Goal: Information Seeking & Learning: Check status

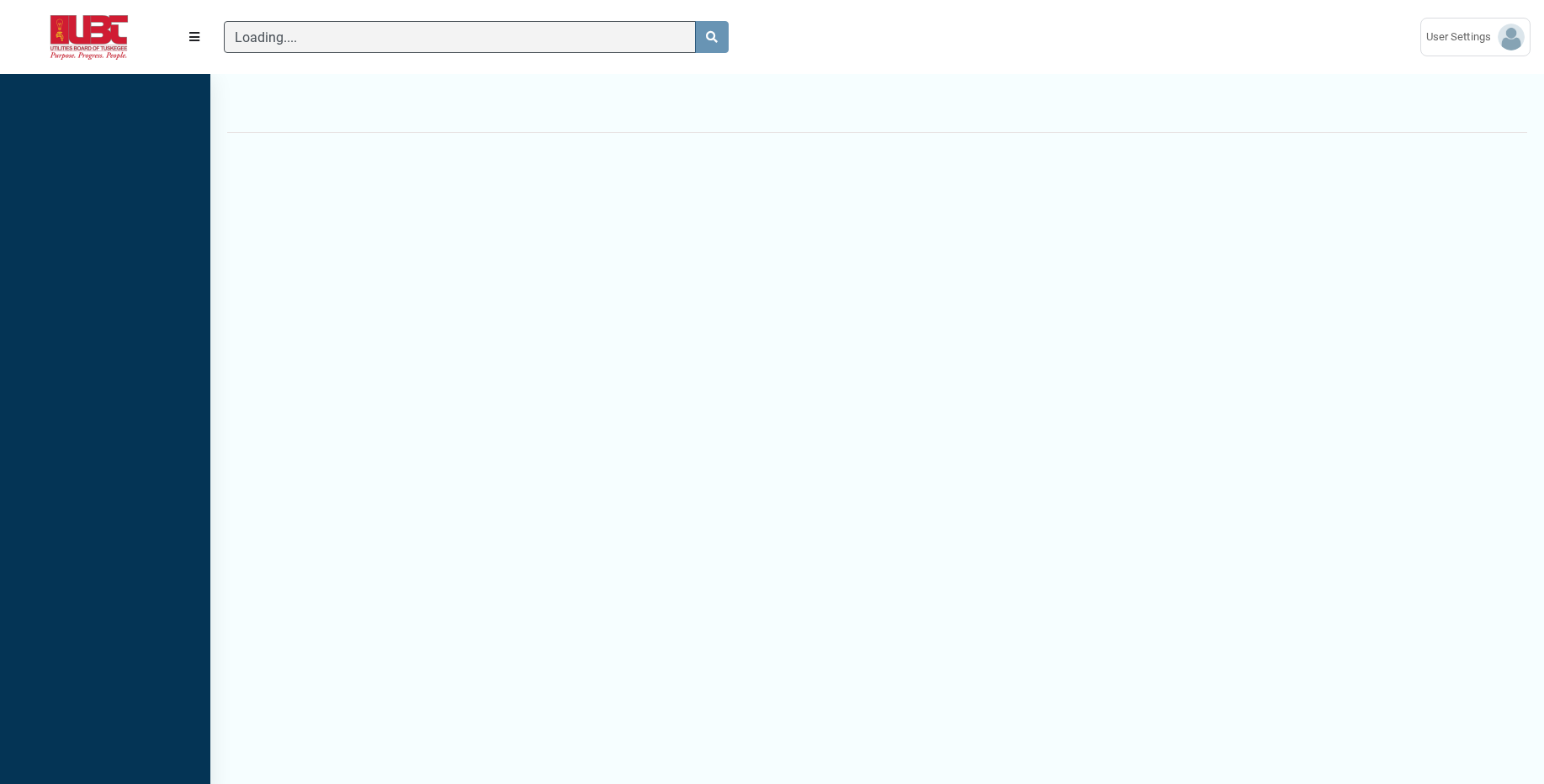
scroll to position [724, 211]
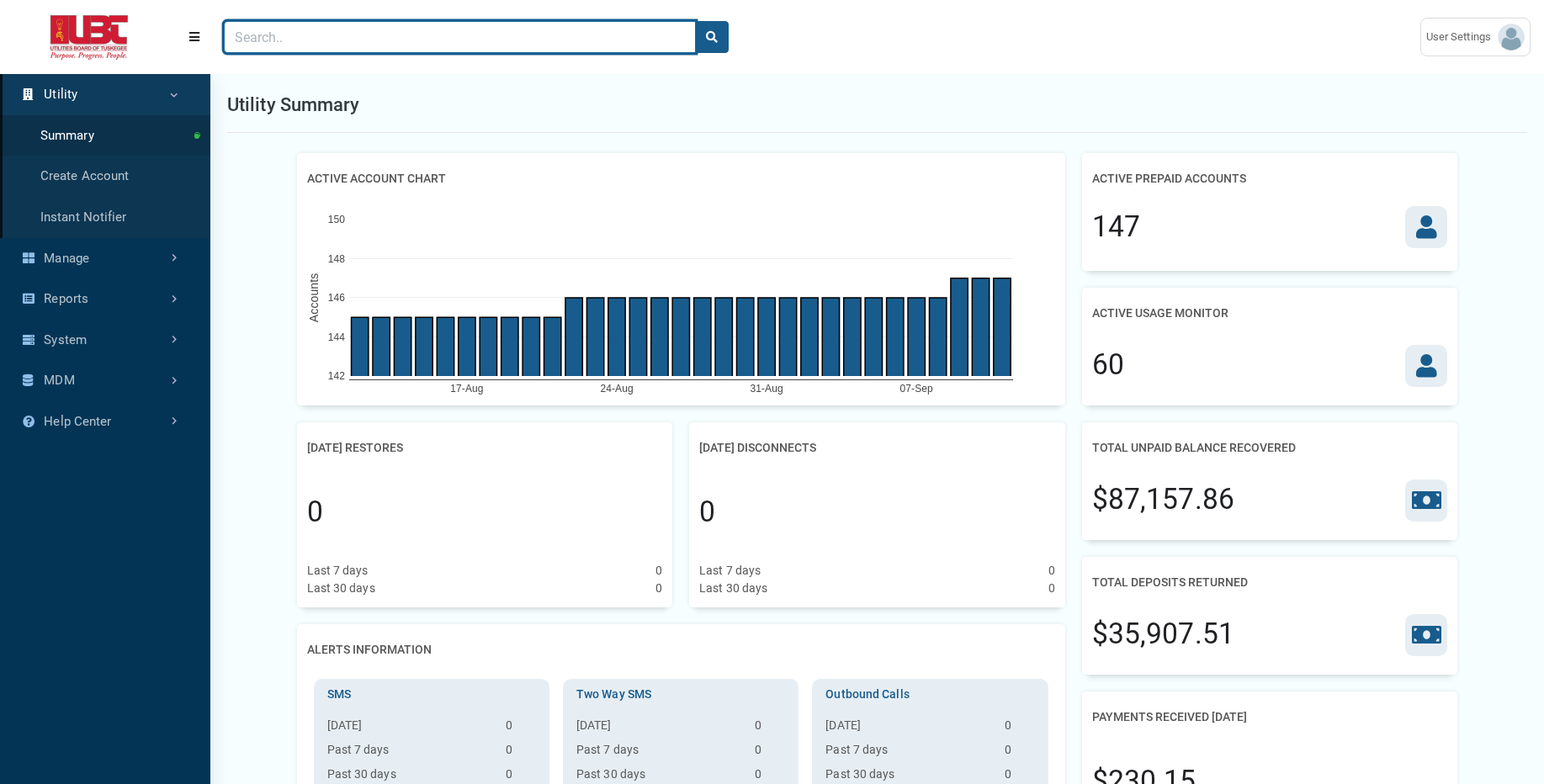
click at [490, 43] on input "Search" at bounding box center [460, 37] width 473 height 32
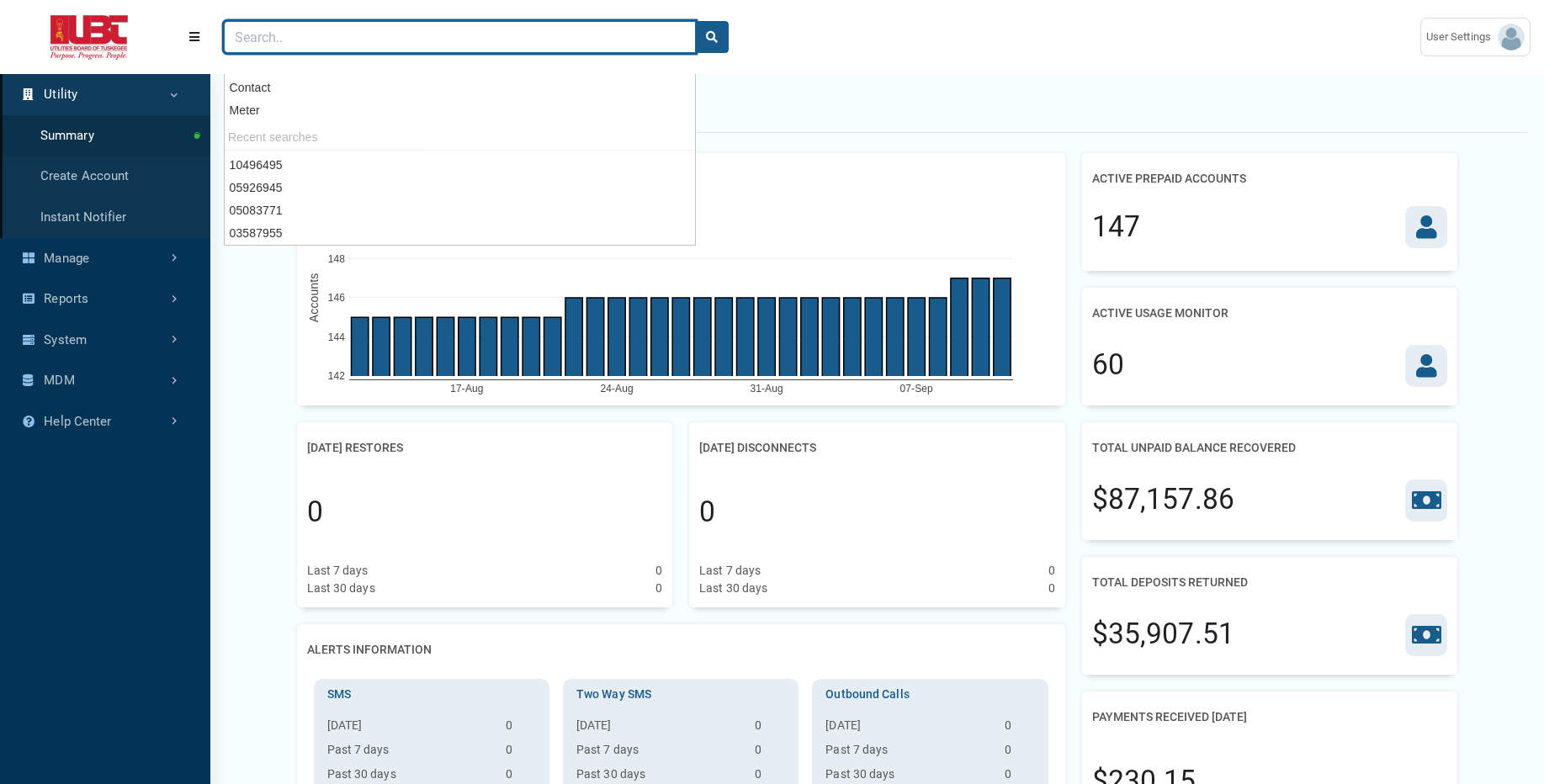
paste input "02491506"
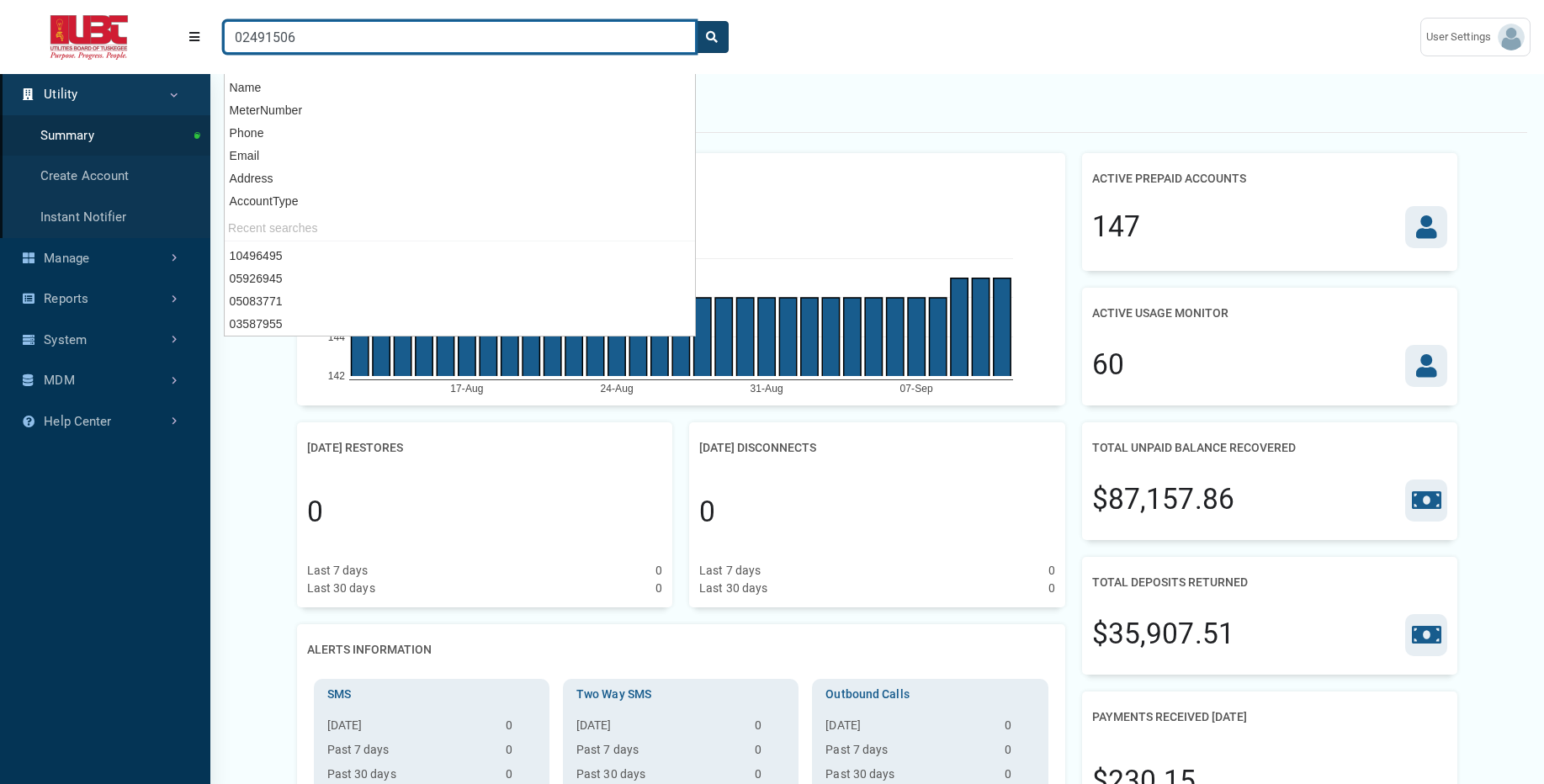
type input "02491506"
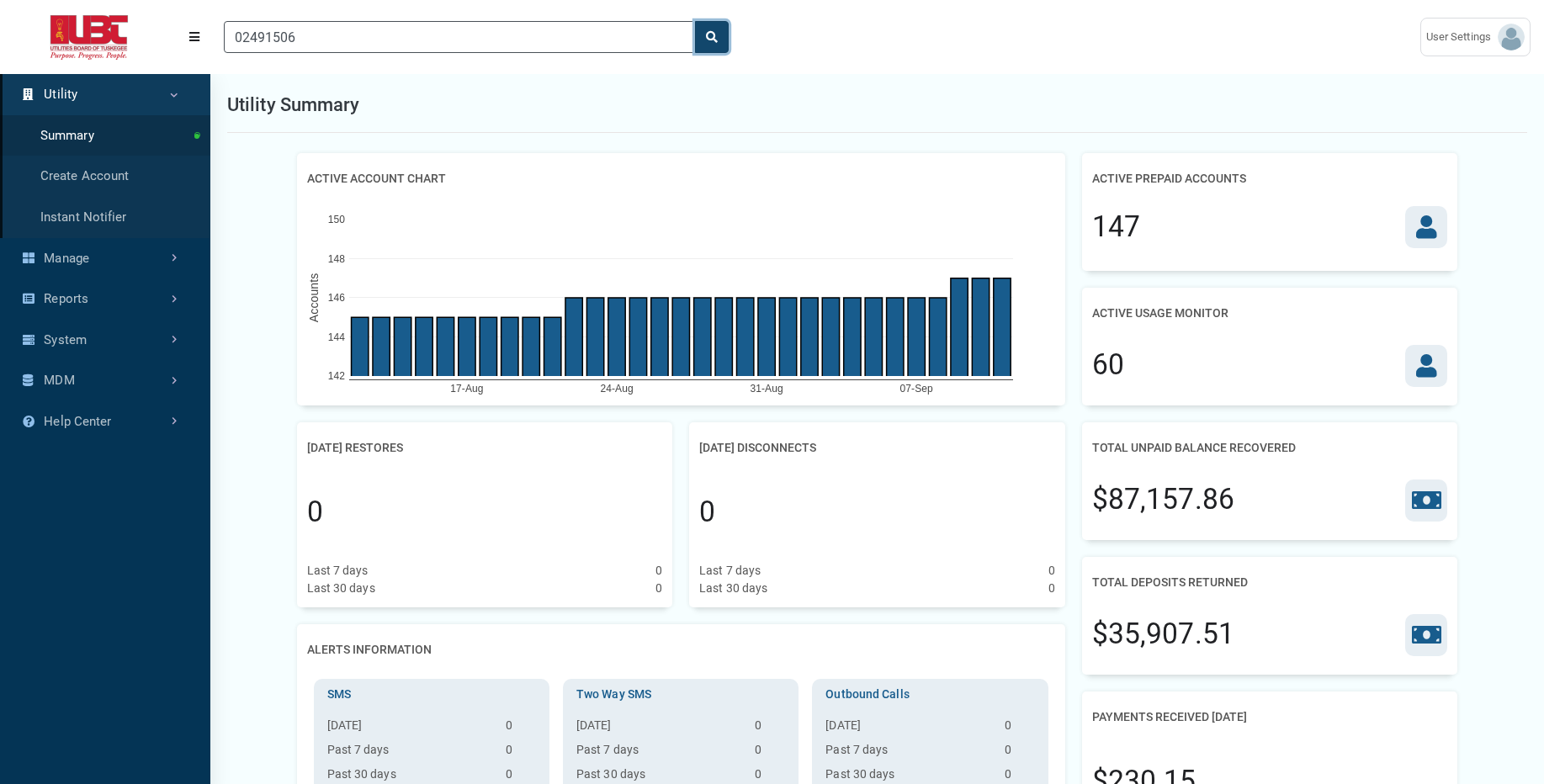
click at [707, 30] on button "search" at bounding box center [711, 37] width 34 height 32
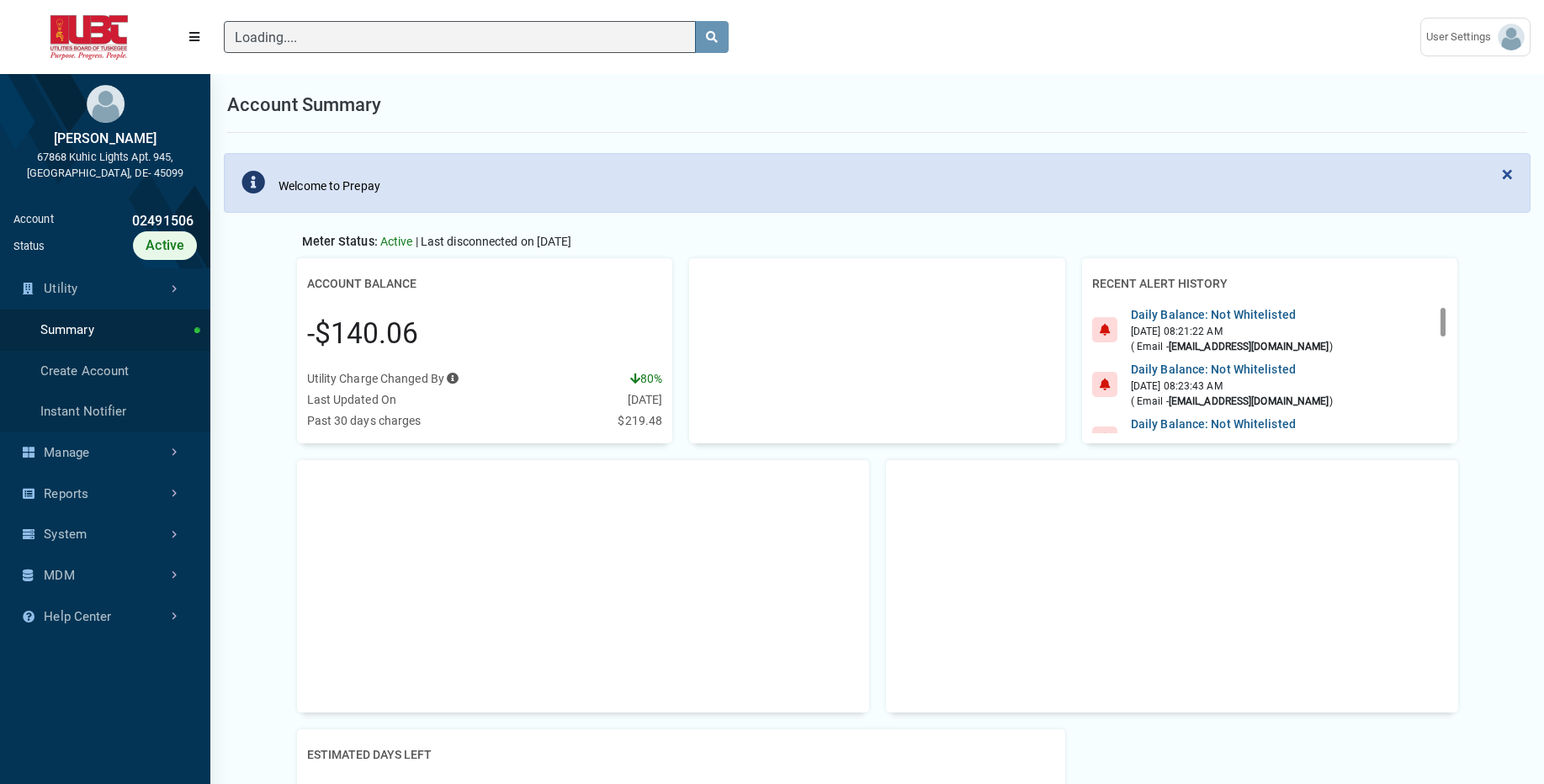
scroll to position [127, 355]
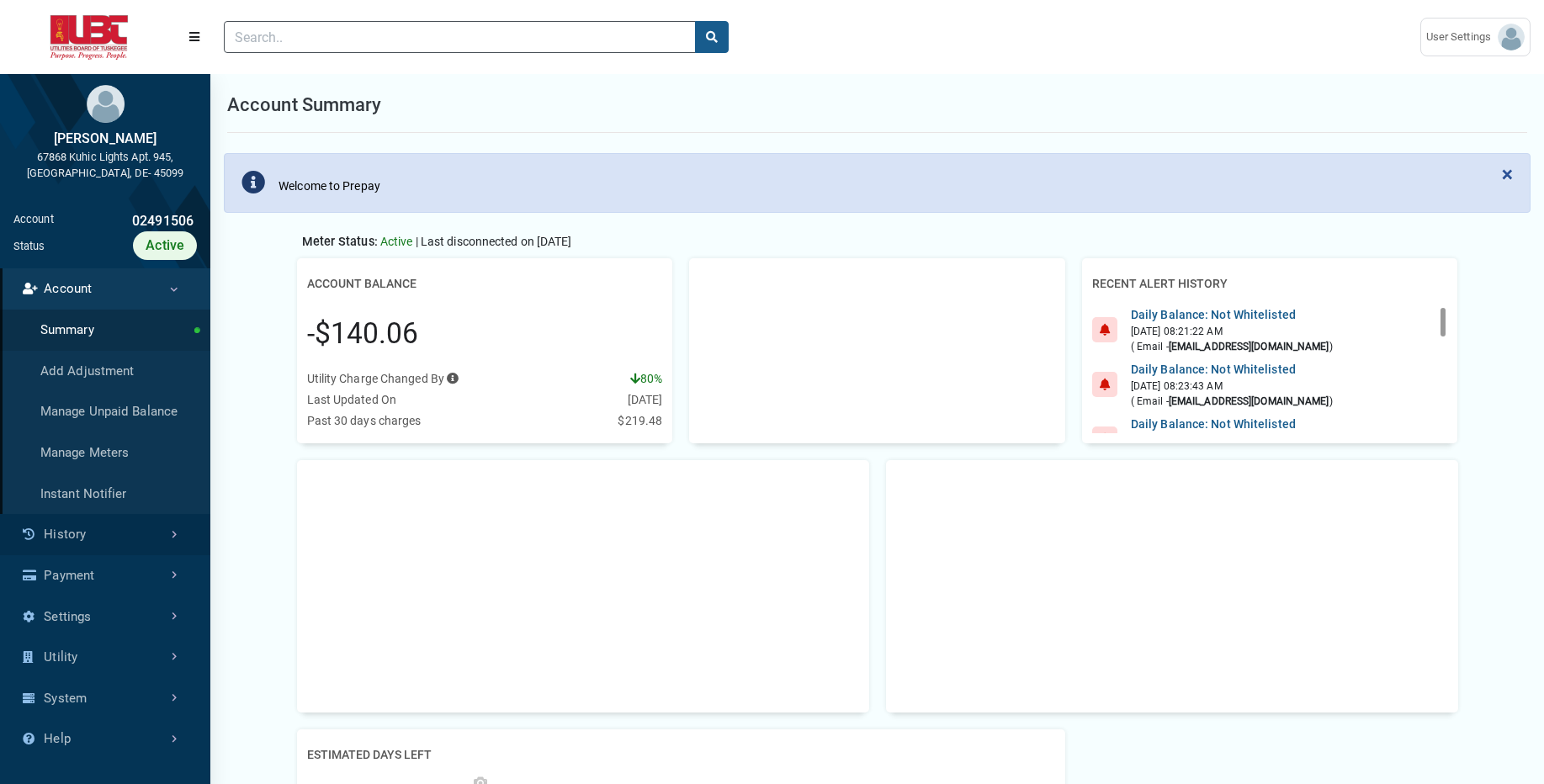
click at [75, 532] on link "History" at bounding box center [105, 535] width 211 height 41
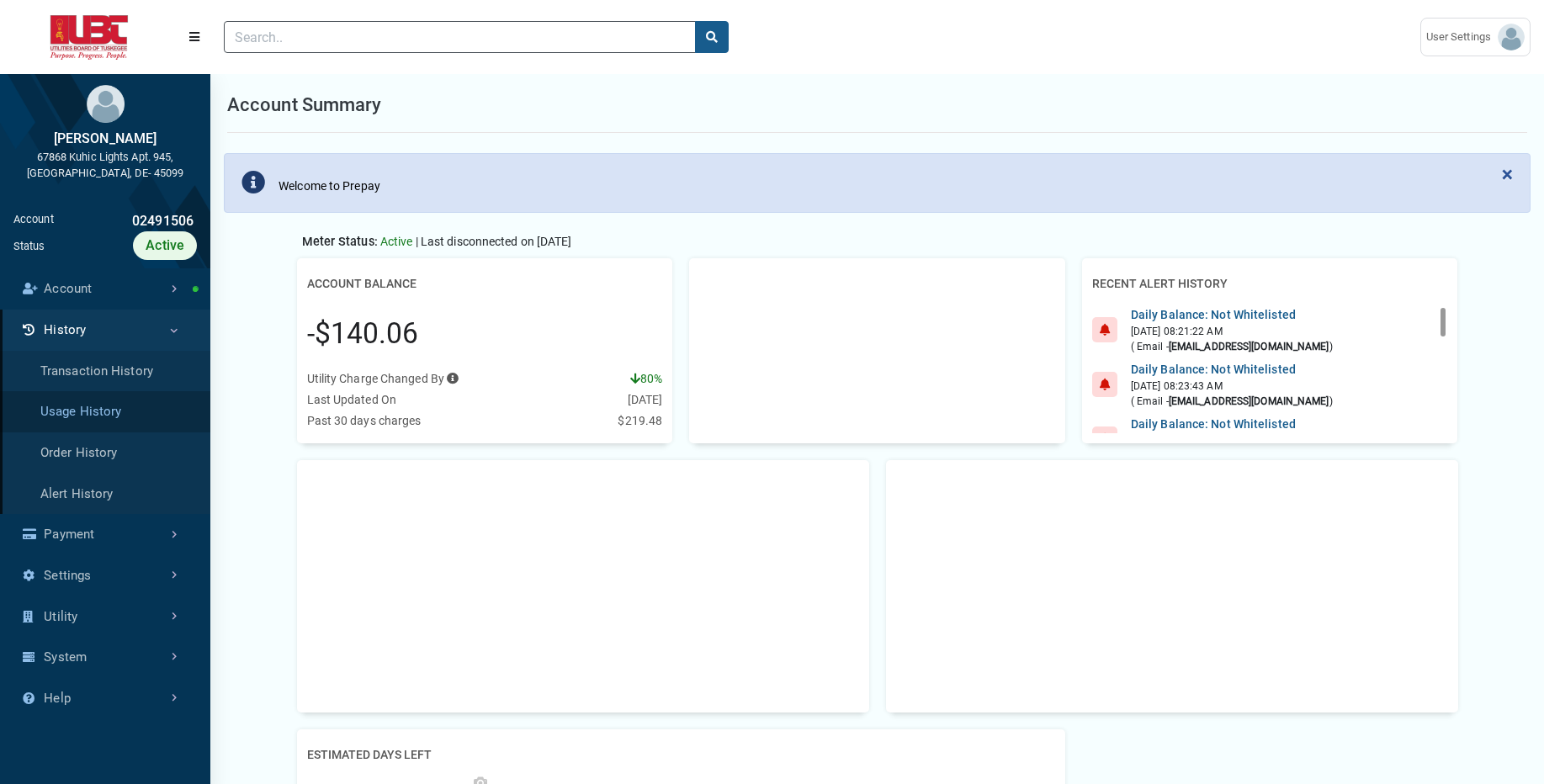
click at [107, 415] on link "Usage History" at bounding box center [105, 411] width 211 height 41
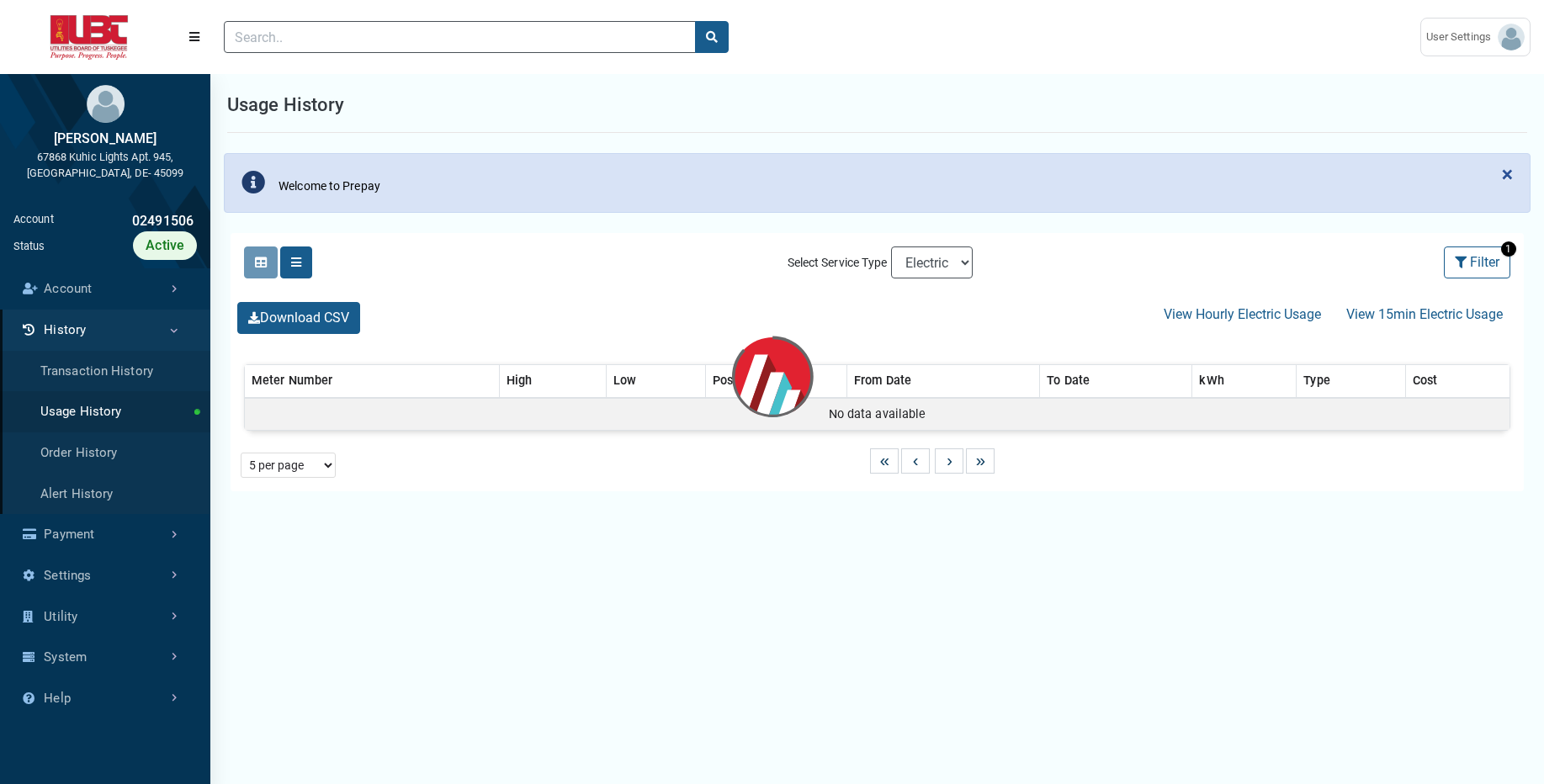
select select "25 per page"
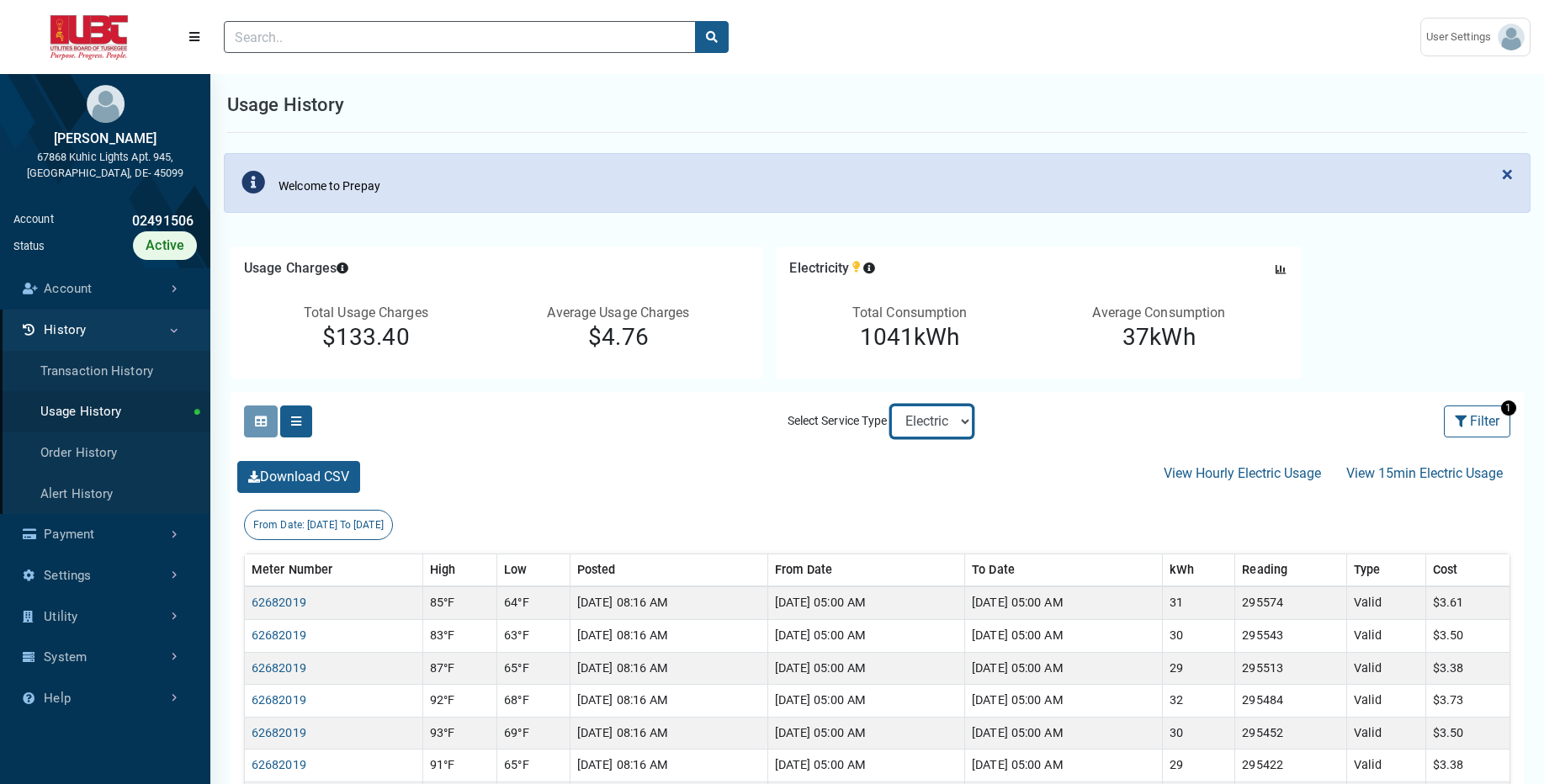
select select "Sewer"
click at [891, 406] on select "Electric Sewer" at bounding box center [932, 421] width 82 height 32
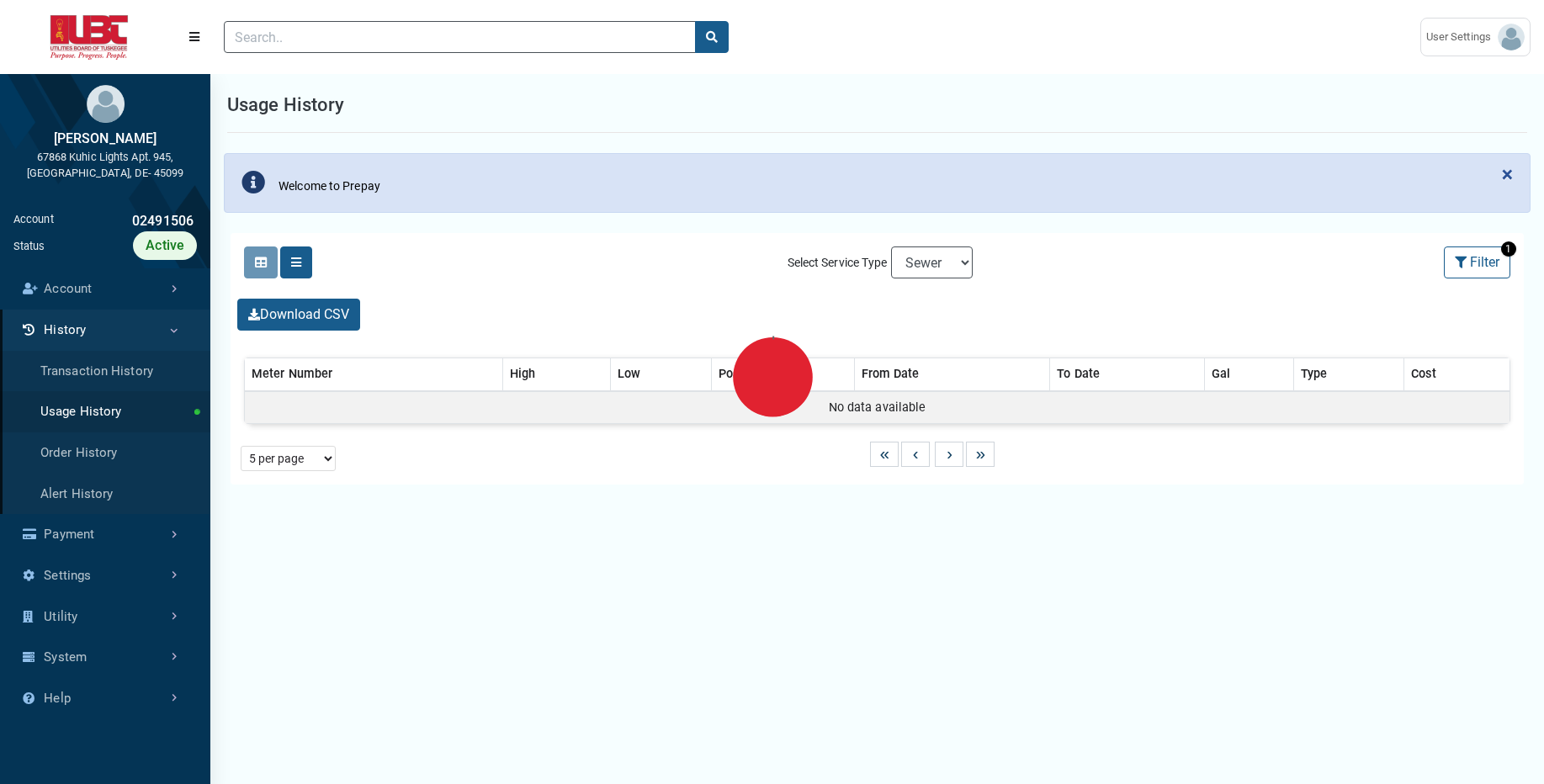
select select "25 per page"
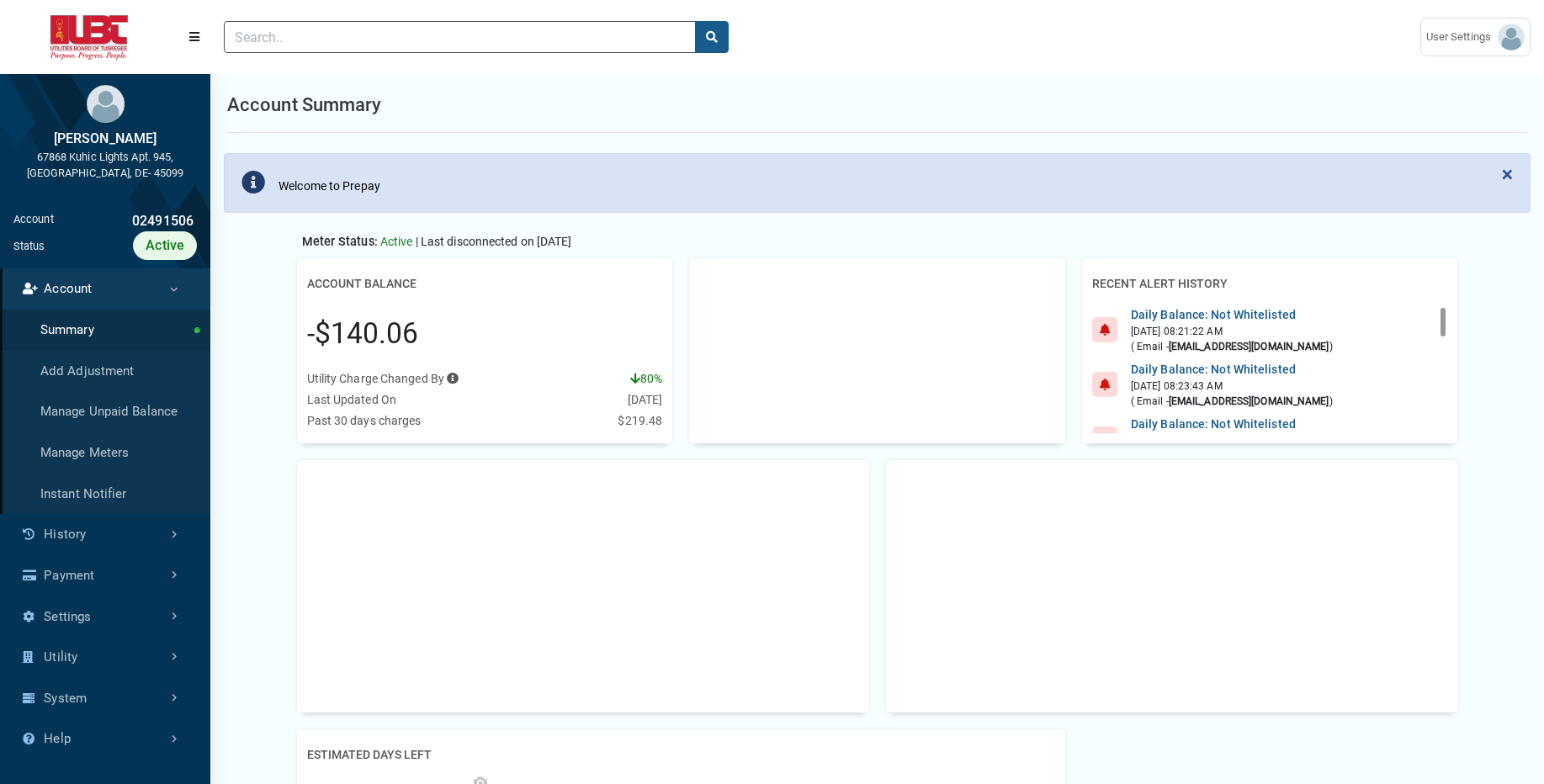
scroll to position [8, 1]
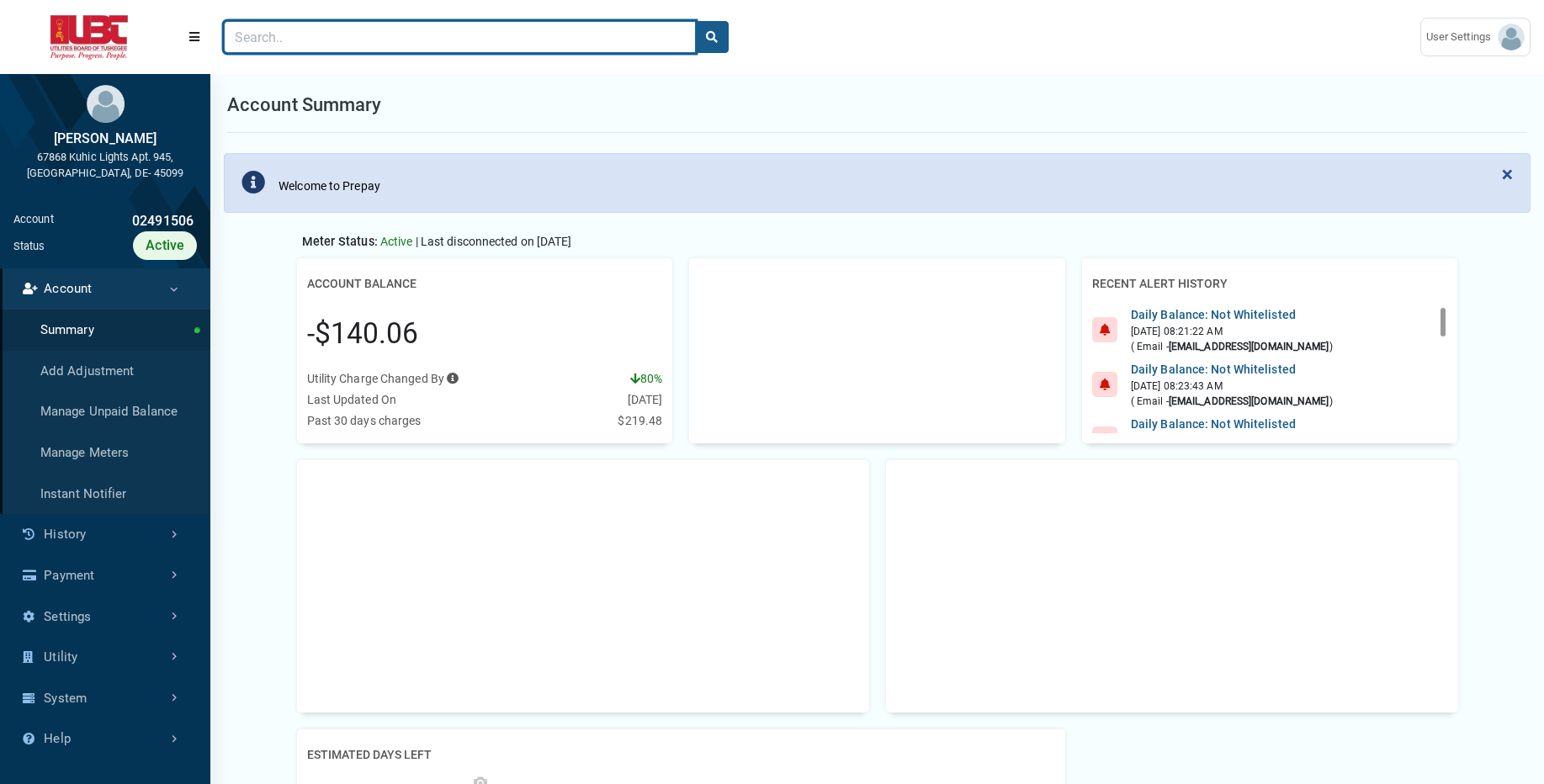
click at [424, 41] on input "Search" at bounding box center [460, 37] width 473 height 32
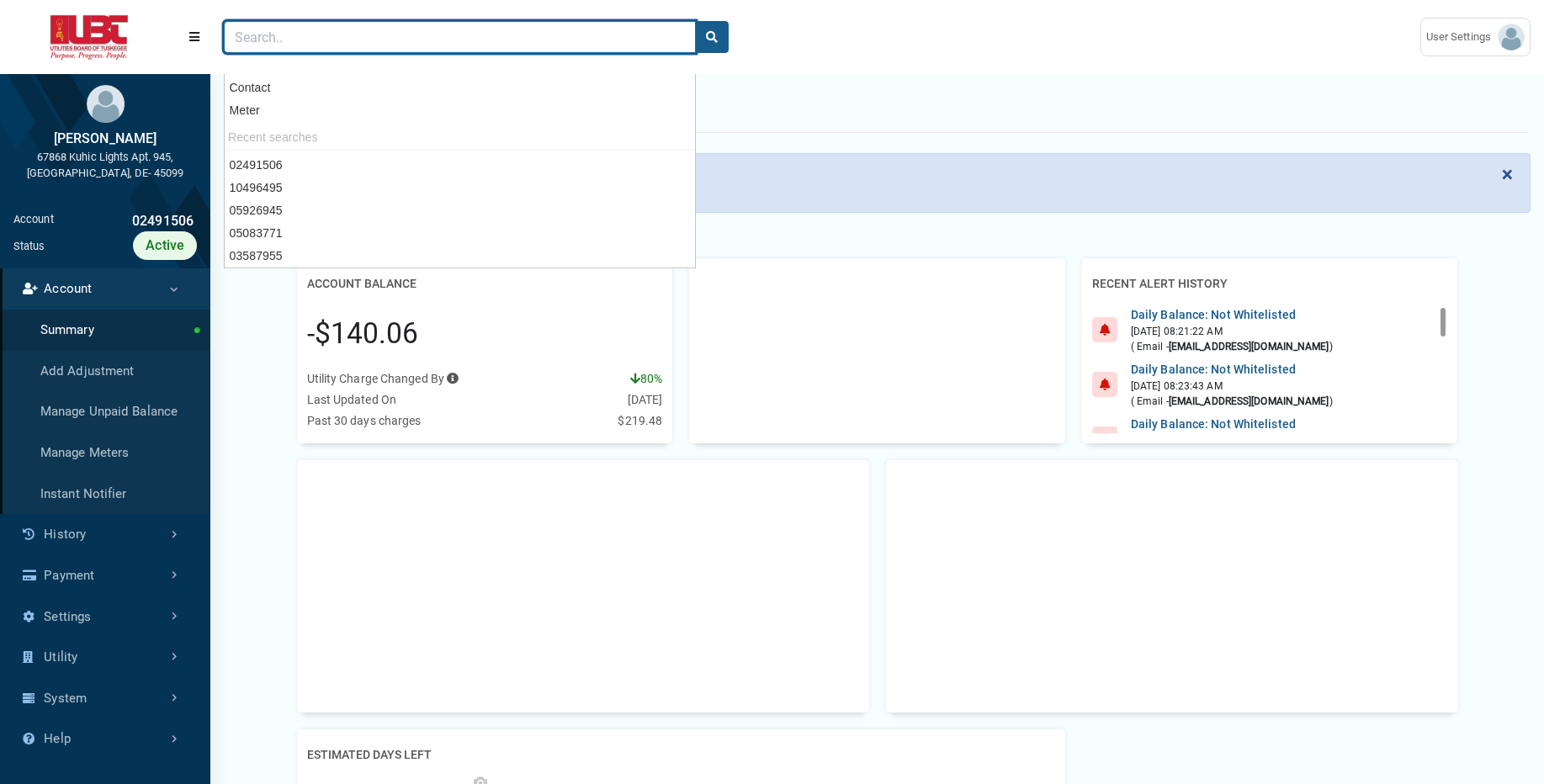
paste input "03535692"
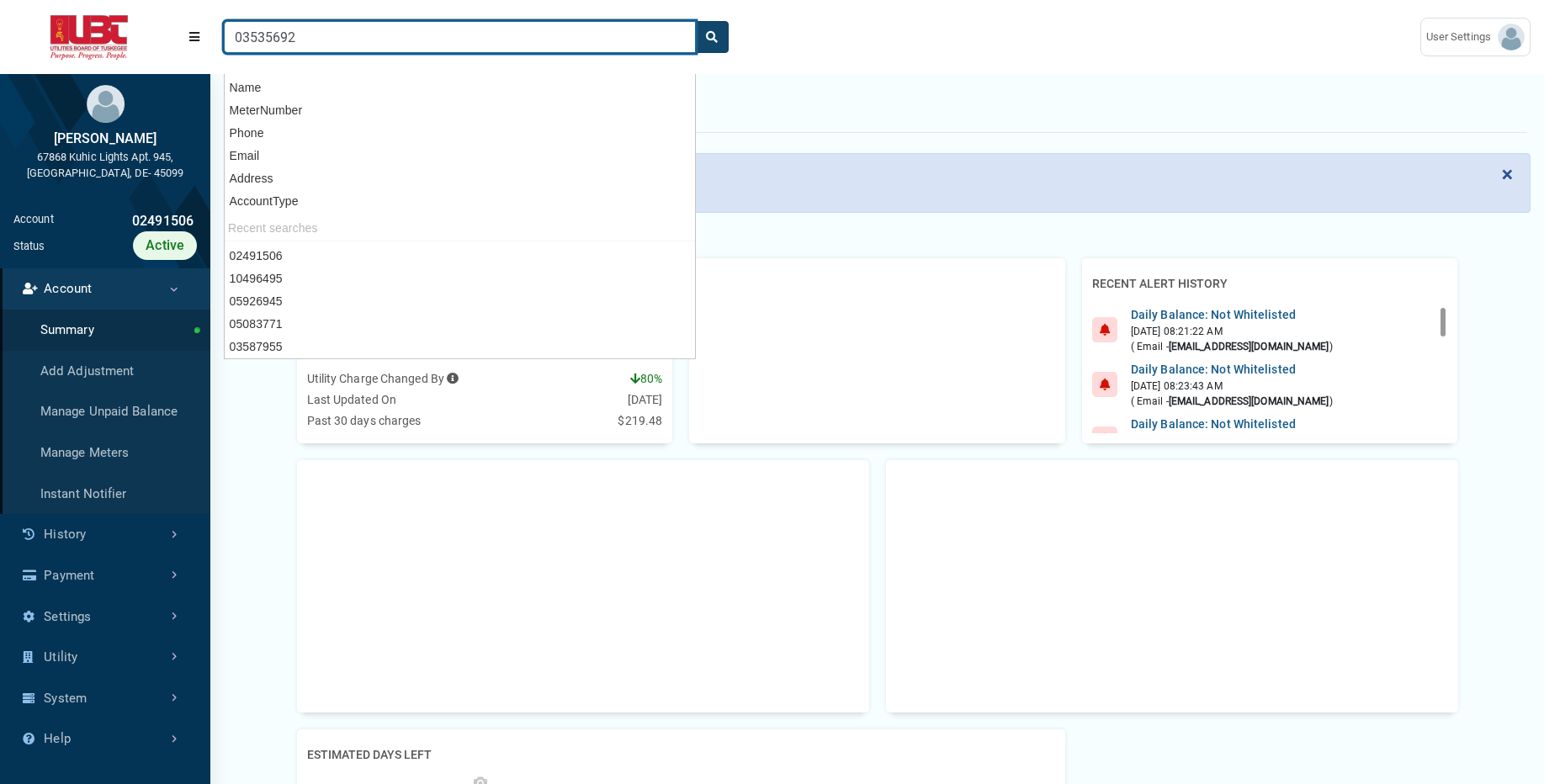
type input "03535692"
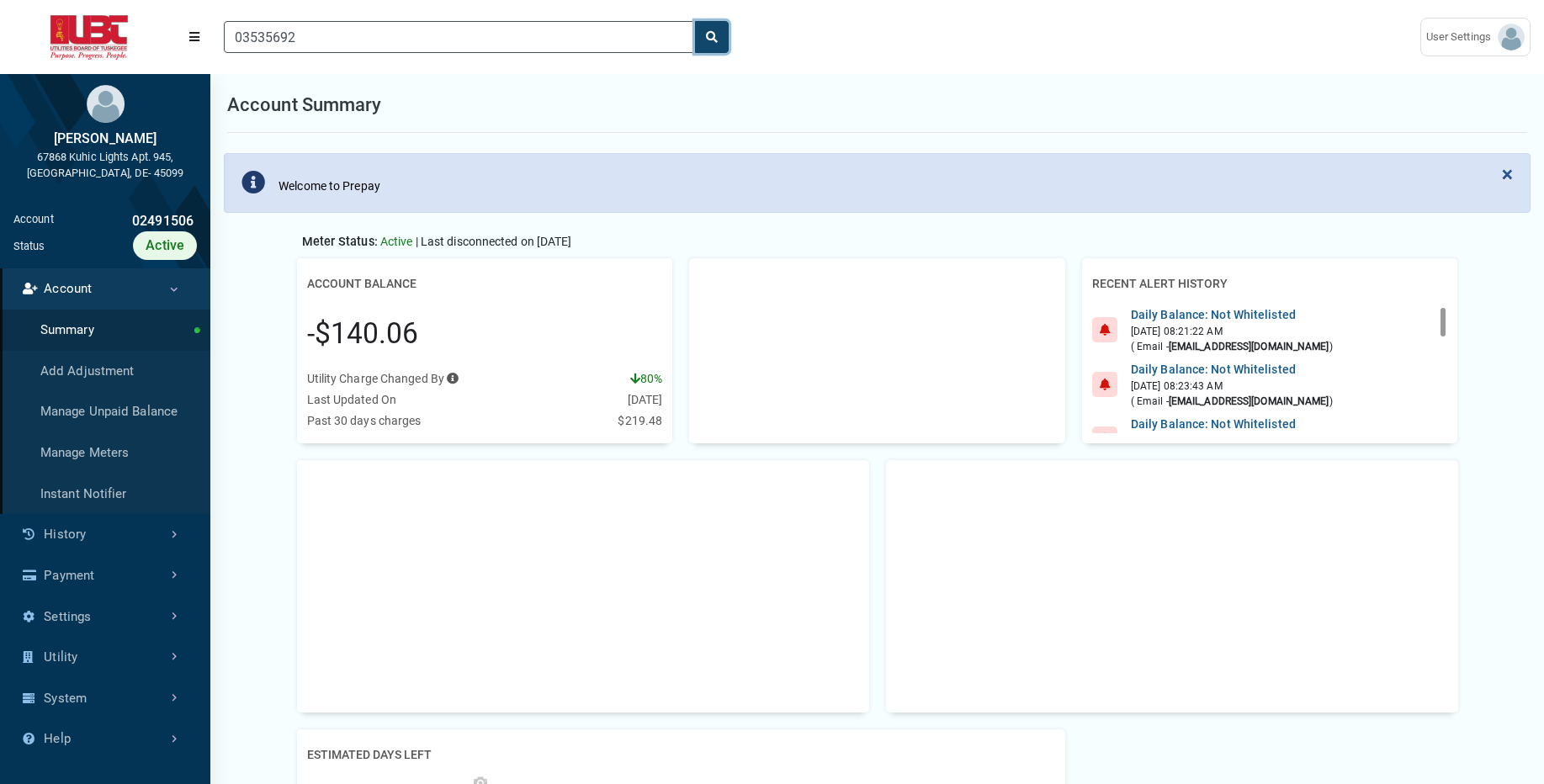
click at [708, 42] on icon "search" at bounding box center [712, 37] width 12 height 12
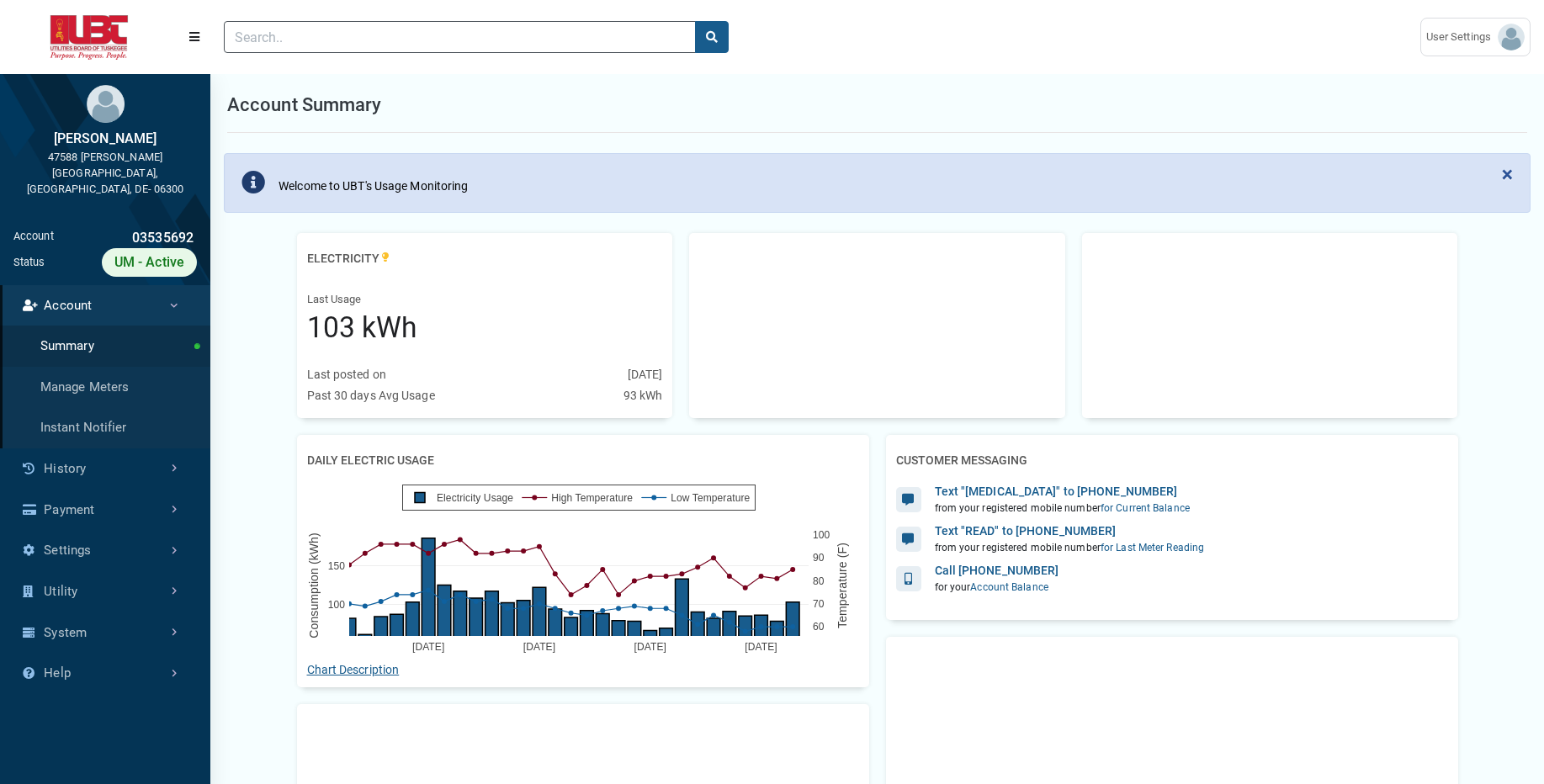
scroll to position [529, 211]
click at [115, 453] on link "History" at bounding box center [105, 469] width 211 height 41
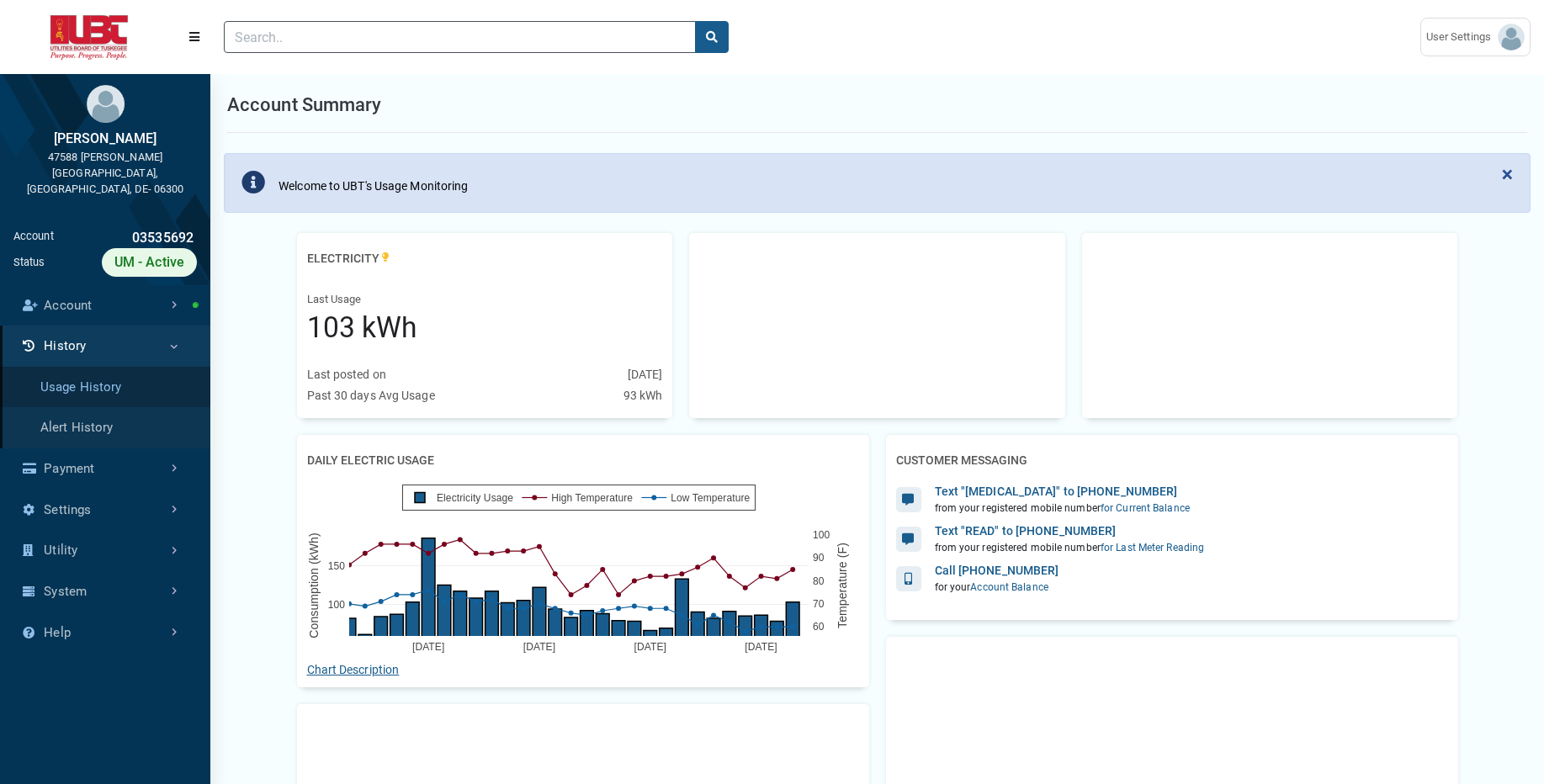
click at [143, 376] on link "Usage History" at bounding box center [105, 387] width 211 height 41
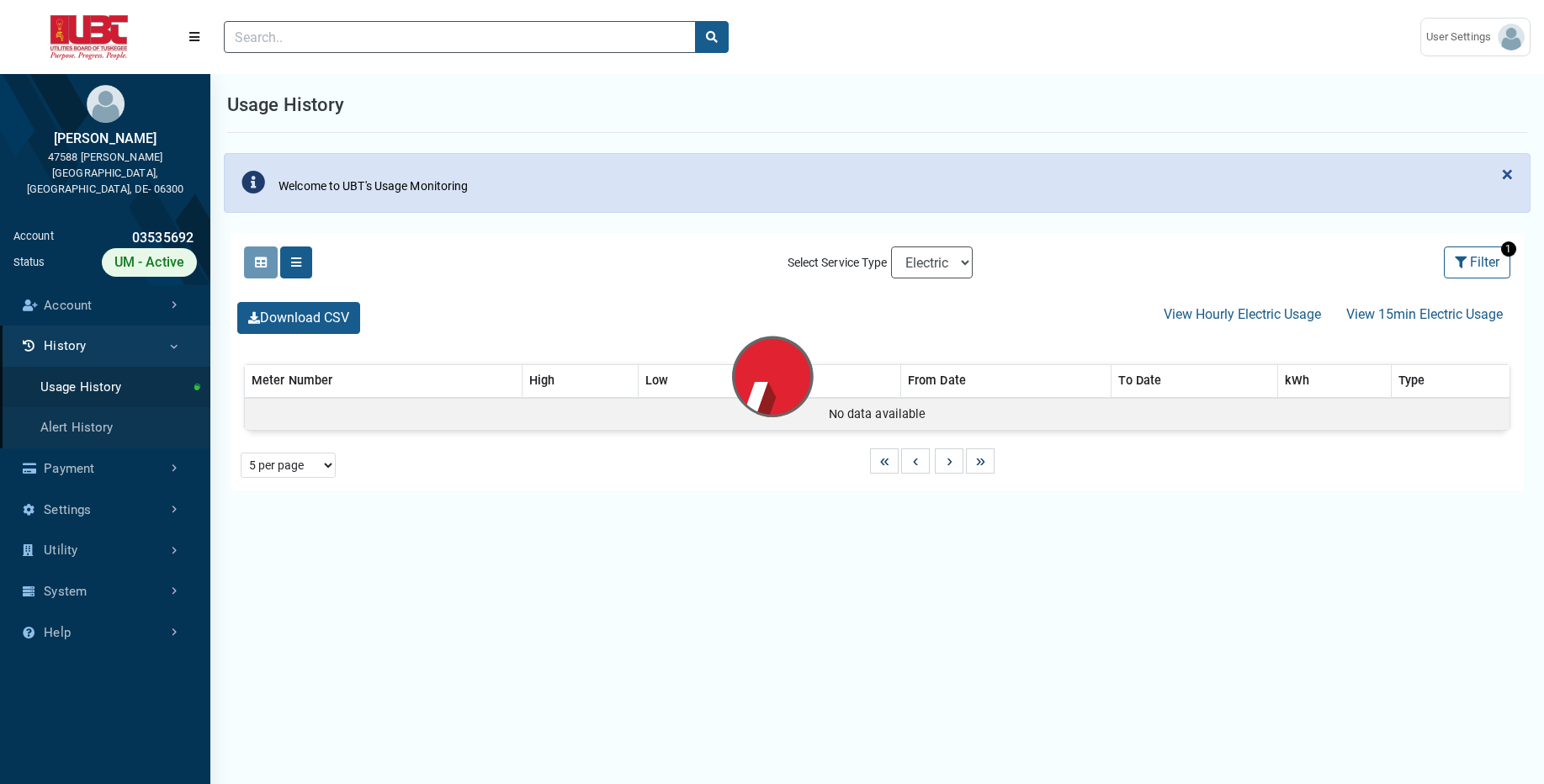
select select "25 per page"
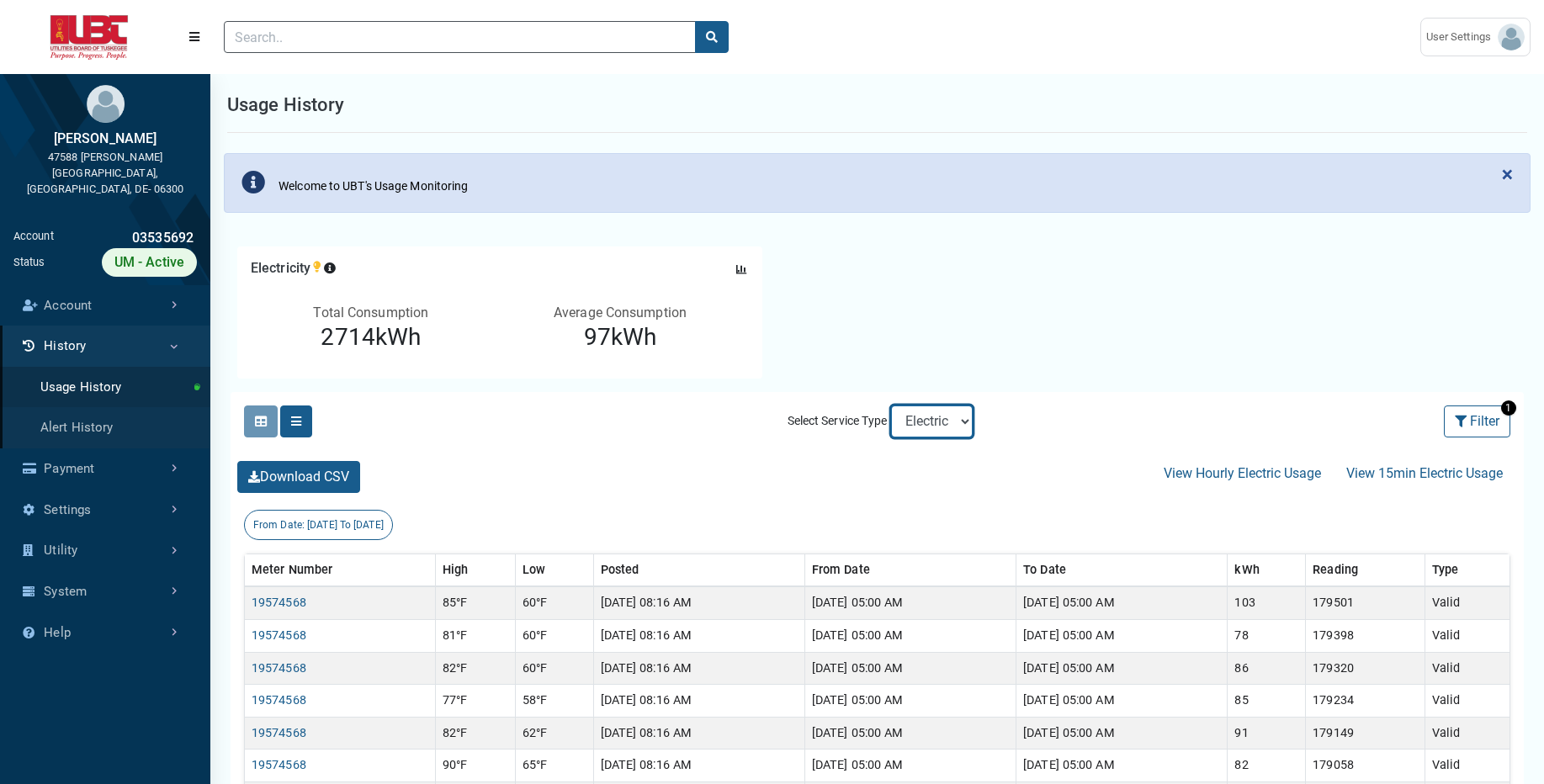
click at [932, 415] on select "Electric" at bounding box center [932, 421] width 82 height 32
click at [115, 296] on link "Account" at bounding box center [105, 306] width 211 height 41
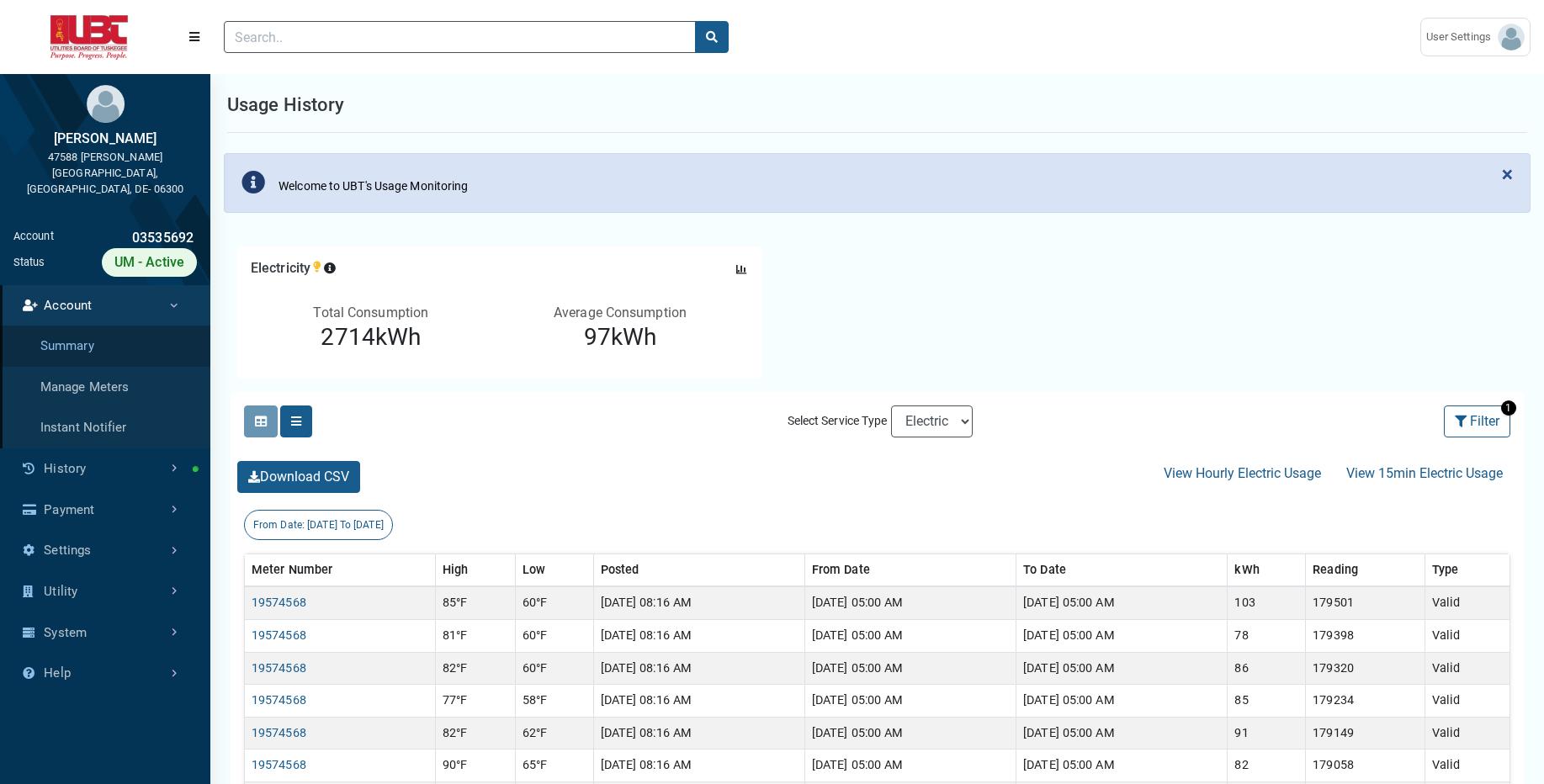
click at [102, 326] on link "Summary" at bounding box center [105, 346] width 211 height 41
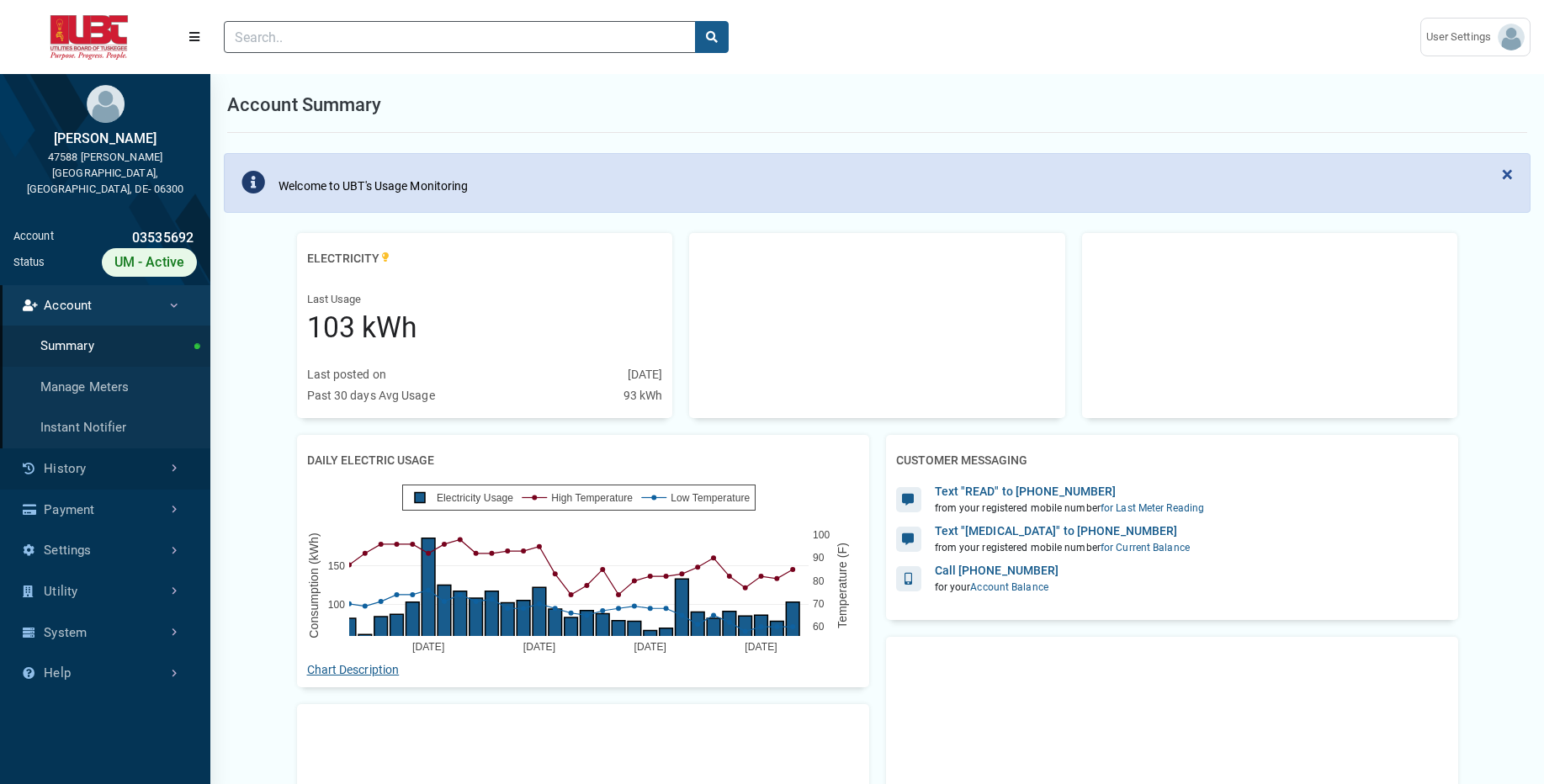
click at [83, 452] on link "History" at bounding box center [105, 469] width 211 height 41
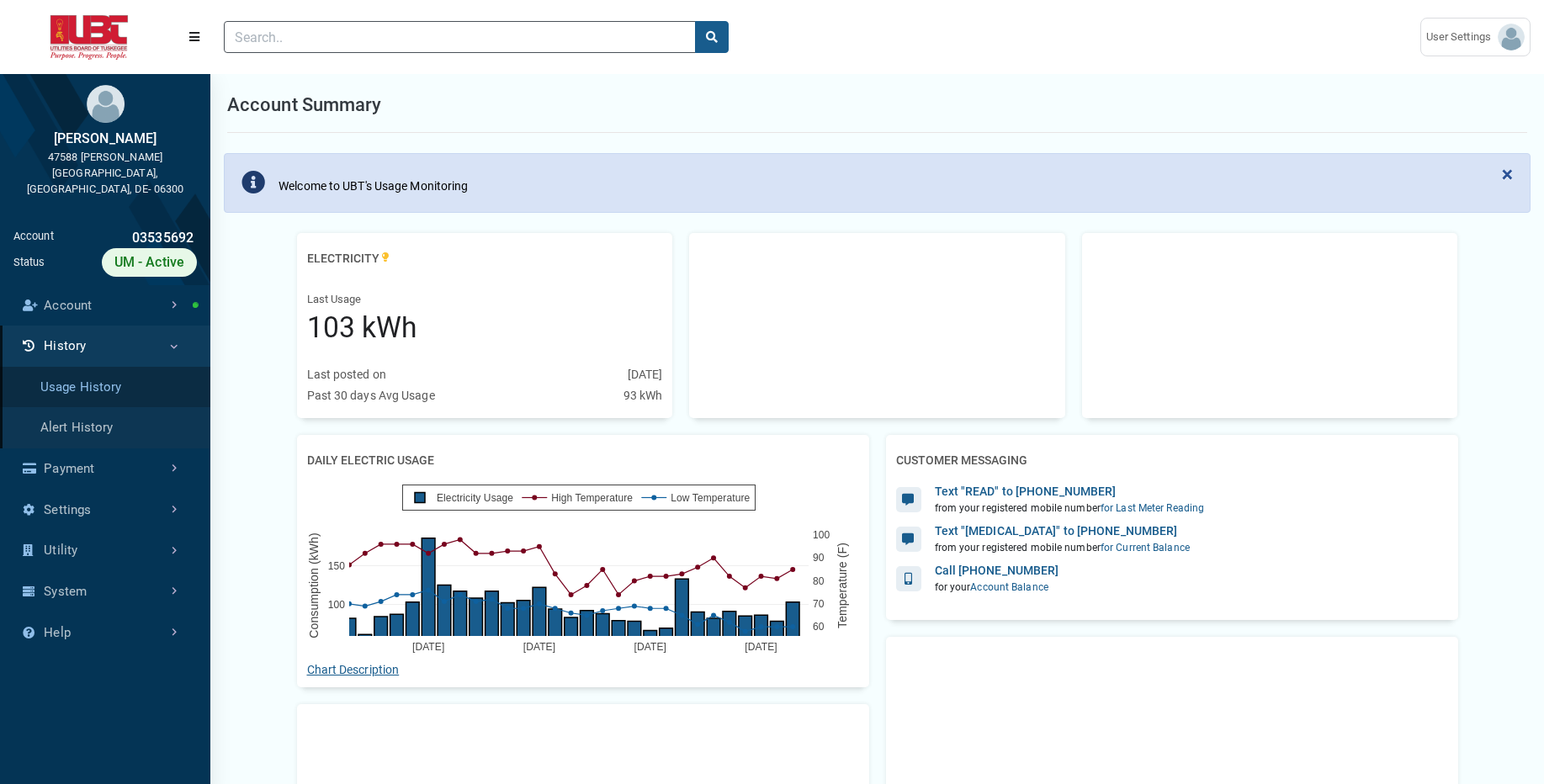
click at [115, 375] on link "Usage History" at bounding box center [105, 387] width 211 height 41
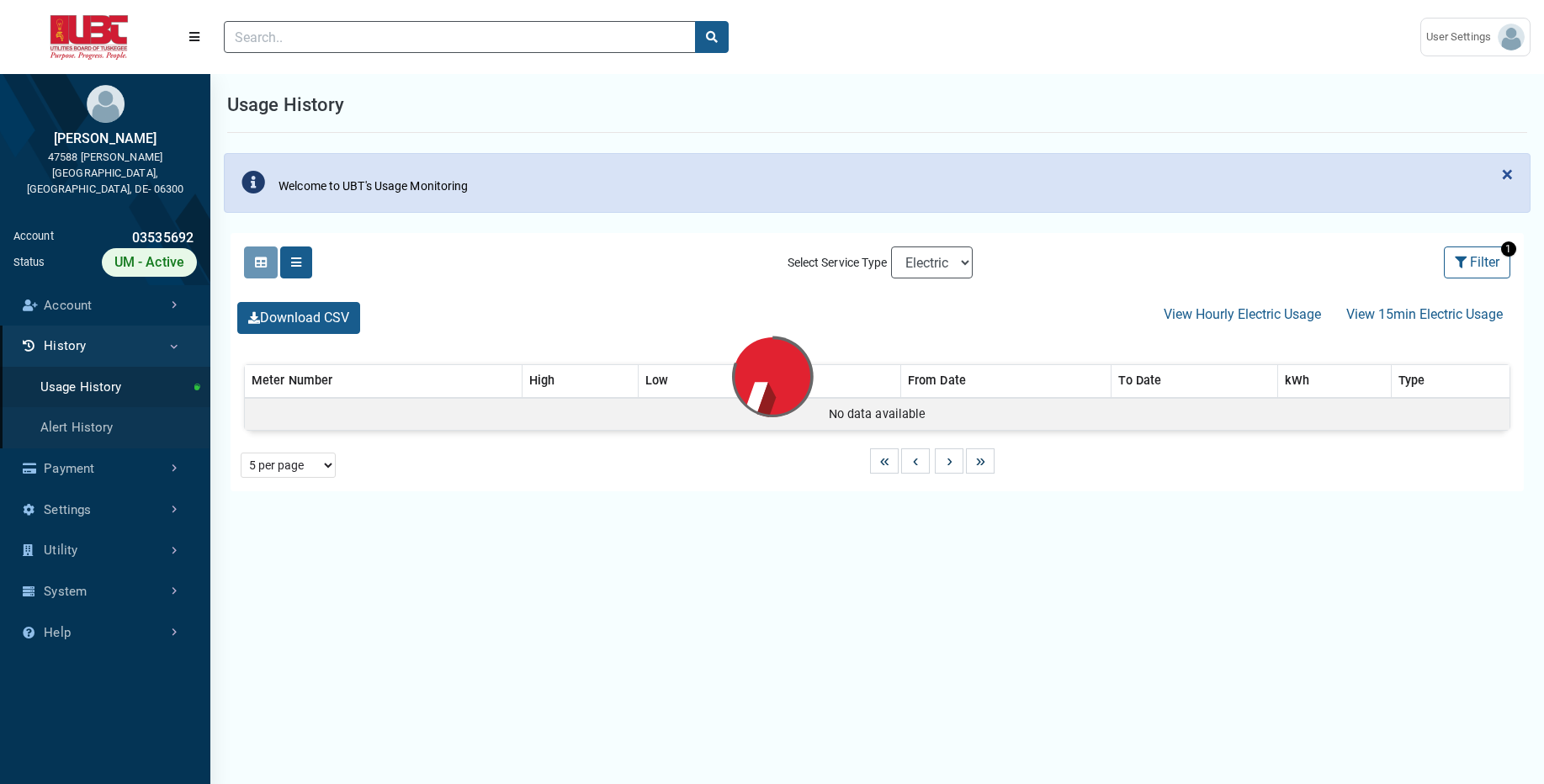
select select "25 per page"
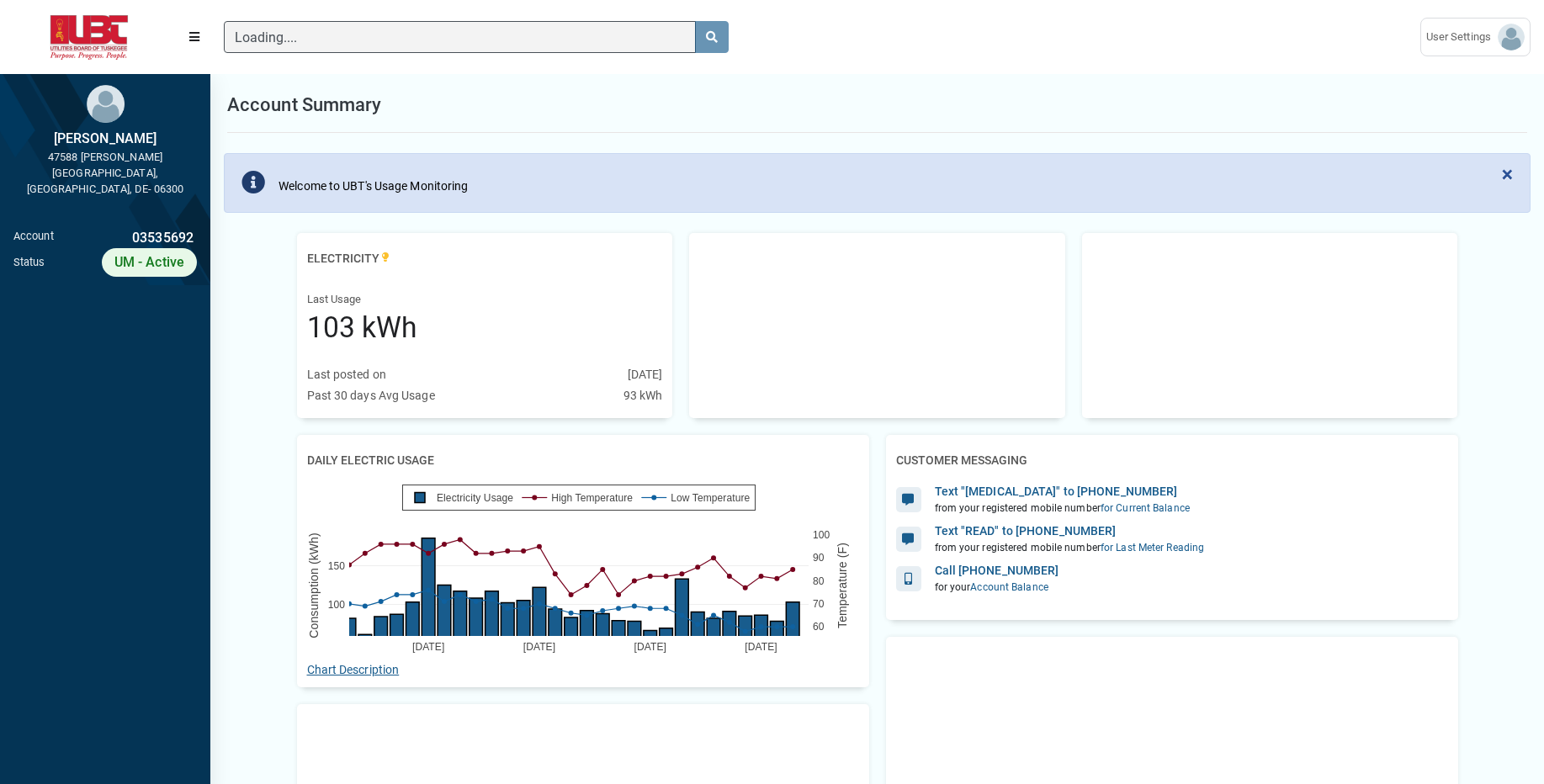
scroll to position [8, 1]
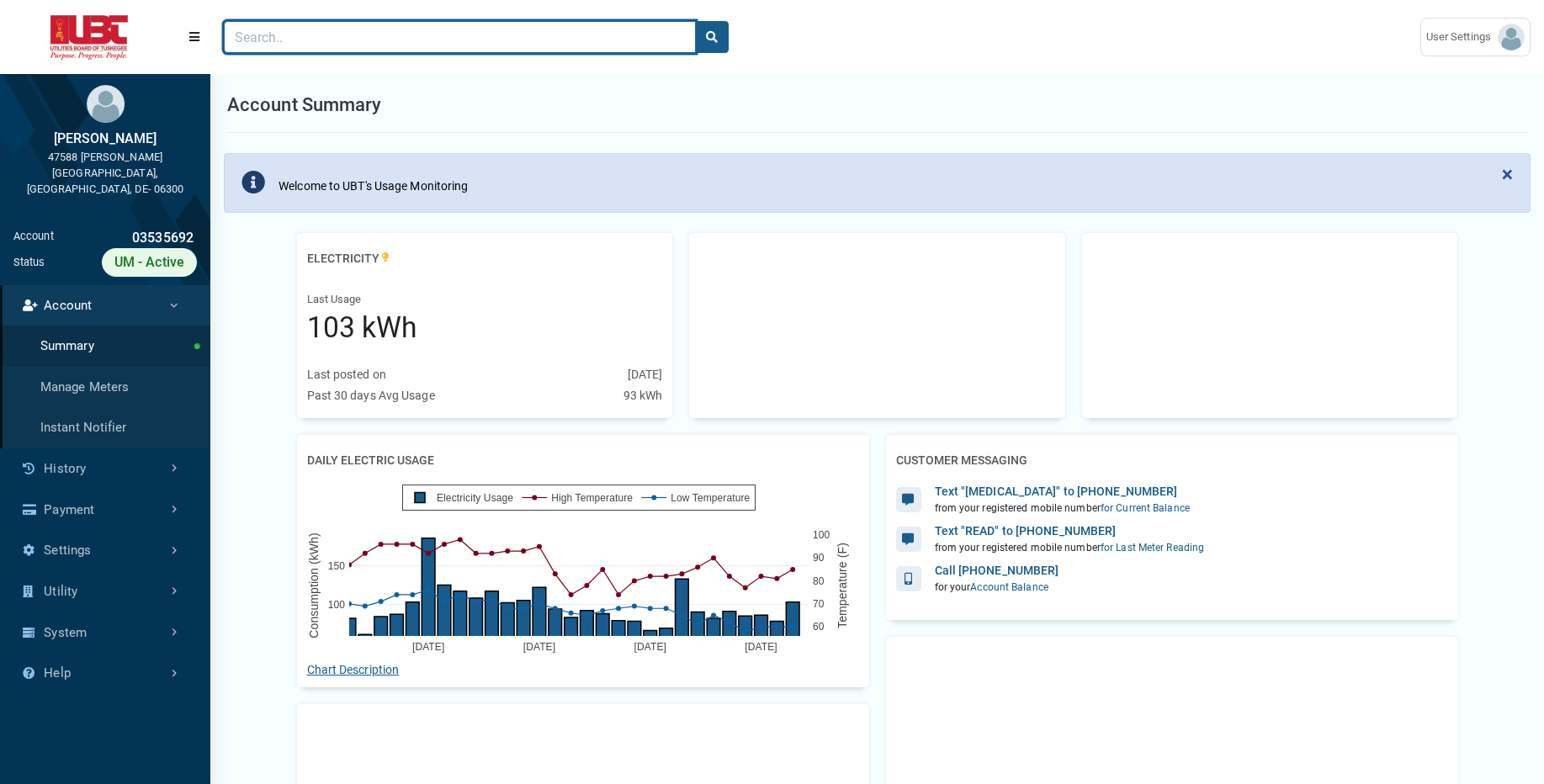
click at [339, 44] on input "Search" at bounding box center [460, 37] width 473 height 32
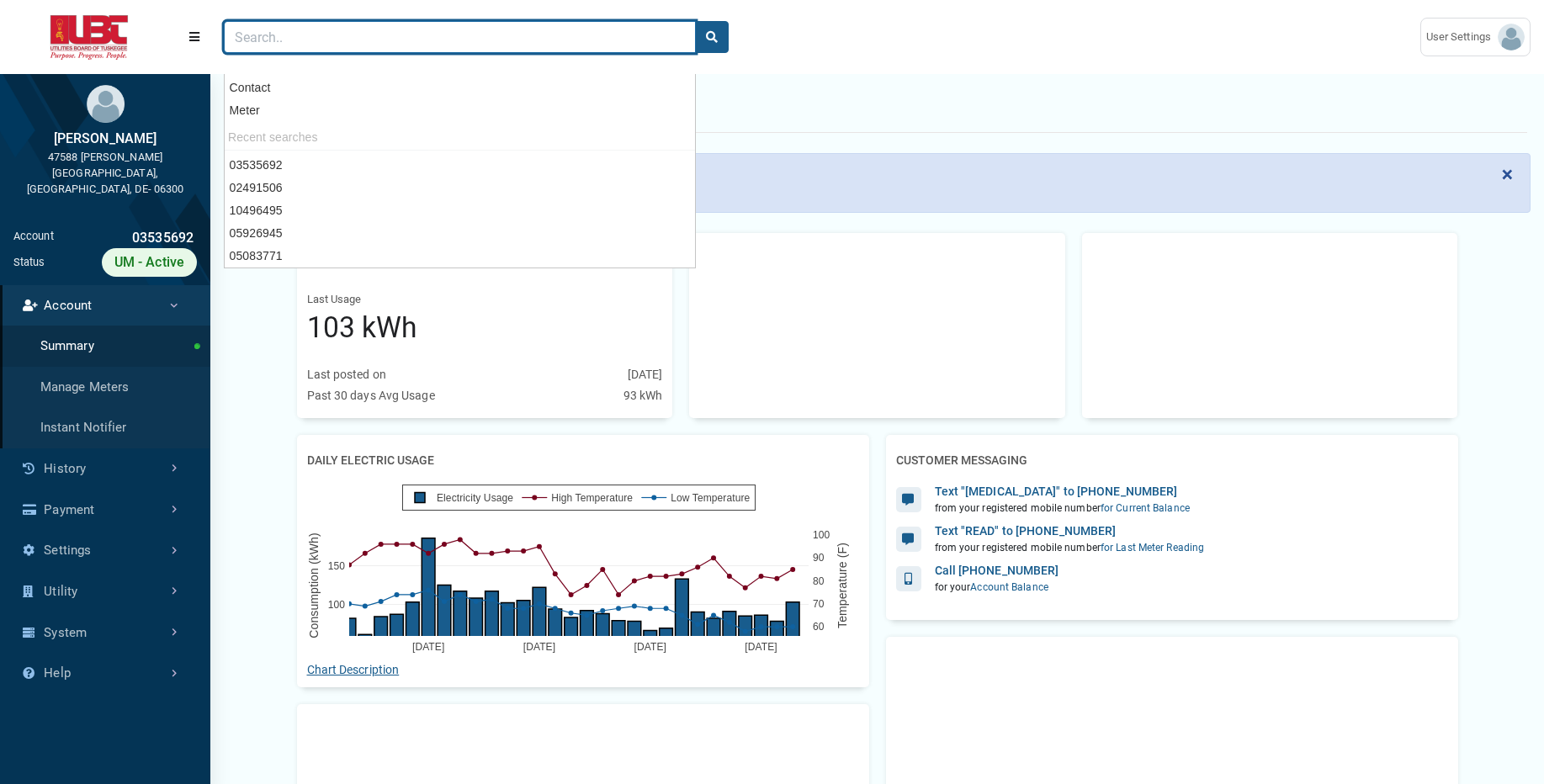
paste input "03587955"
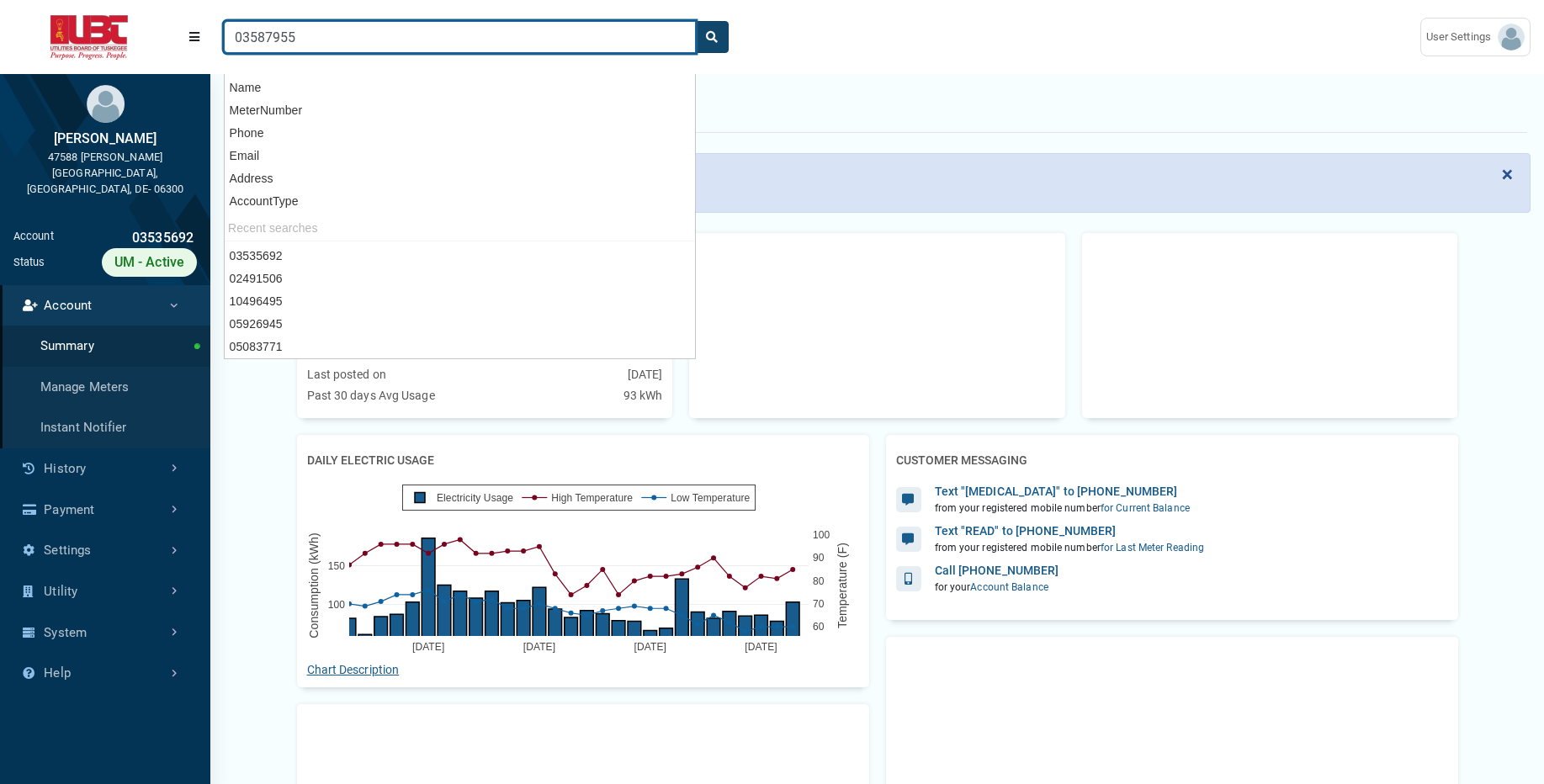
type input "03587955"
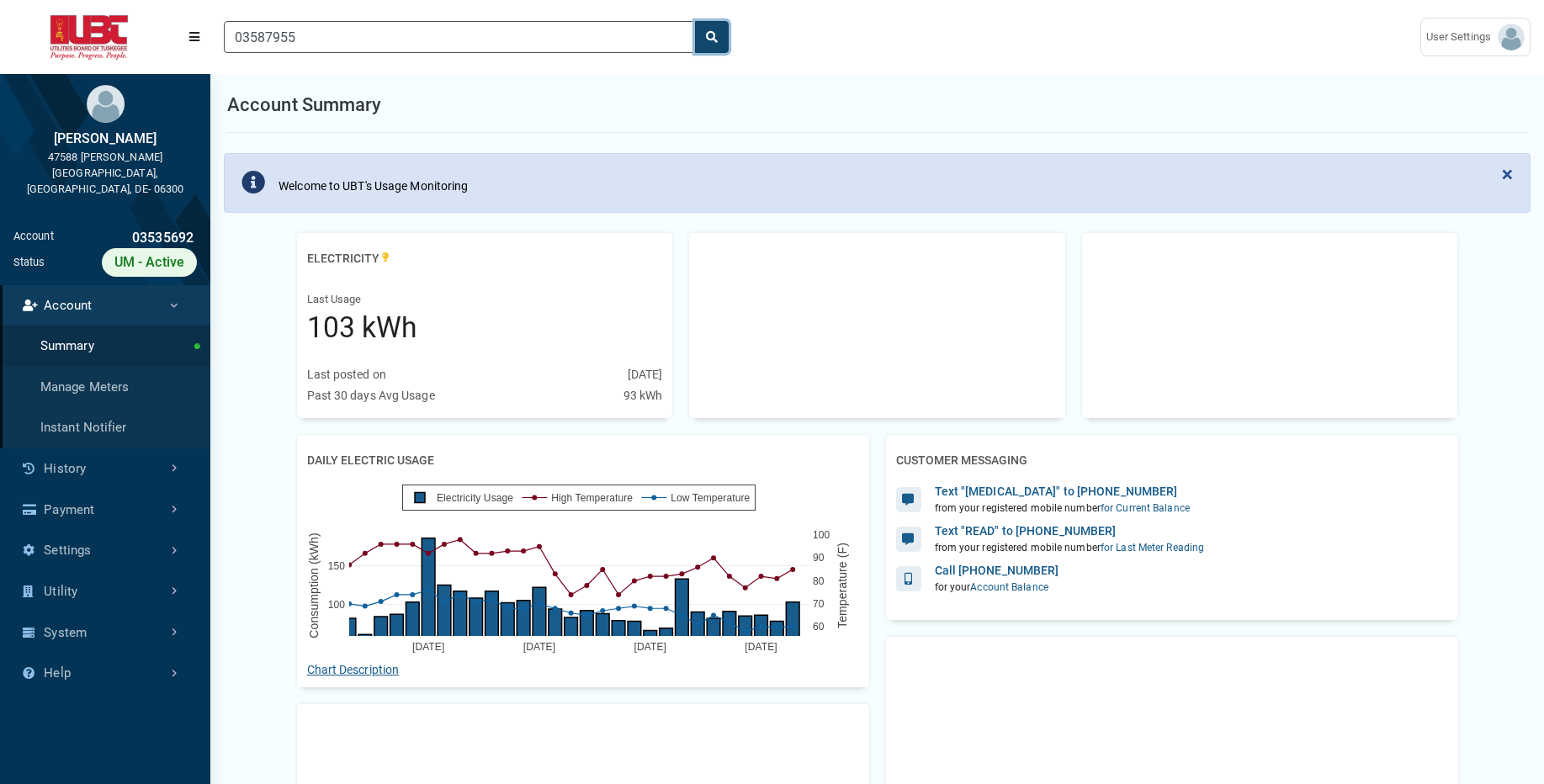
click at [719, 41] on button "search" at bounding box center [711, 37] width 34 height 32
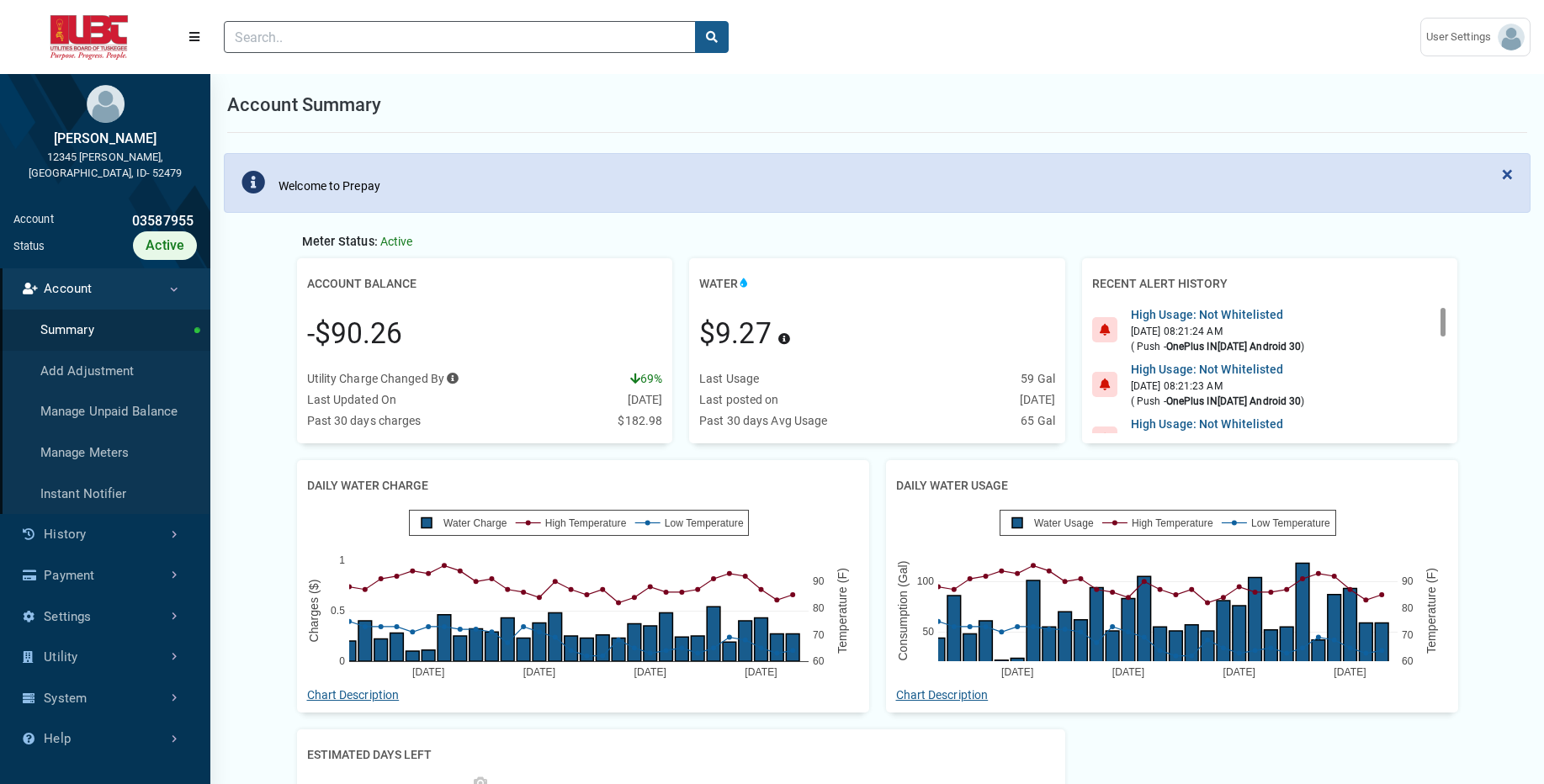
scroll to position [8, 1]
click at [113, 519] on link "History" at bounding box center [105, 535] width 211 height 41
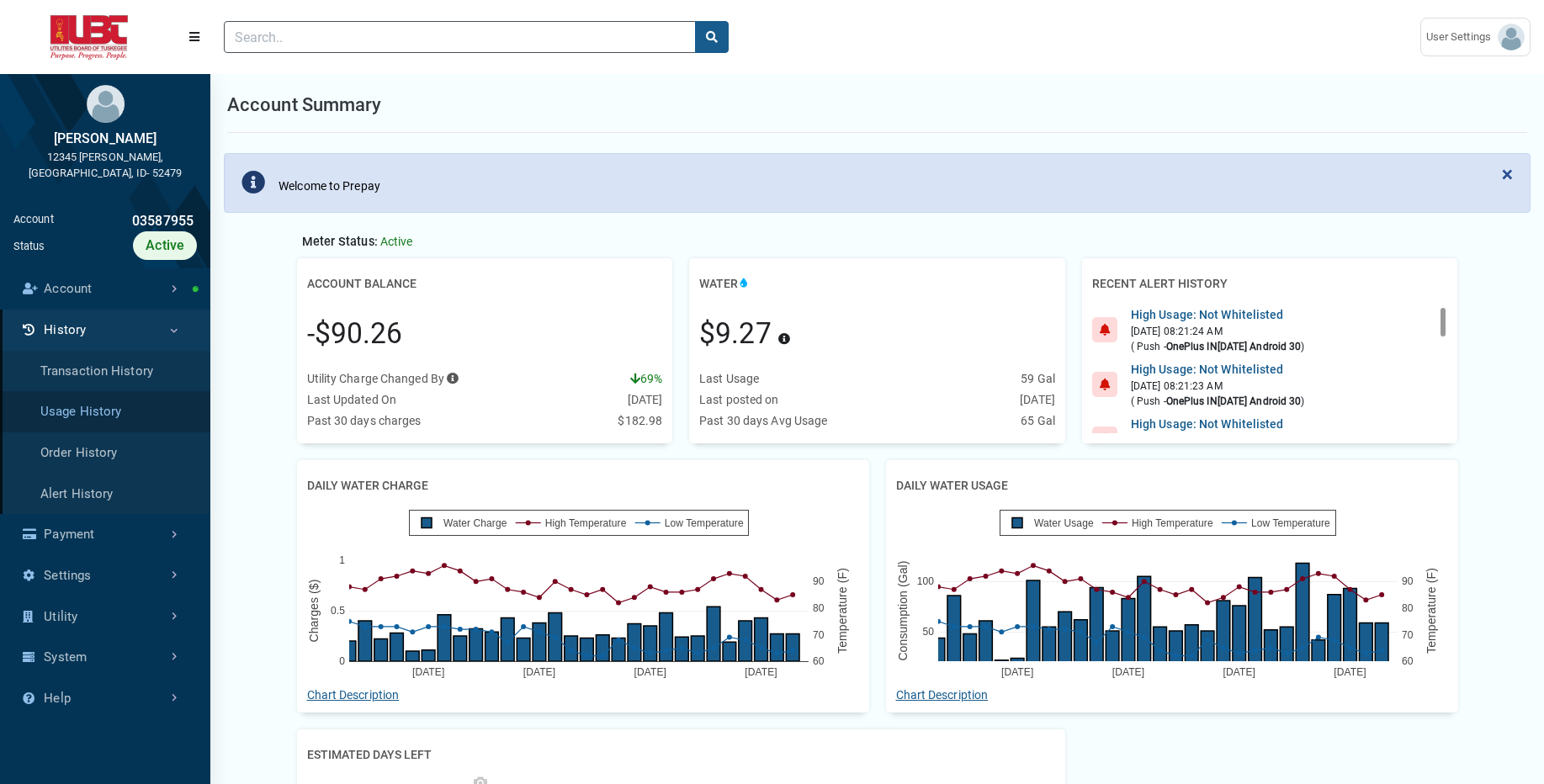
click at [136, 403] on link "Usage History" at bounding box center [105, 411] width 211 height 41
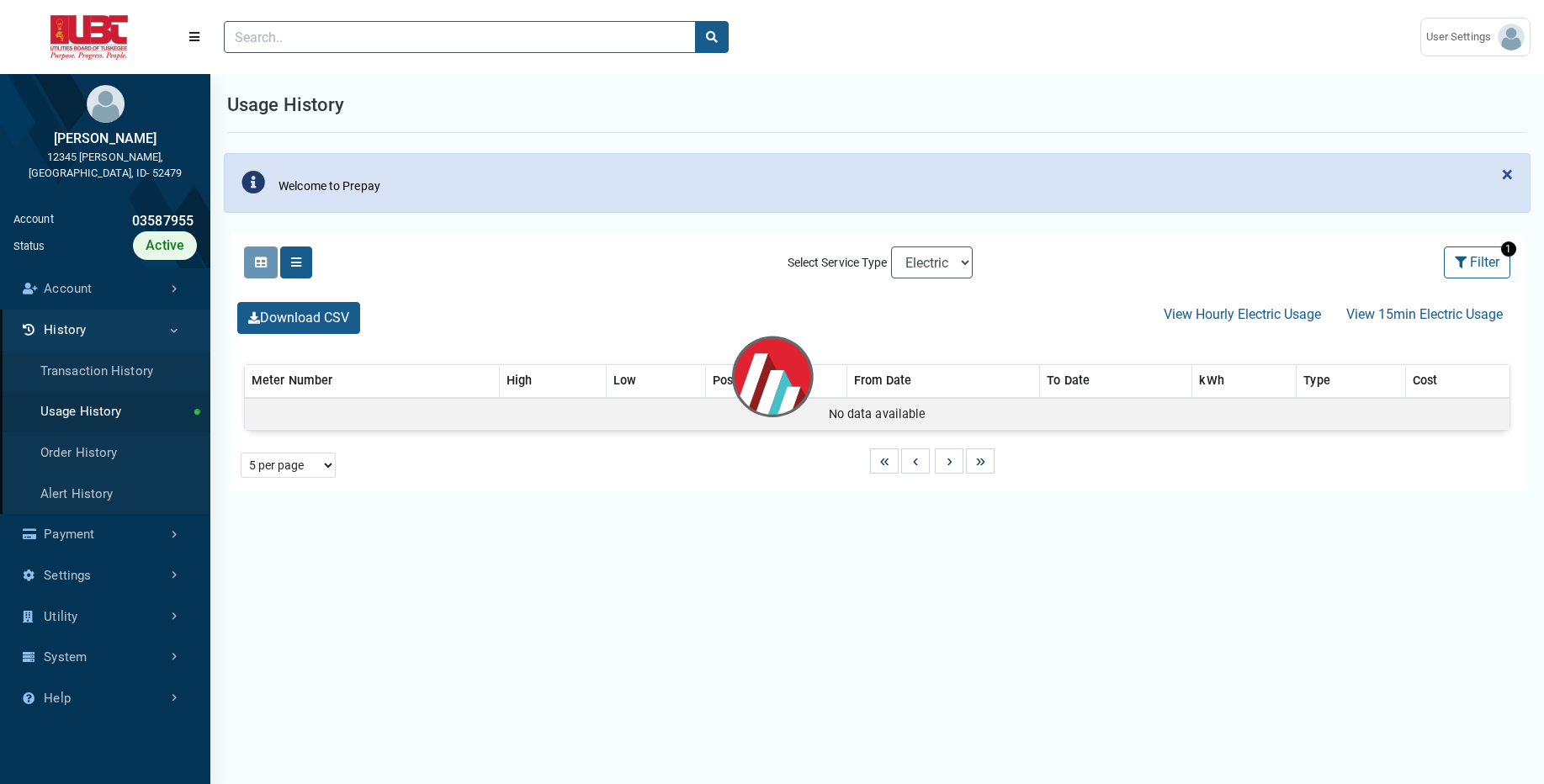
select select "25 per page"
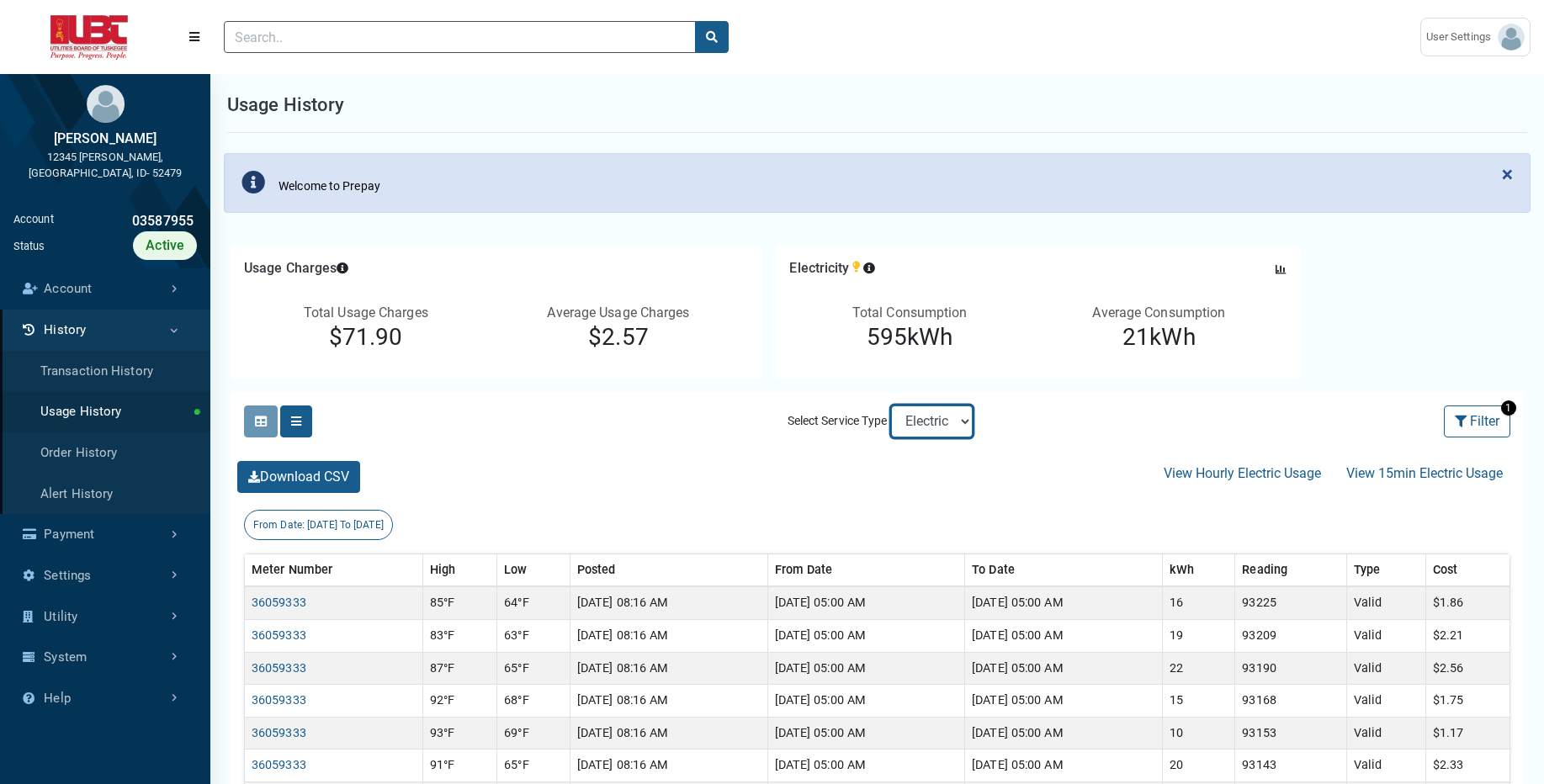
select select "Sewer"
click at [891, 406] on select "Electric Sewer Water" at bounding box center [932, 421] width 82 height 32
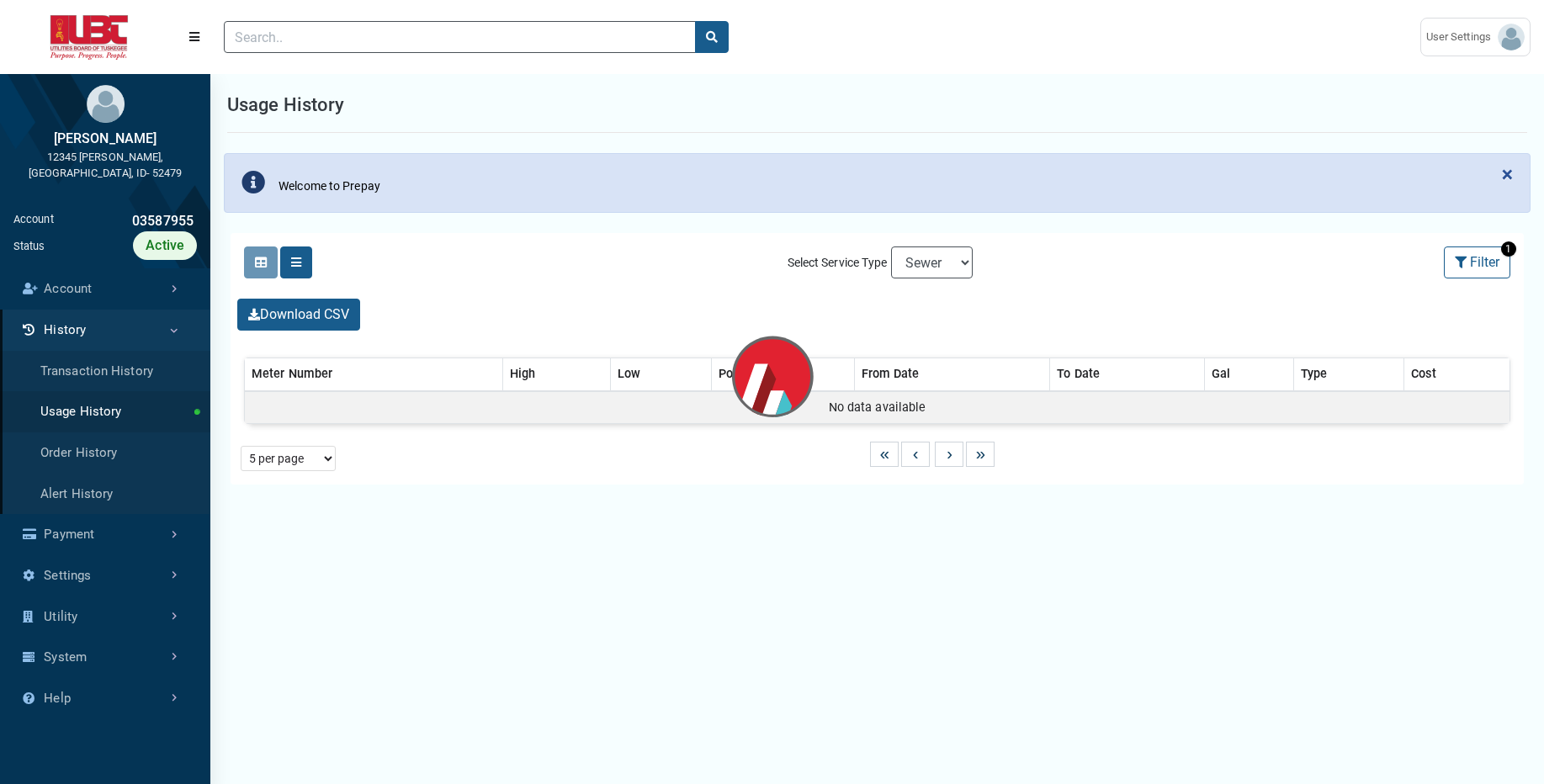
select select "25 per page"
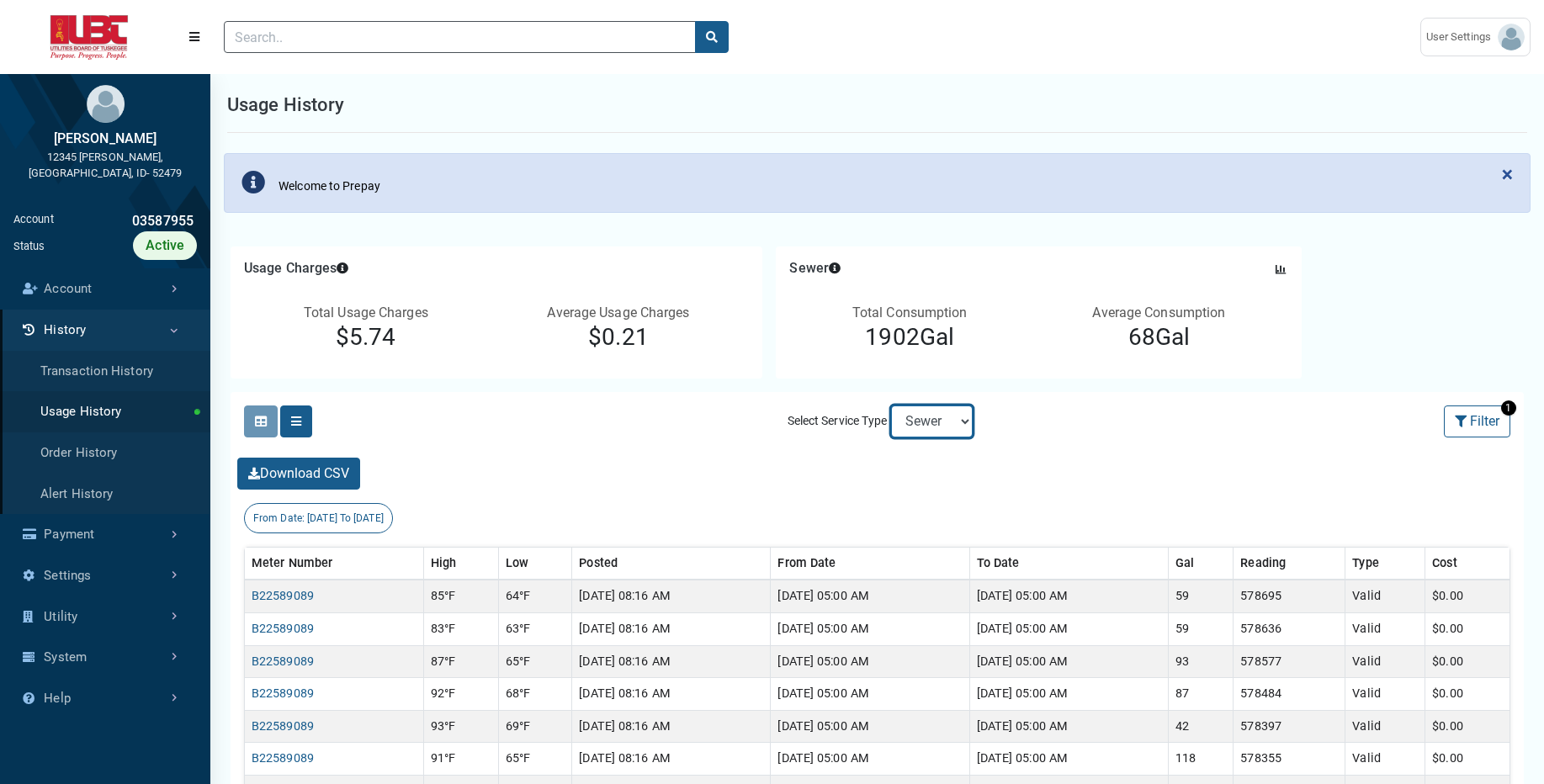
select select "Water"
click at [891, 406] on select "Electric Sewer Water" at bounding box center [932, 421] width 82 height 32
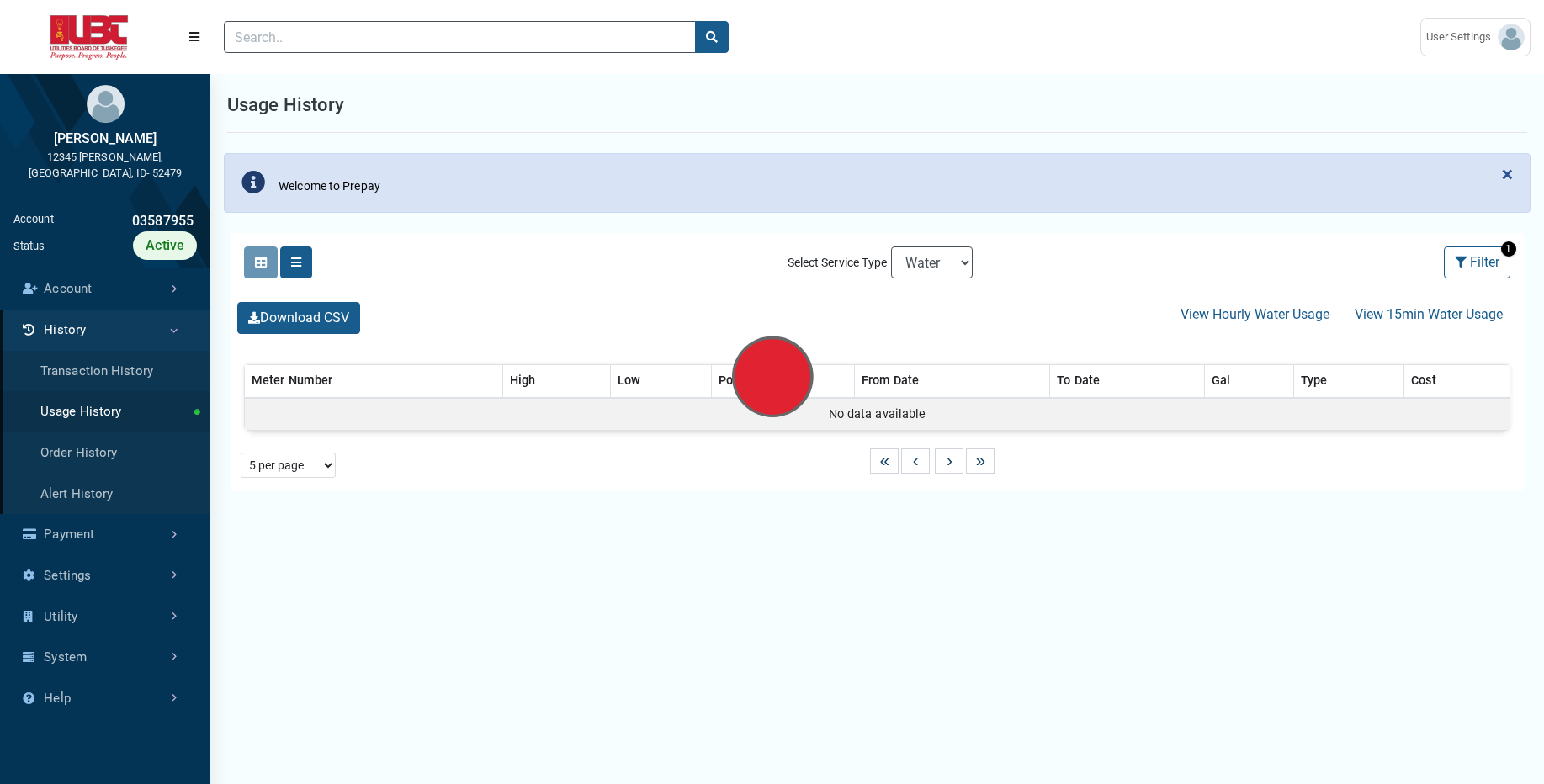
select select "25 per page"
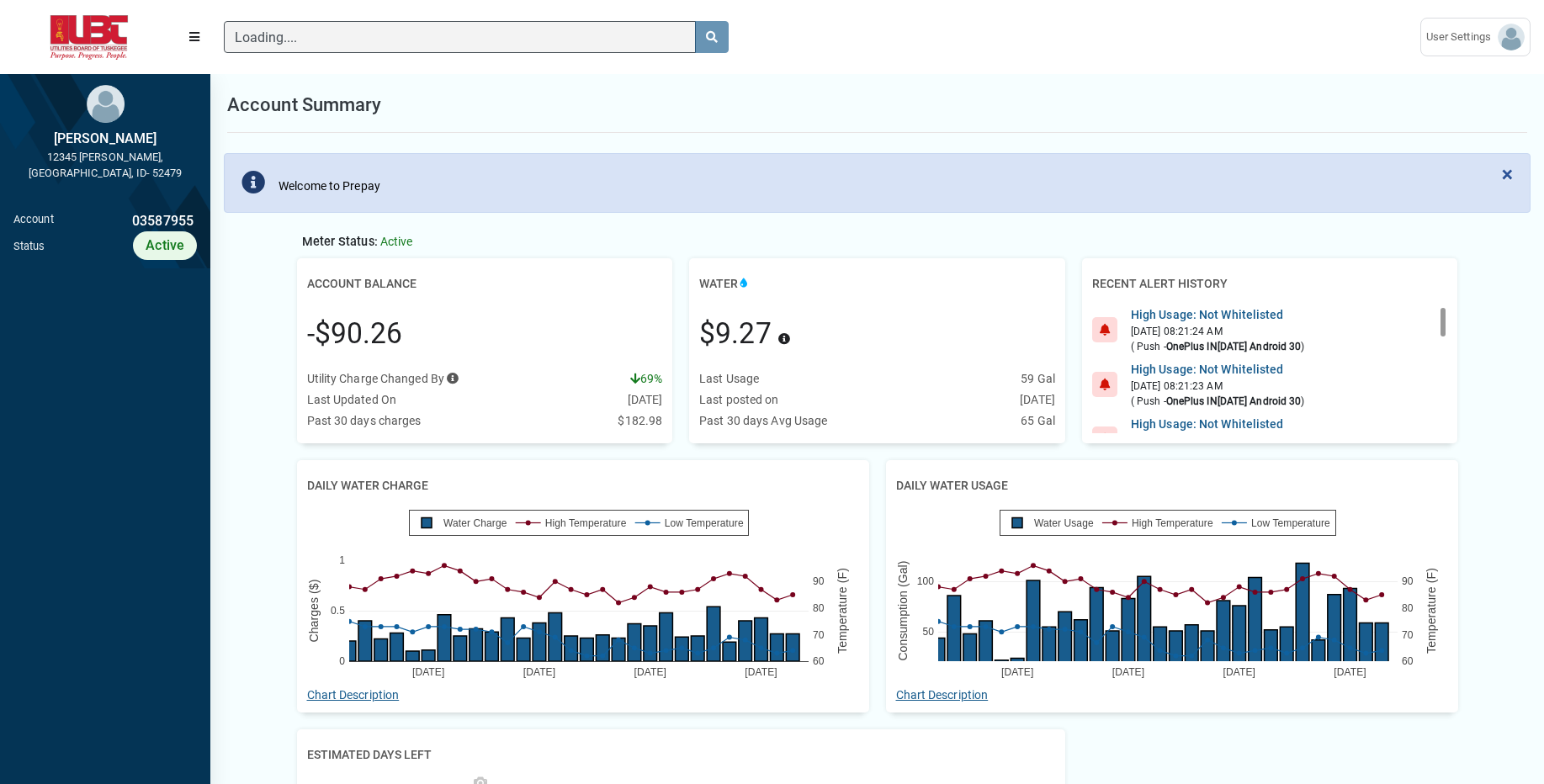
scroll to position [8, 1]
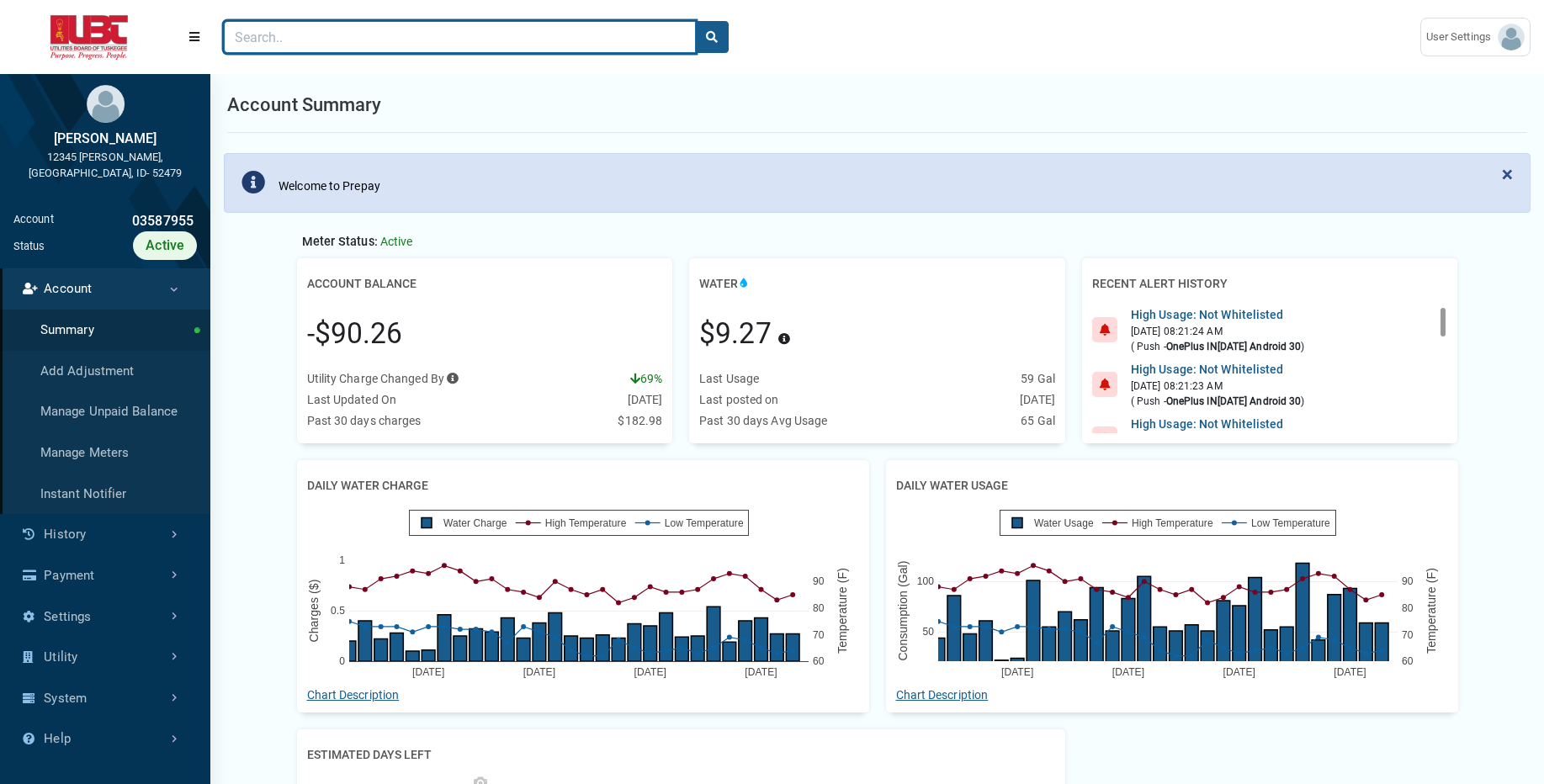
click at [313, 48] on input "Search" at bounding box center [460, 37] width 473 height 32
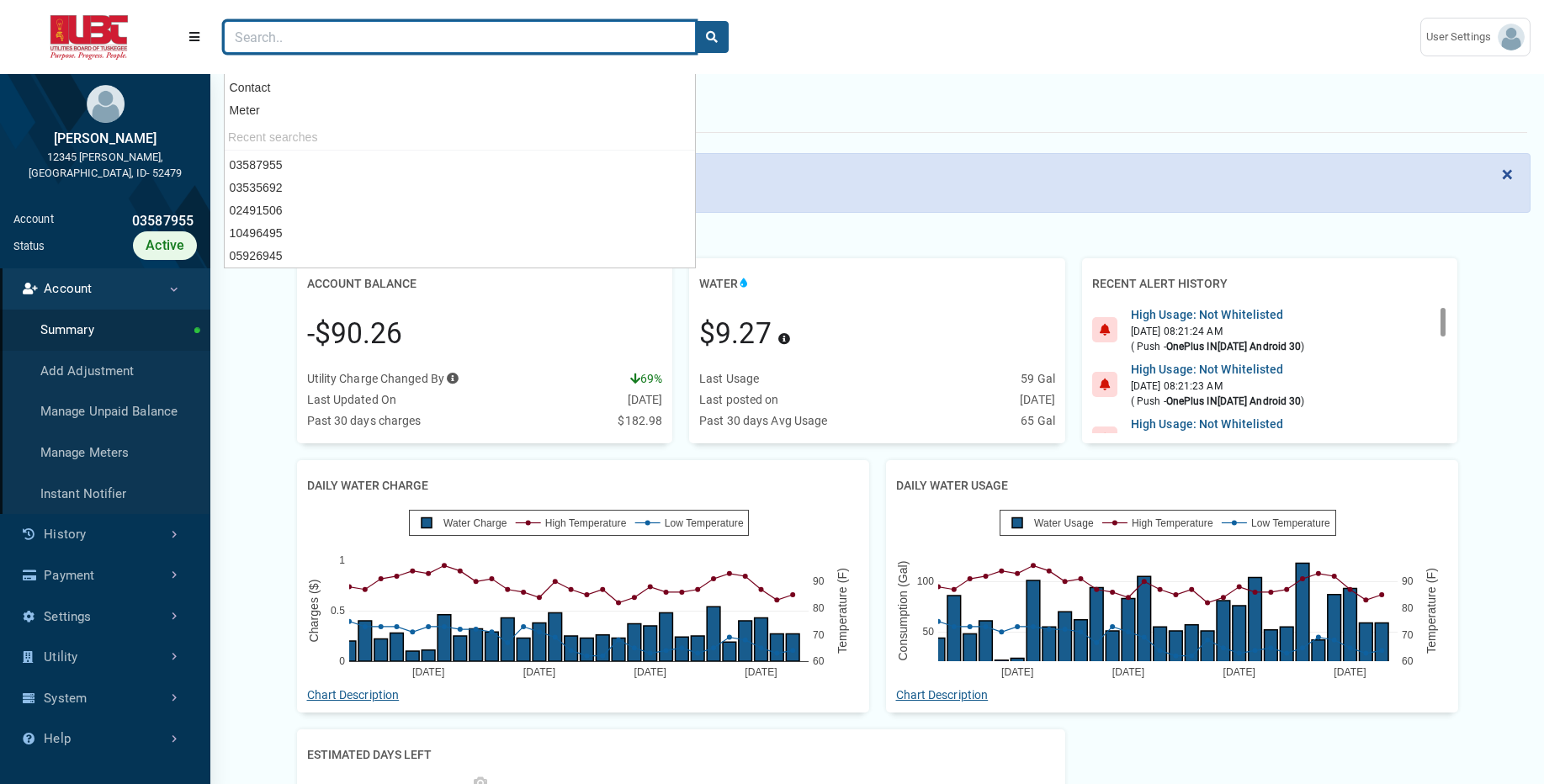
paste input "05083771"
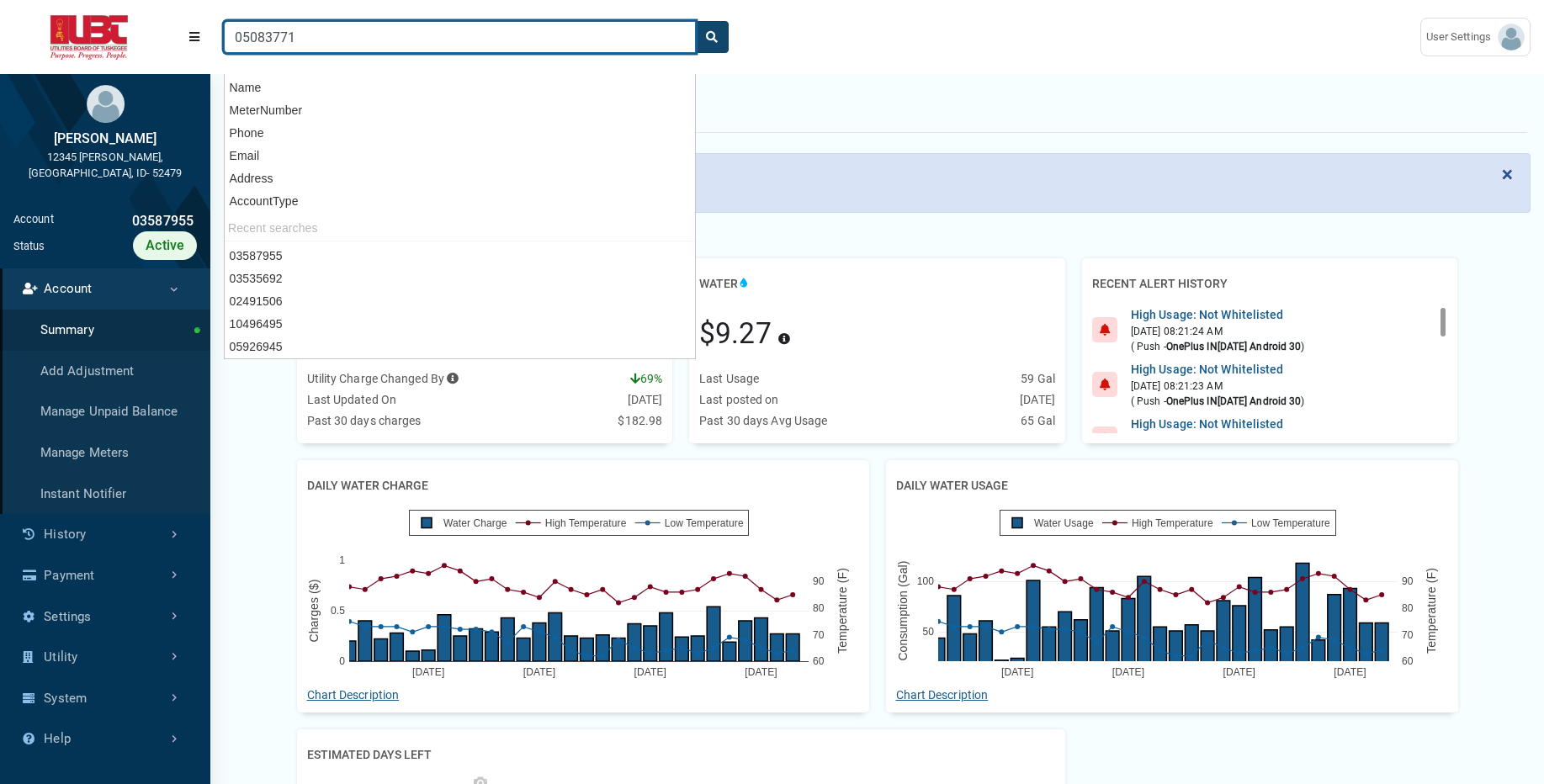
type input "05083771"
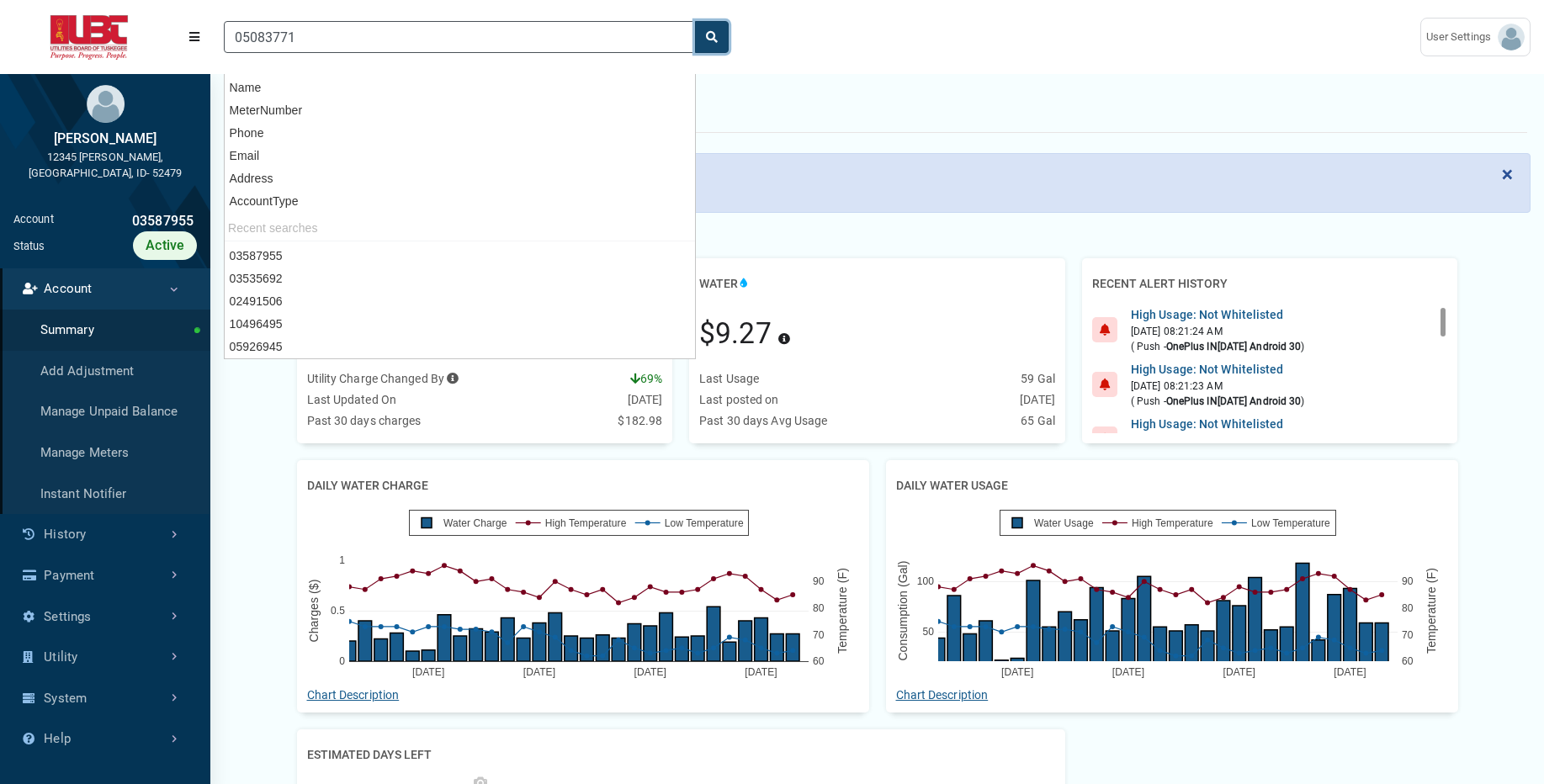
click at [719, 35] on button "search" at bounding box center [711, 37] width 34 height 32
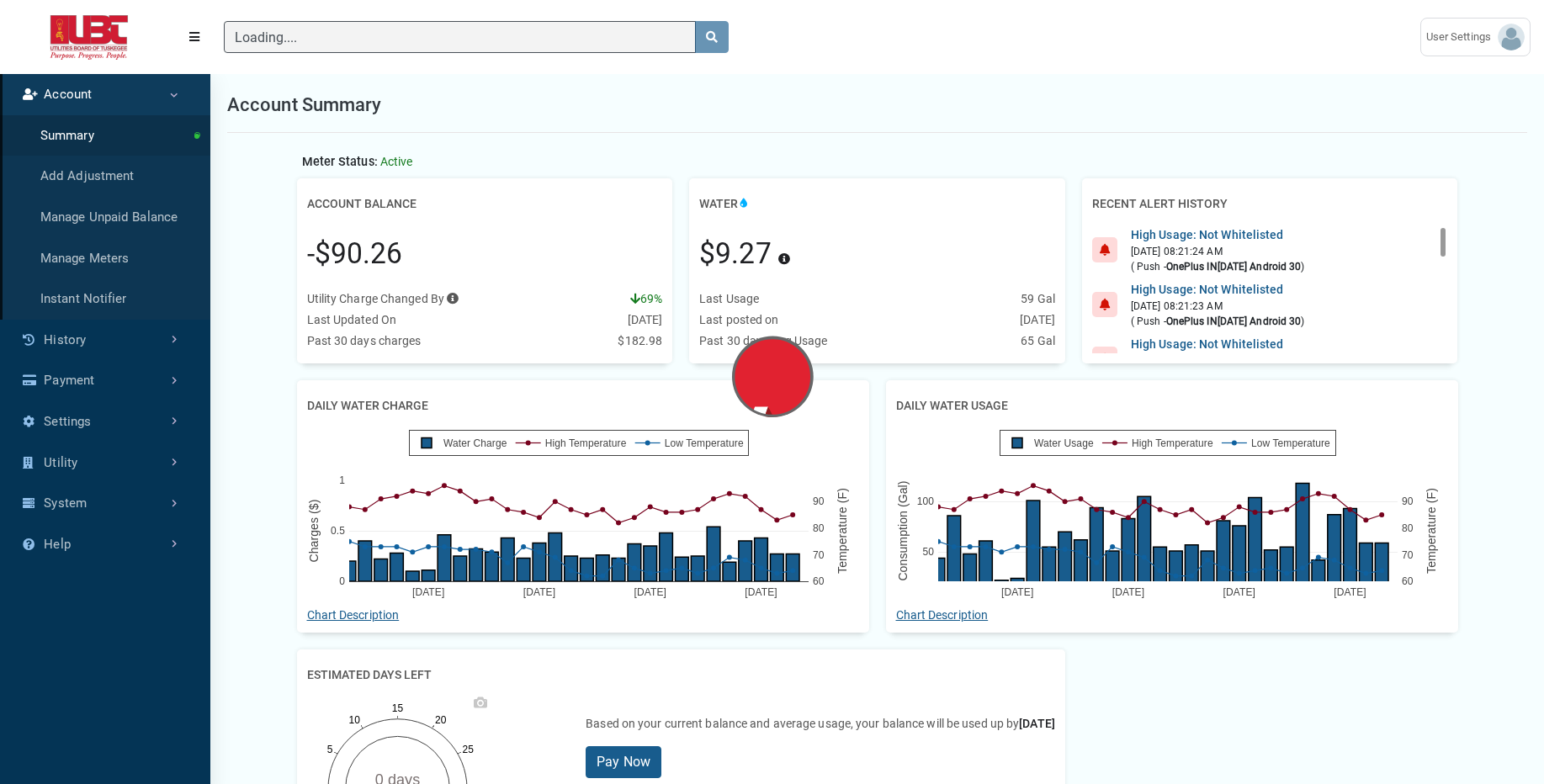
scroll to position [724, 211]
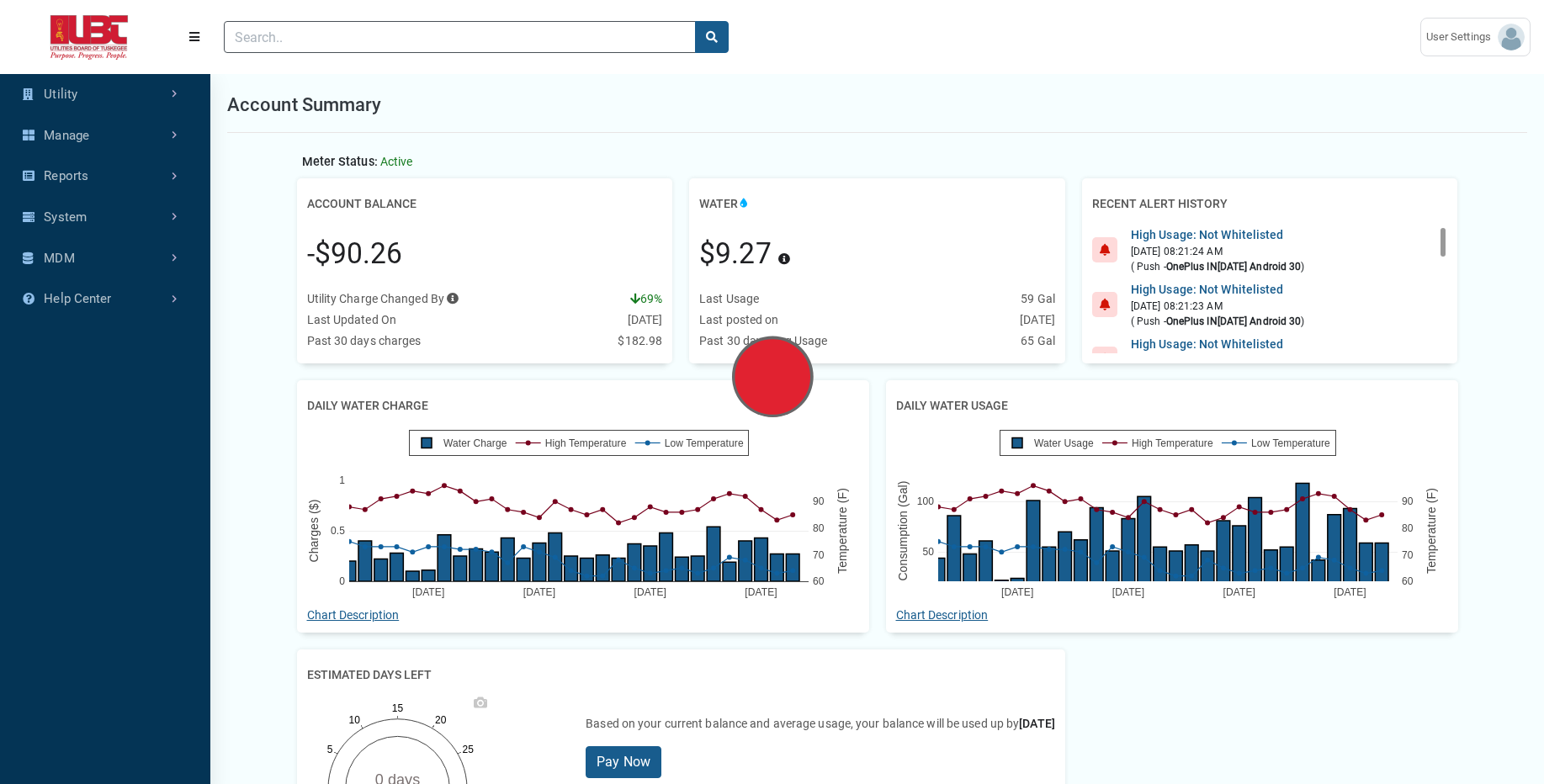
scroll to position [529, 211]
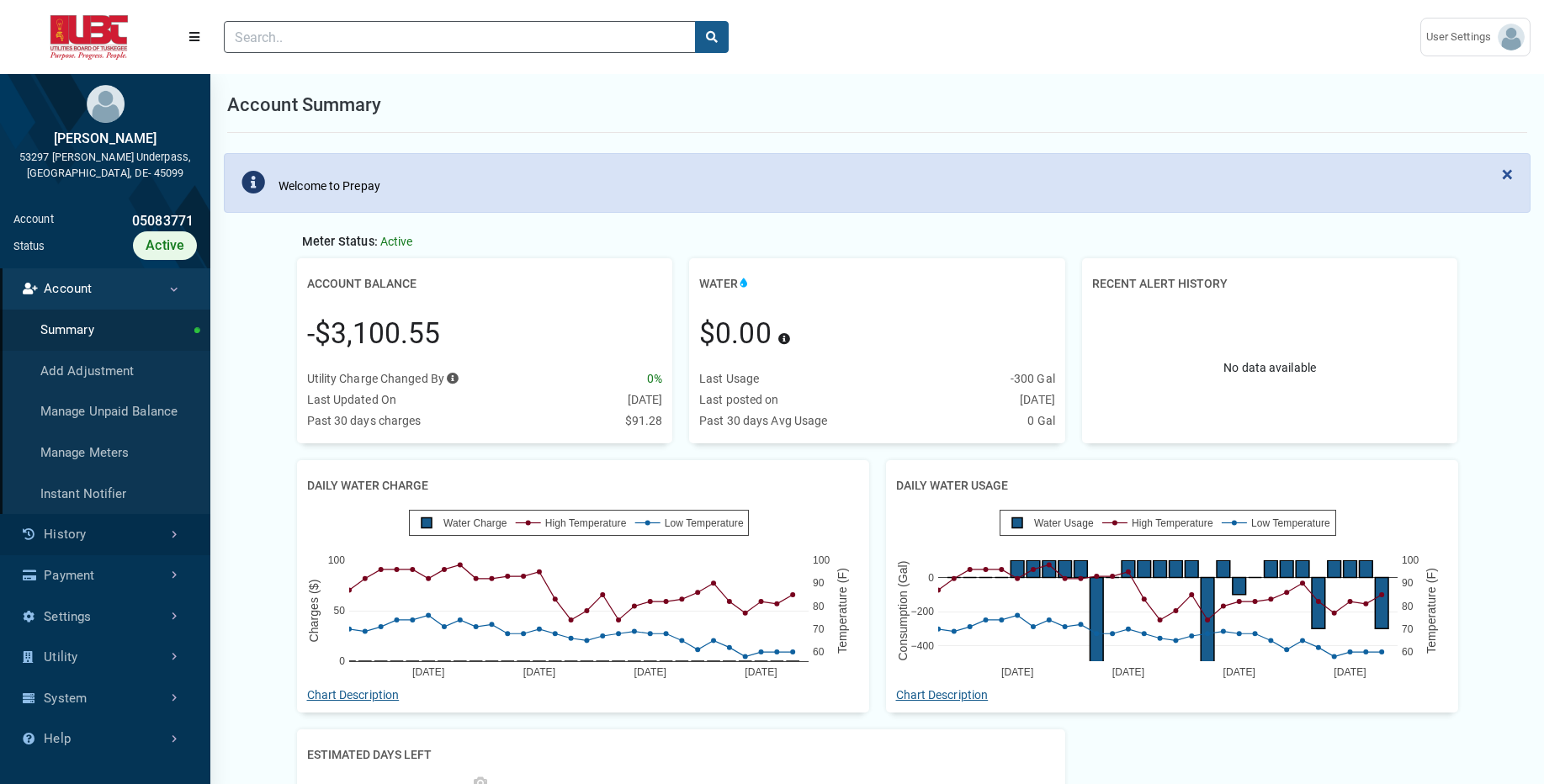
click at [121, 534] on link "History" at bounding box center [105, 535] width 211 height 41
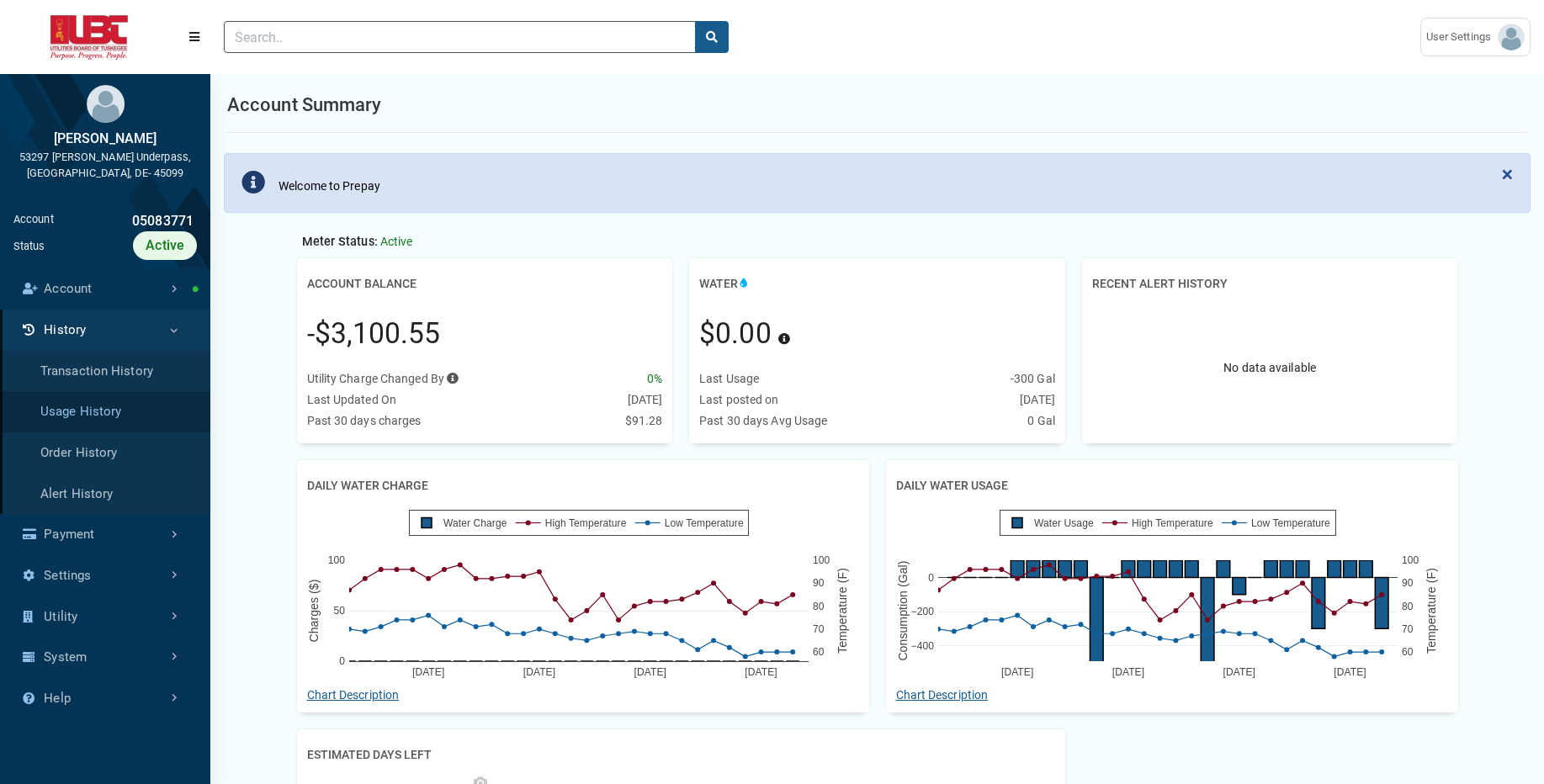
click at [156, 408] on link "Usage History" at bounding box center [105, 411] width 211 height 41
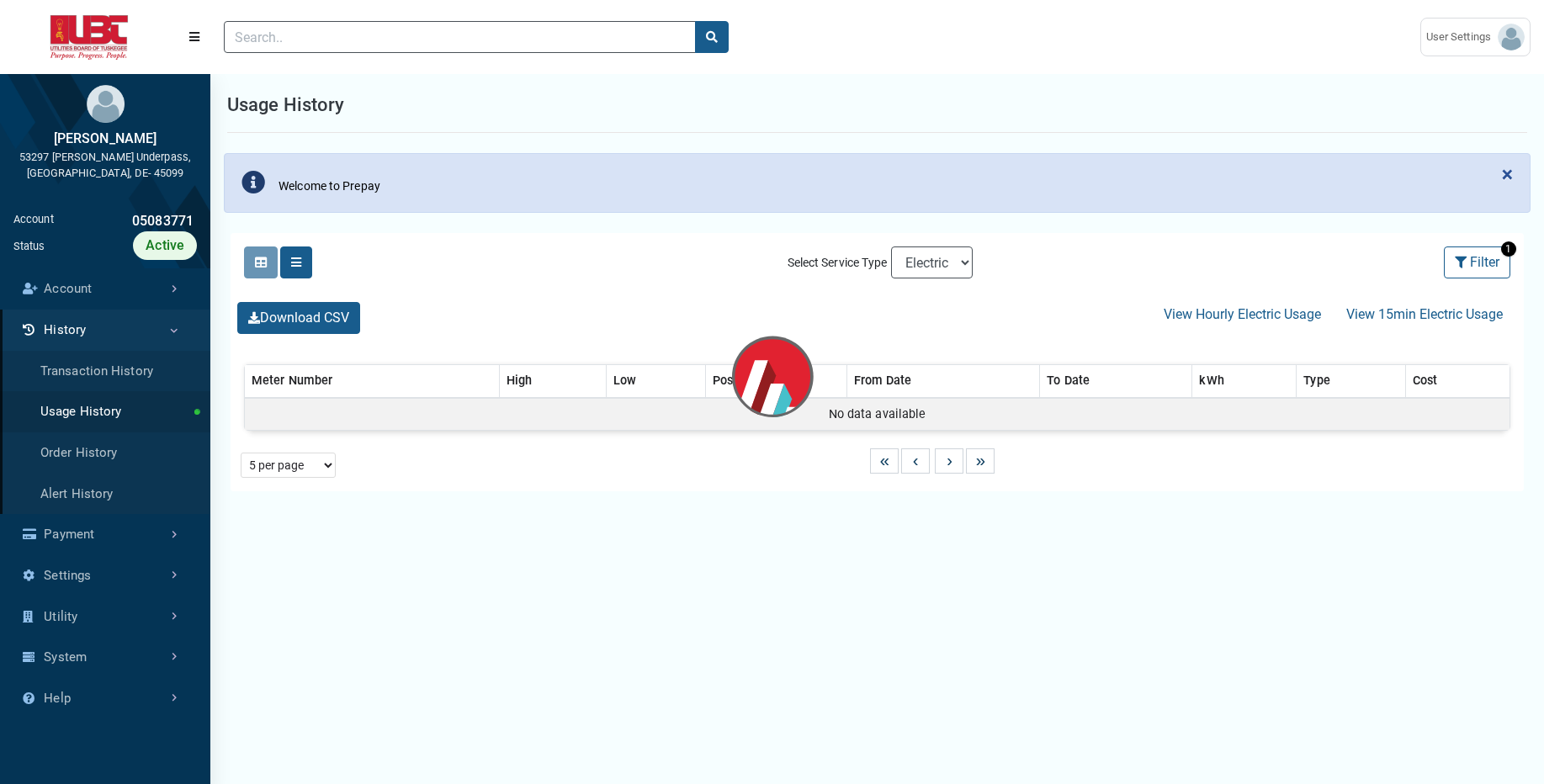
select select "25 per page"
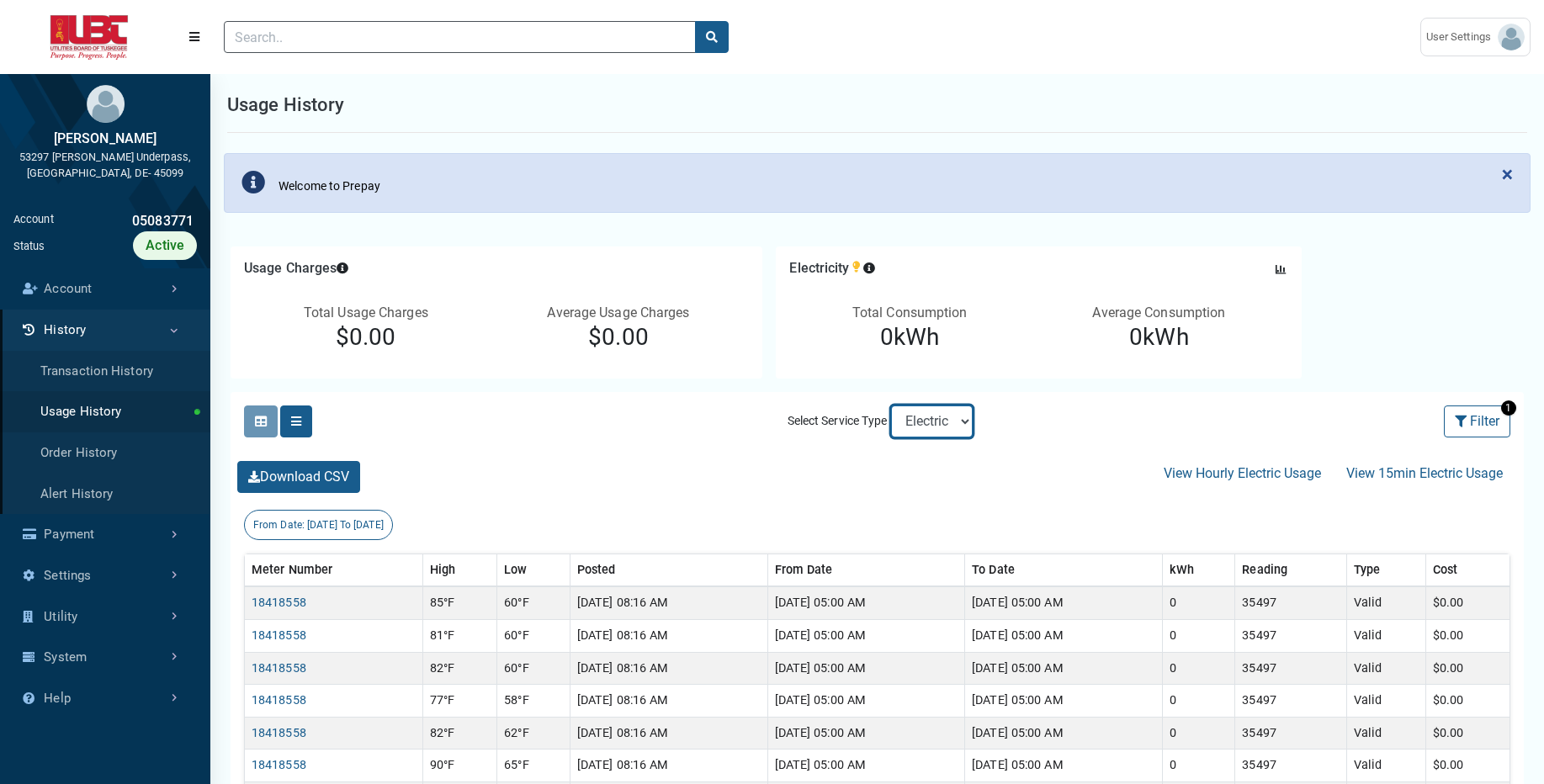
select select "Sewer"
click at [891, 406] on select "Electric Sewer Water" at bounding box center [932, 421] width 82 height 32
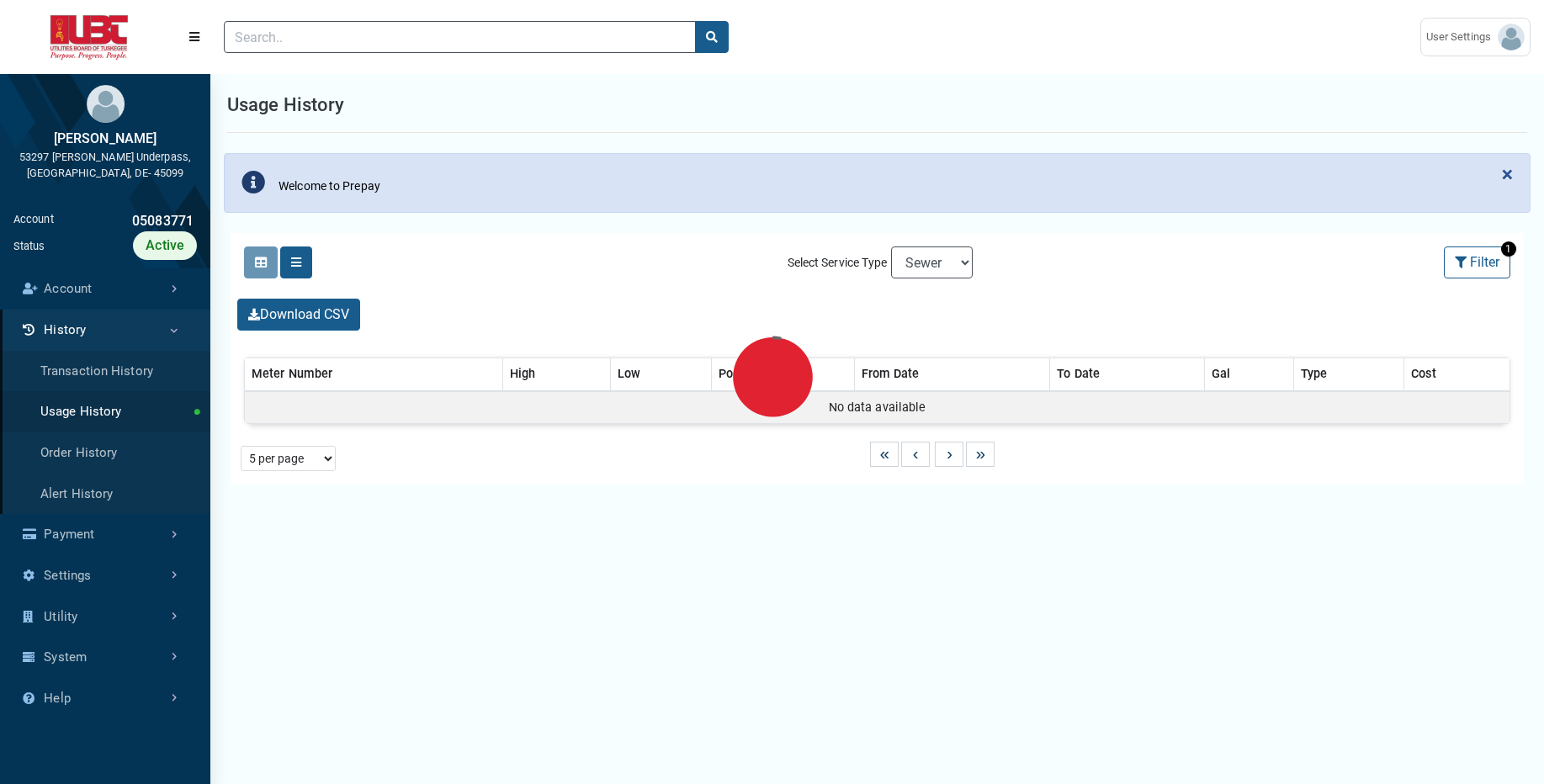
select select "25 per page"
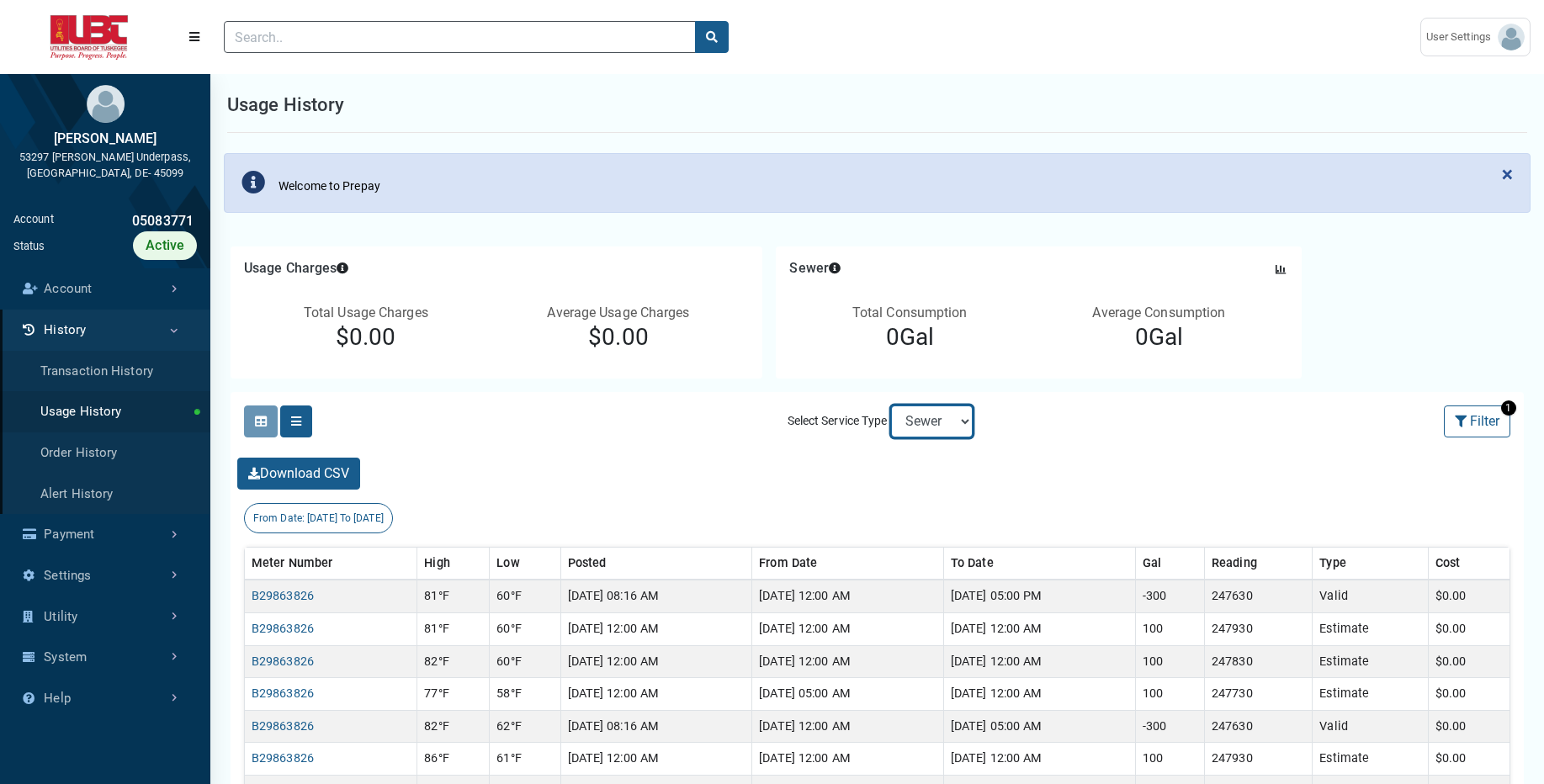
select select "Water"
click at [891, 406] on select "Electric Sewer Water" at bounding box center [932, 421] width 82 height 32
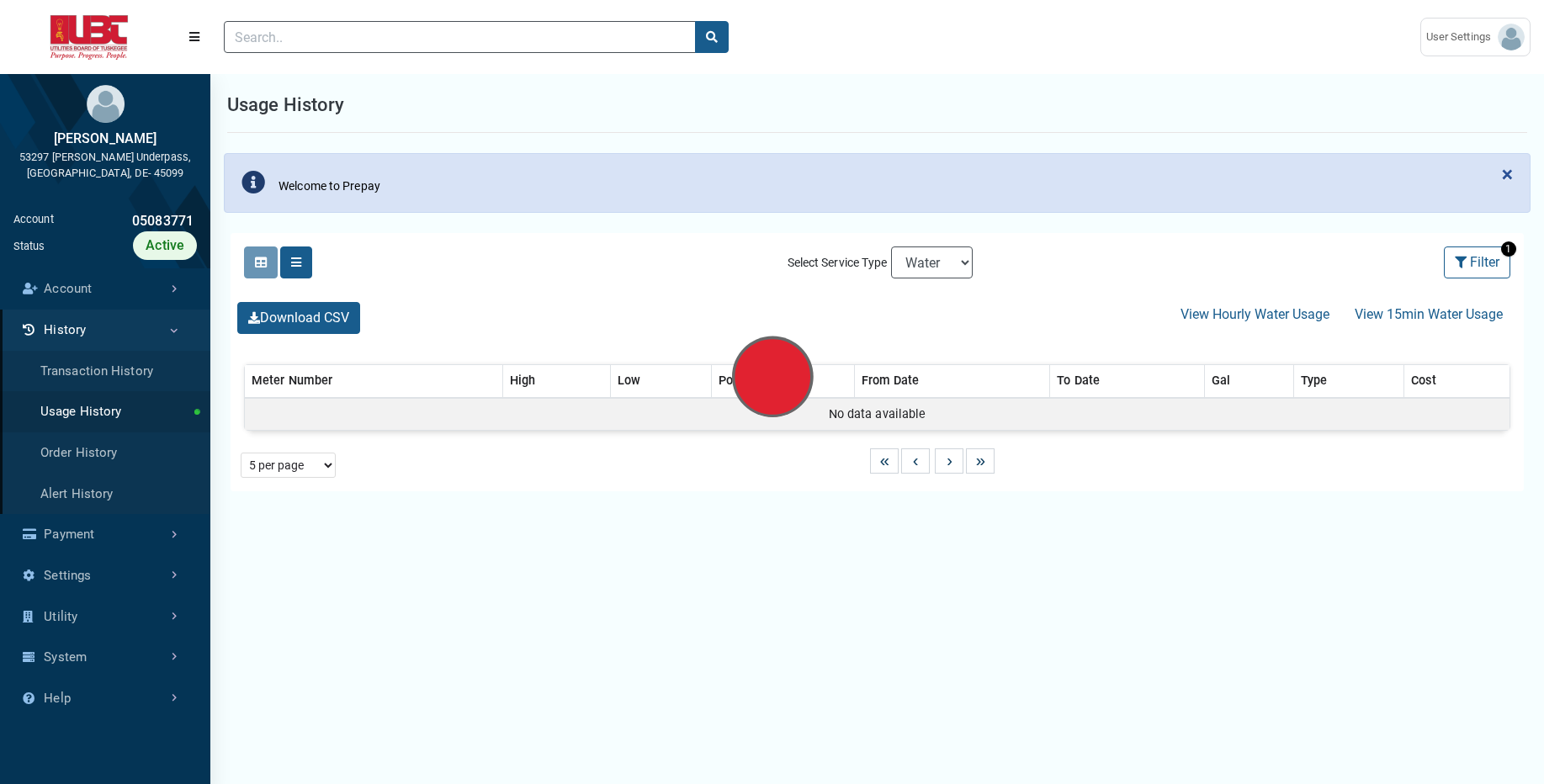
select select "25 per page"
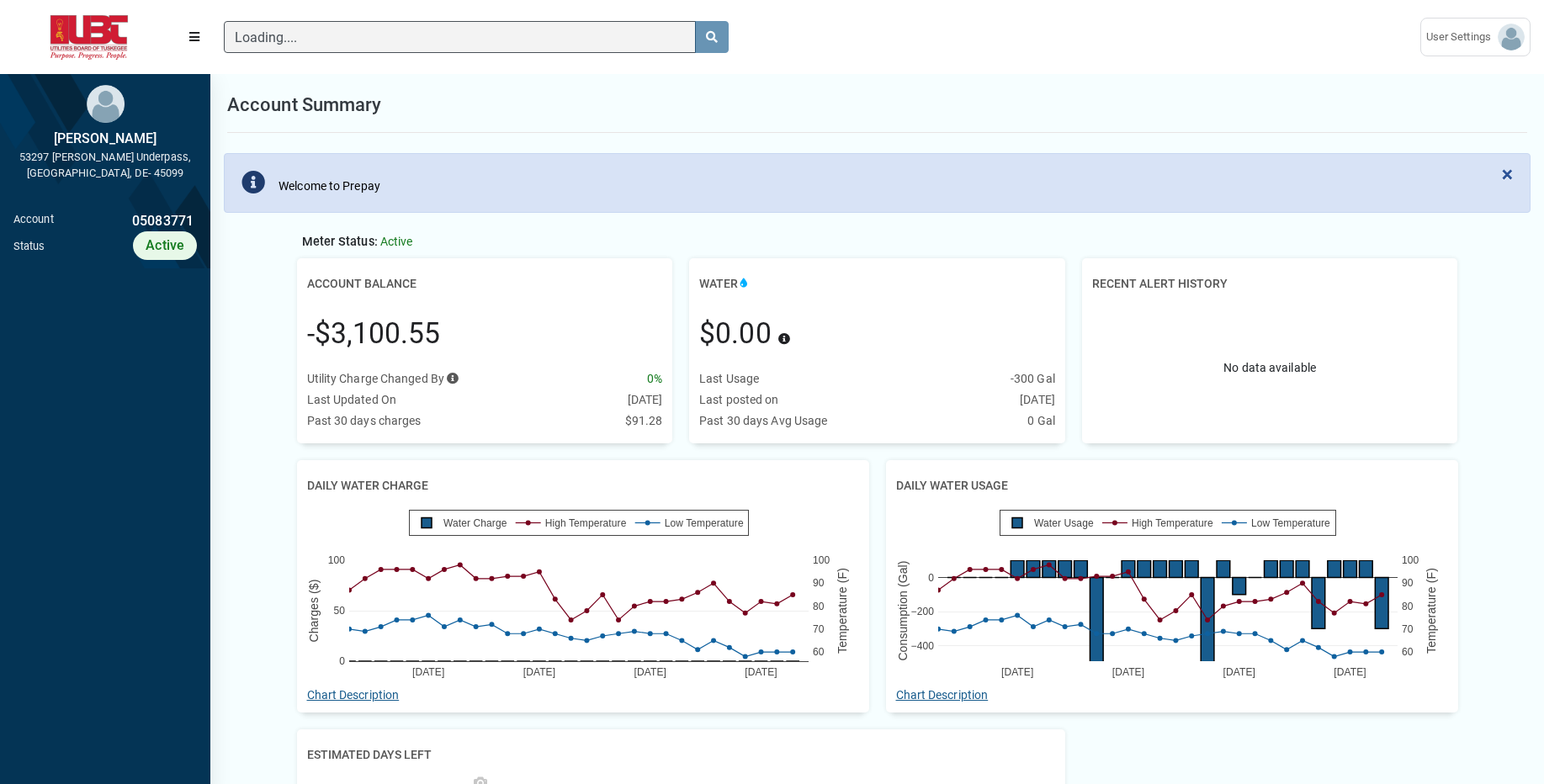
scroll to position [8, 1]
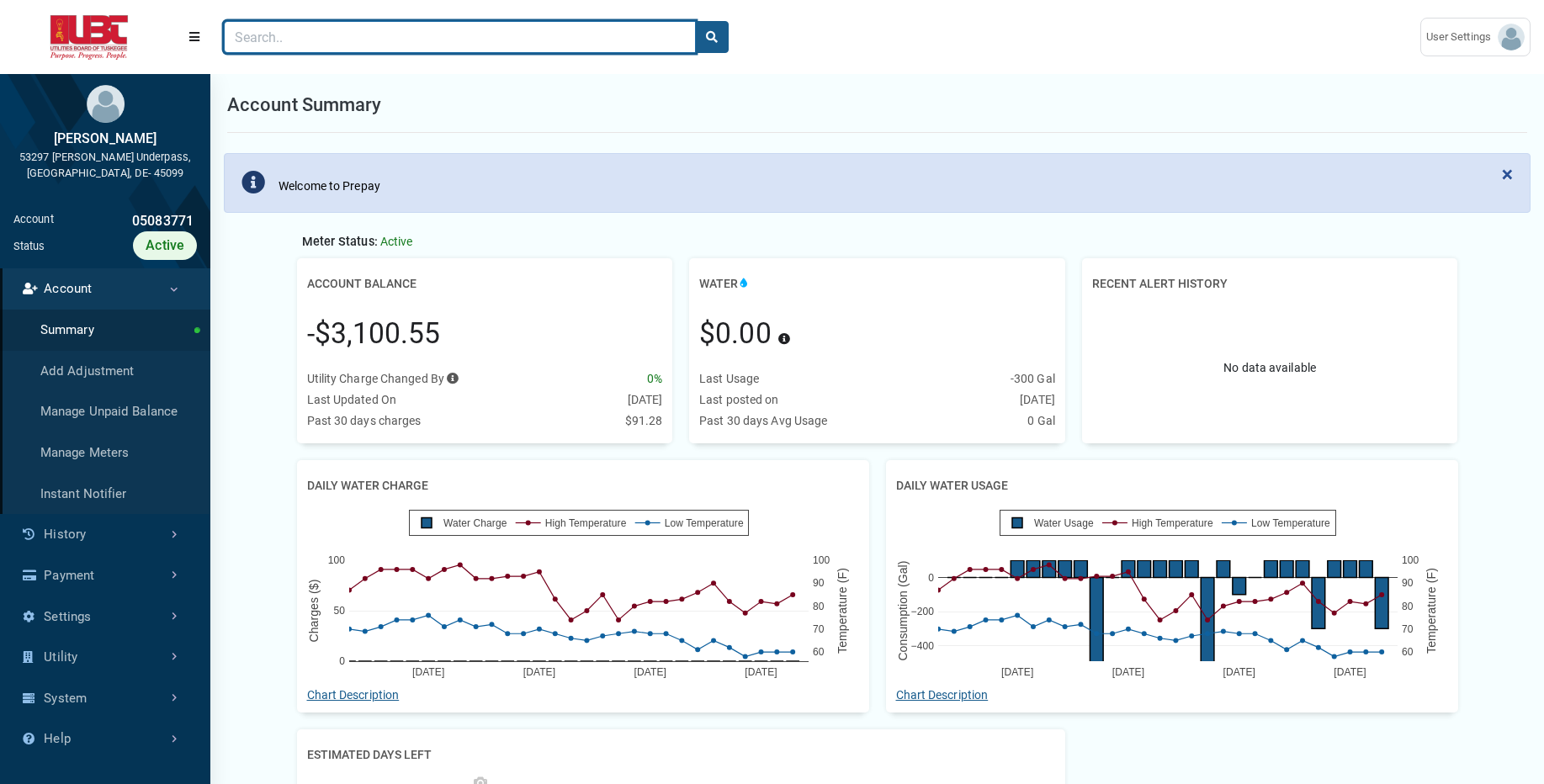
click at [510, 30] on input "Search" at bounding box center [460, 37] width 473 height 32
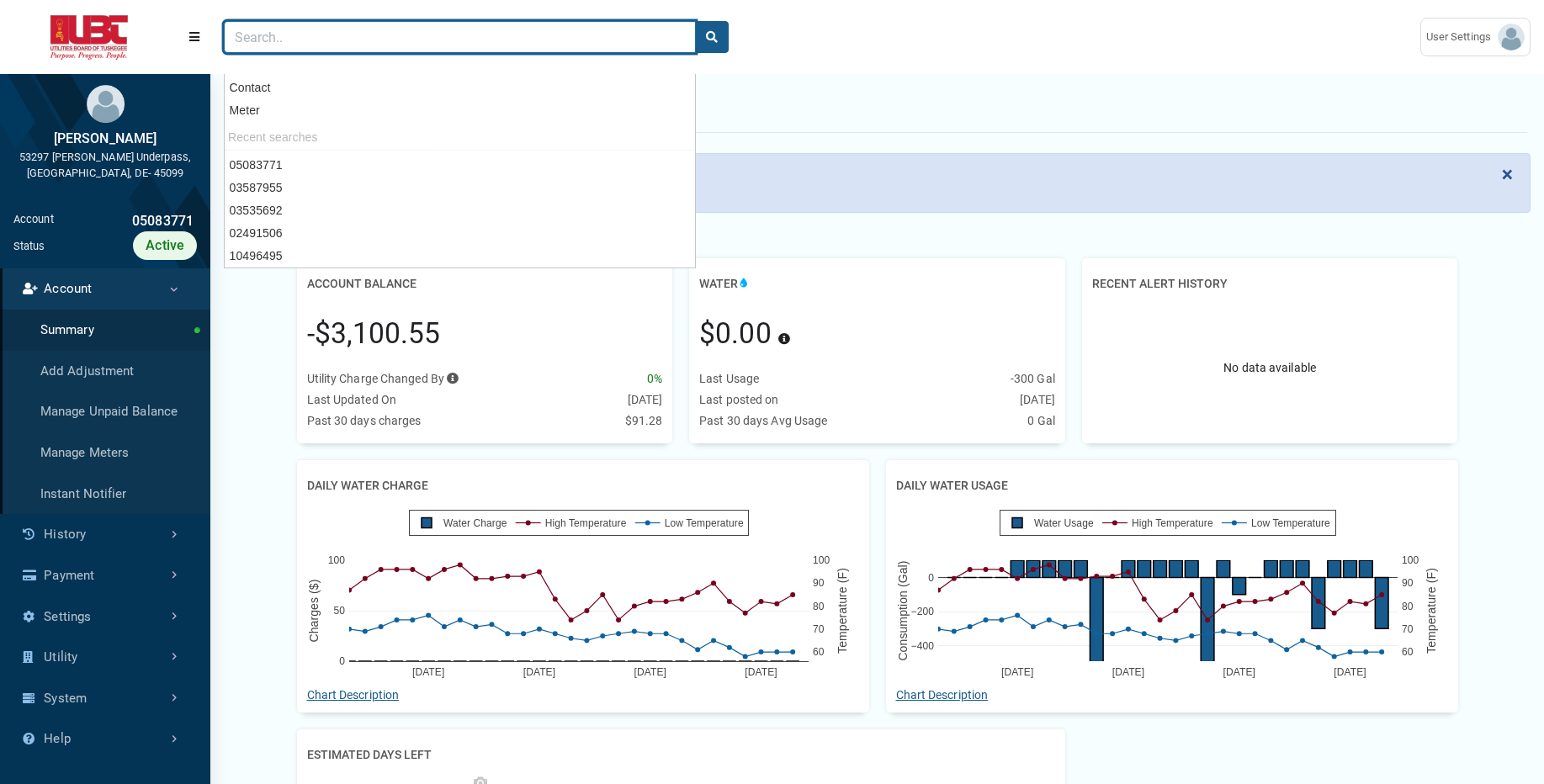
paste input "05926945"
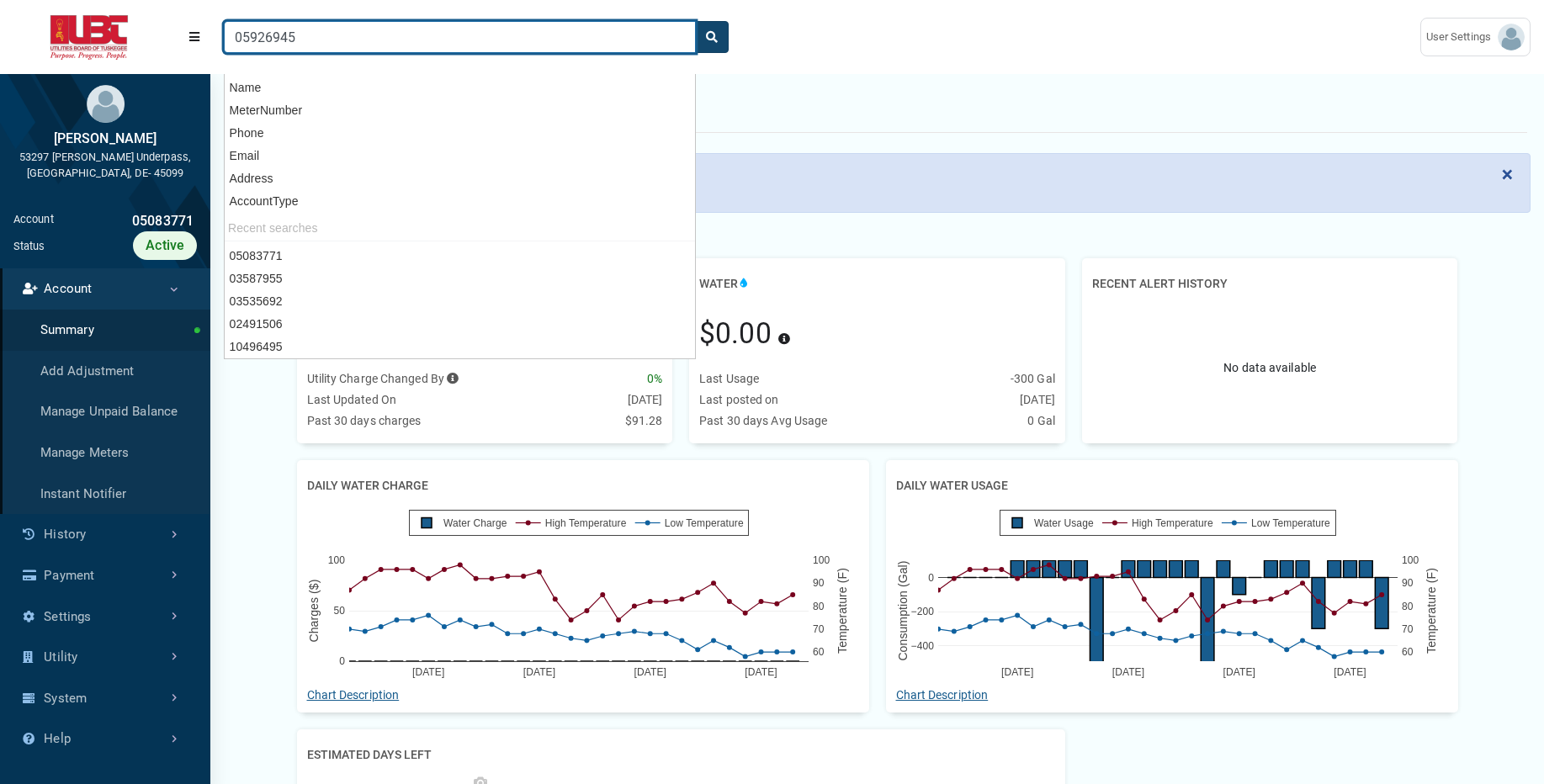
type input "05926945"
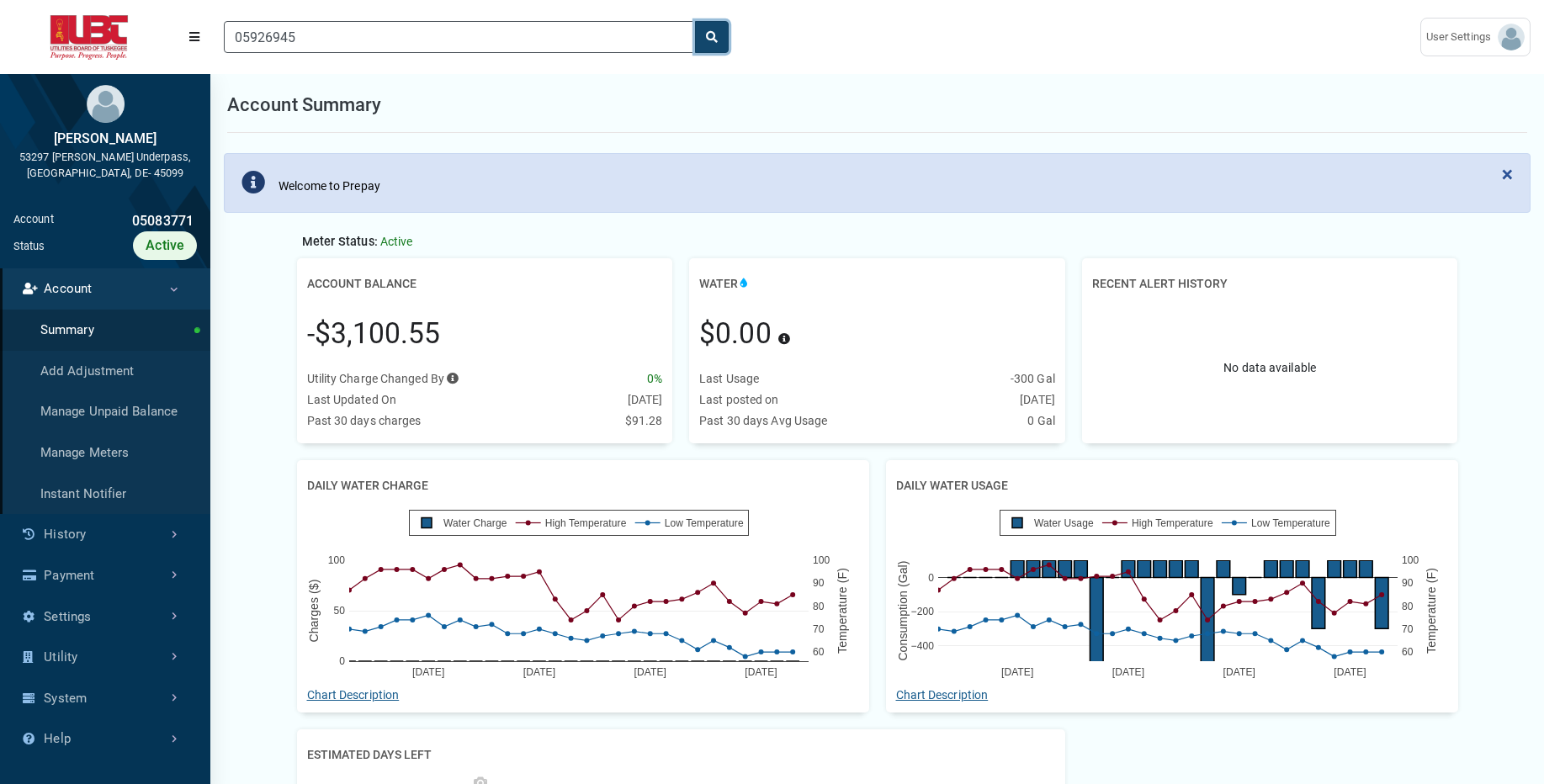
click at [711, 41] on icon "search" at bounding box center [712, 37] width 12 height 12
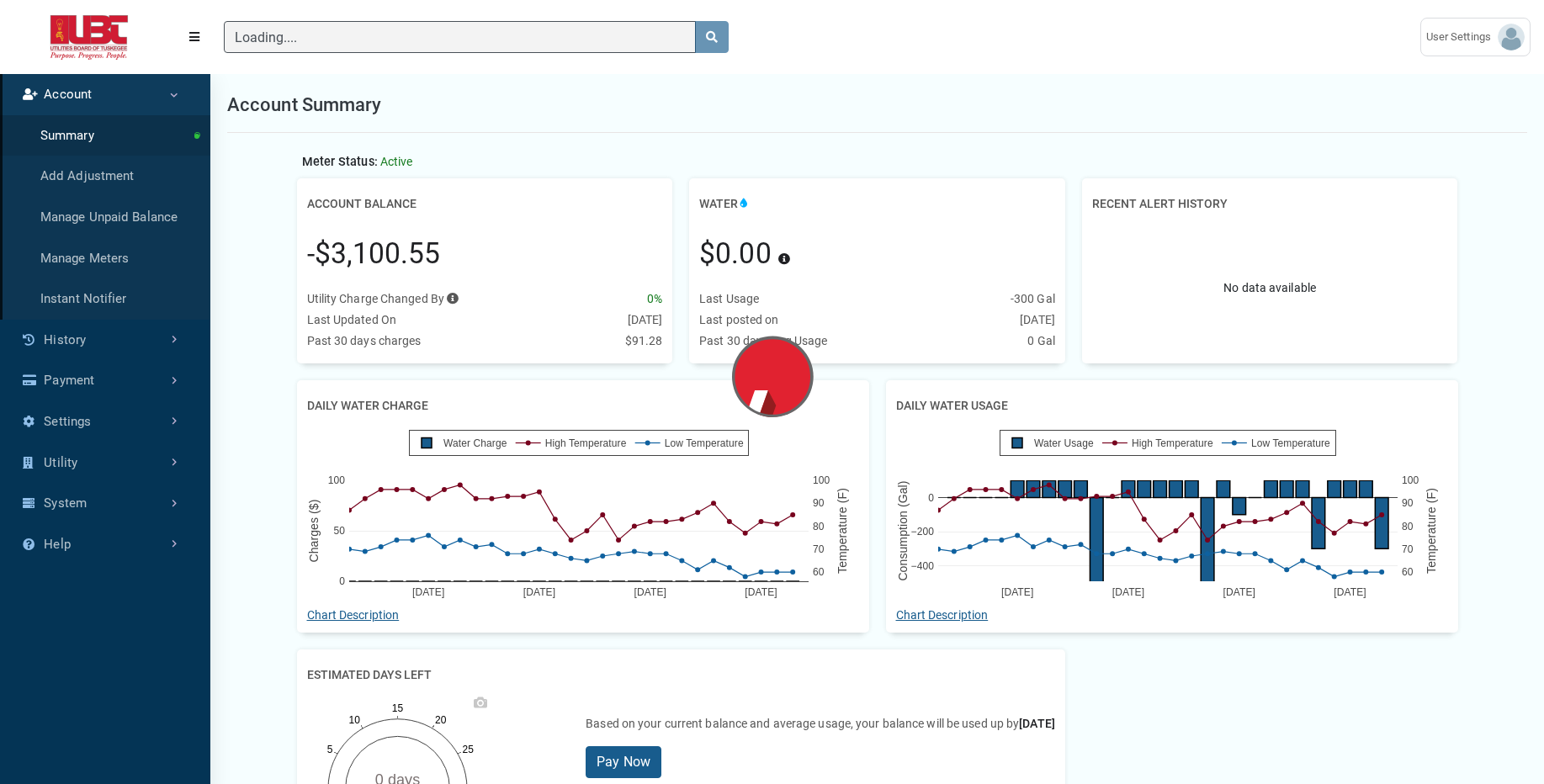
scroll to position [724, 211]
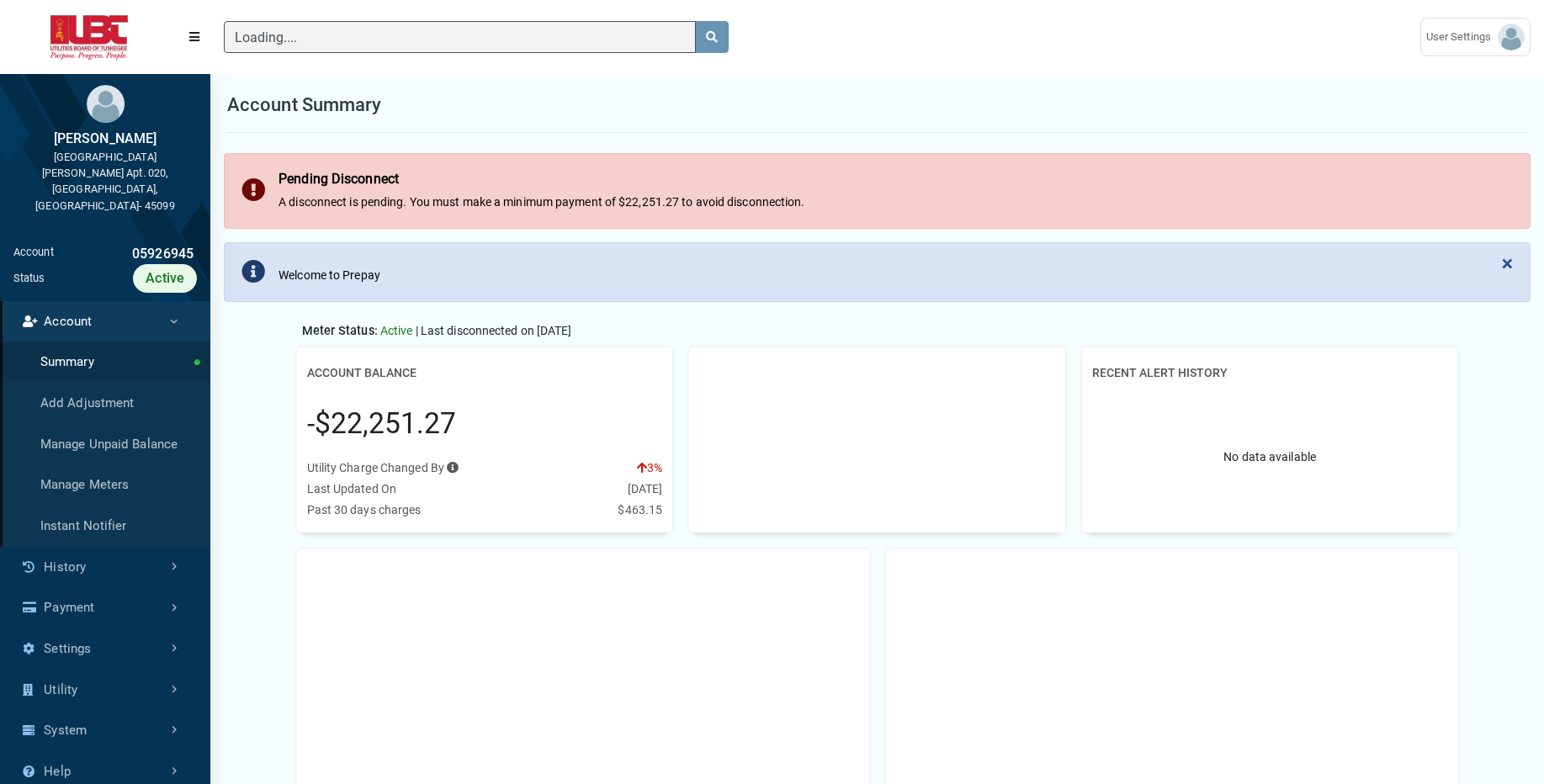
scroll to position [529, 211]
click at [125, 547] on link "History" at bounding box center [105, 568] width 211 height 41
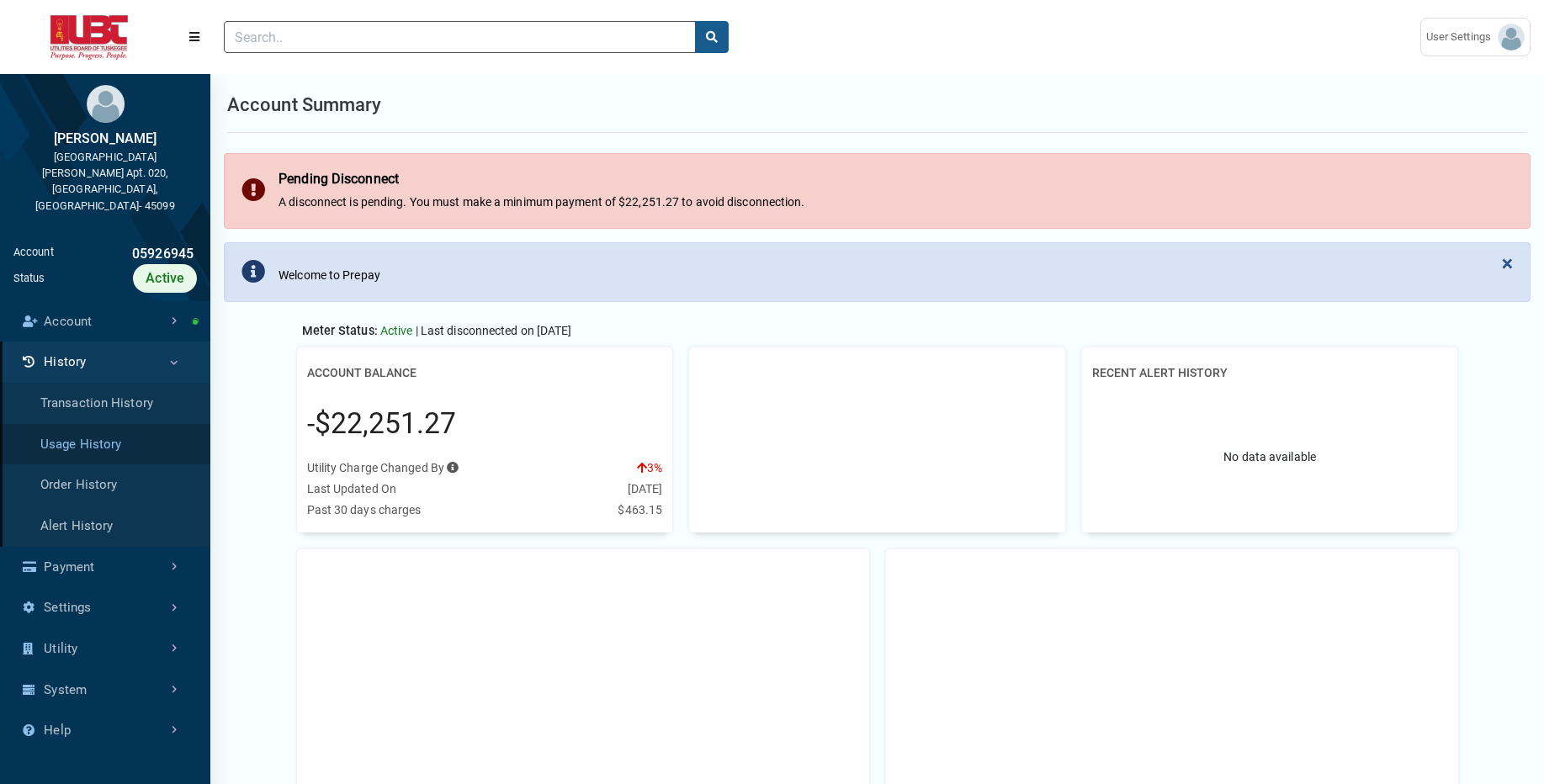
click at [140, 424] on link "Usage History" at bounding box center [105, 444] width 211 height 41
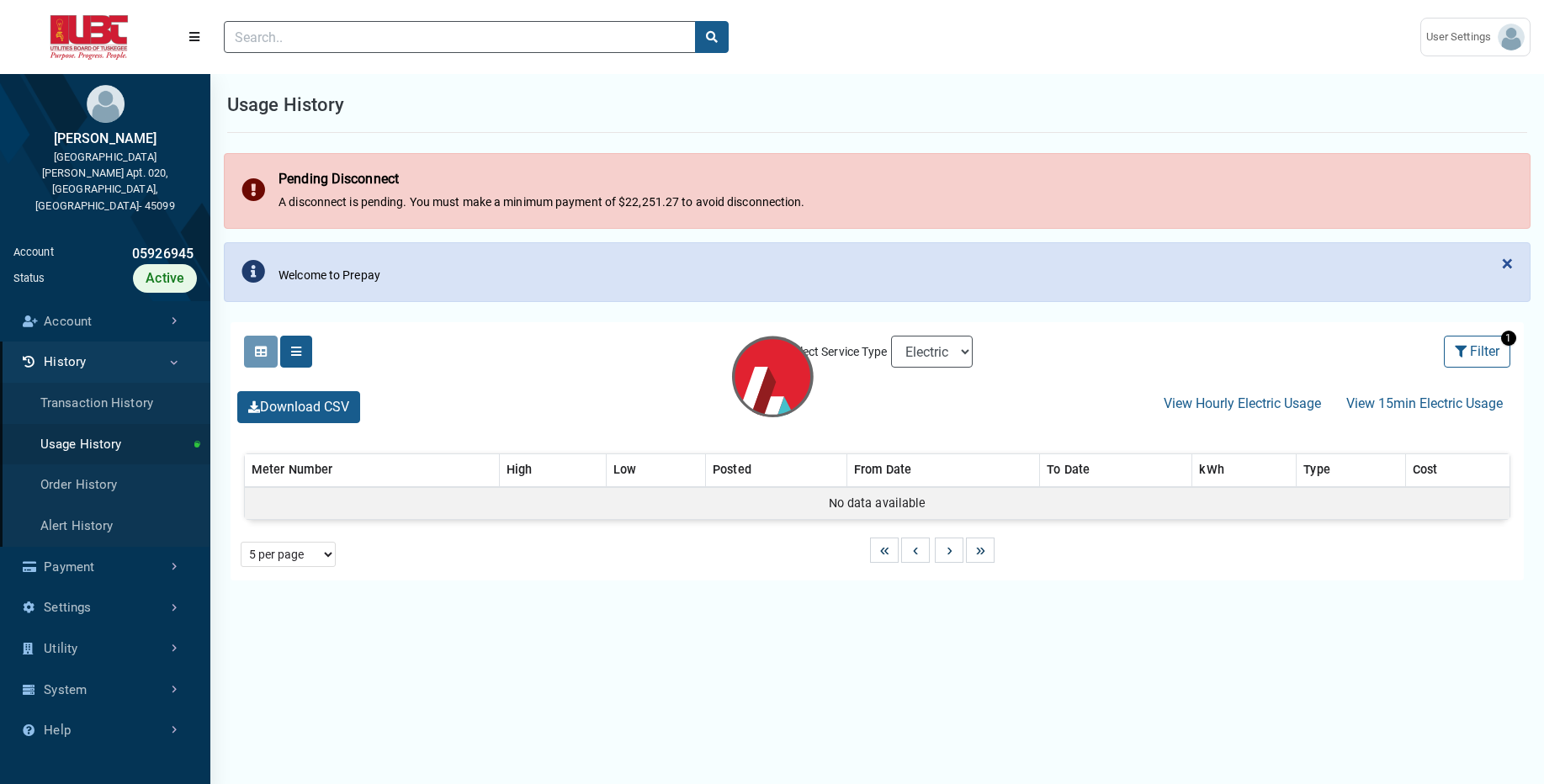
select select "25 per page"
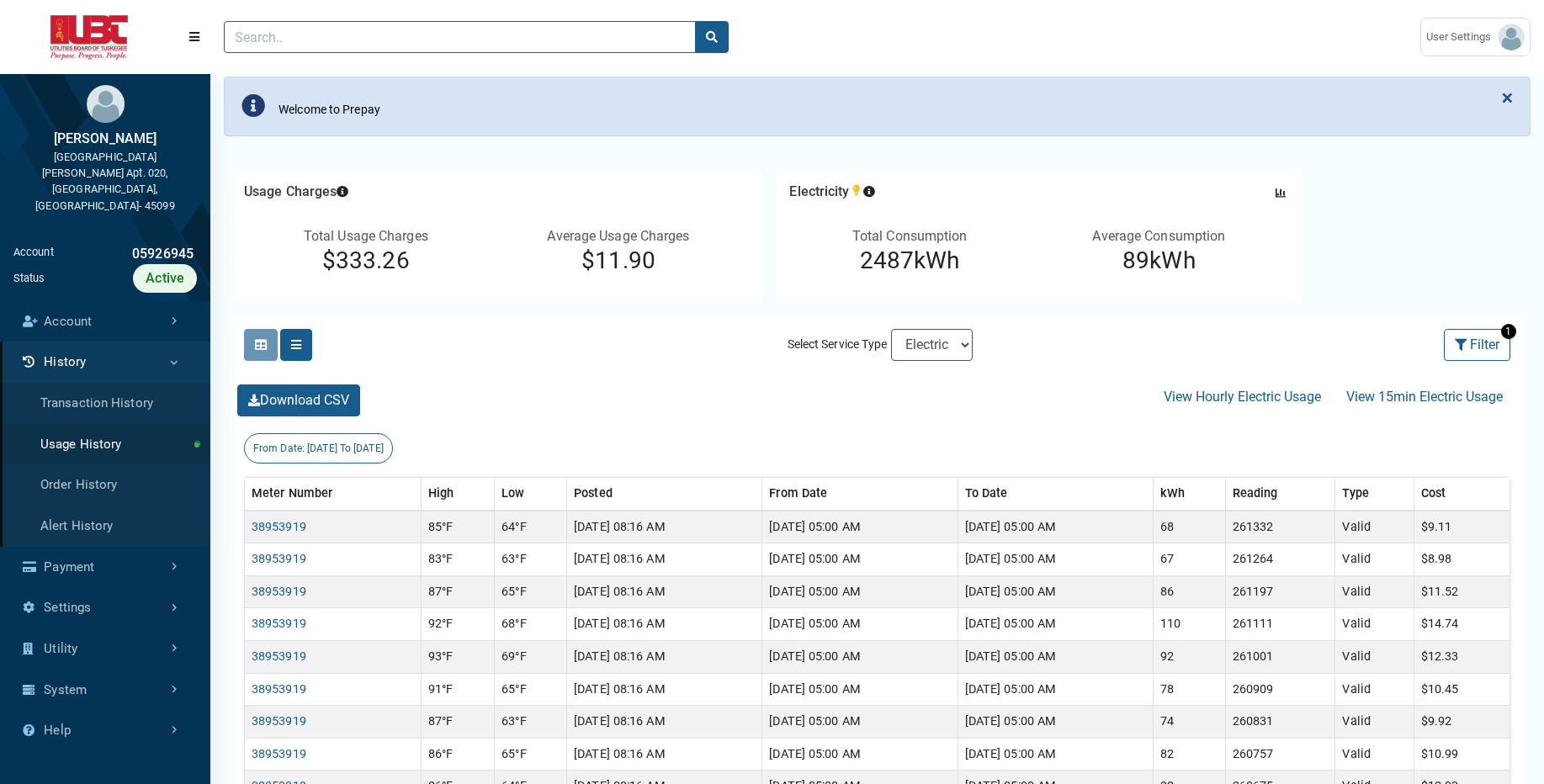
scroll to position [180, 0]
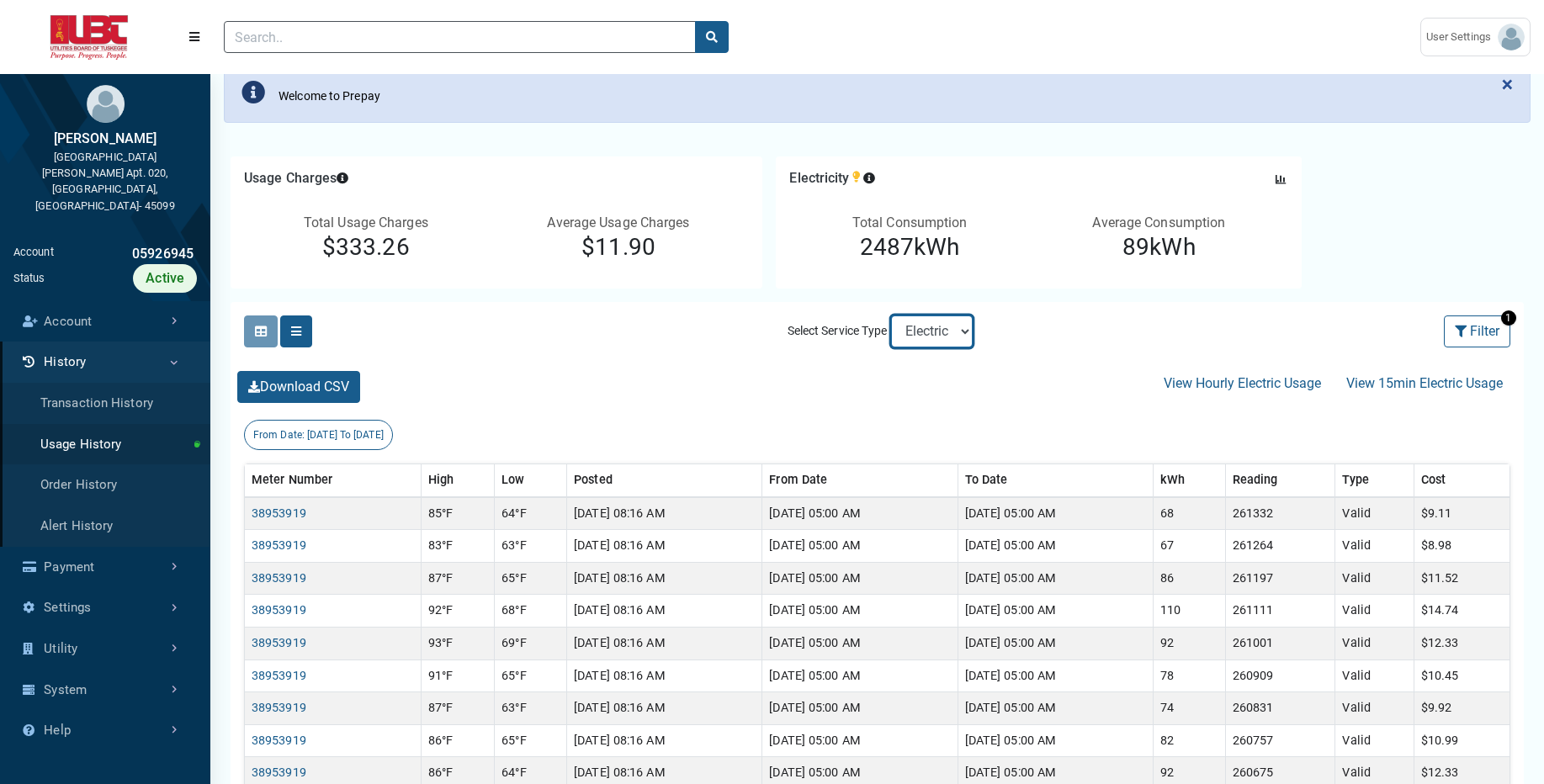
select select "Sewer"
click at [891, 315] on select "Electric Sewer" at bounding box center [932, 331] width 82 height 32
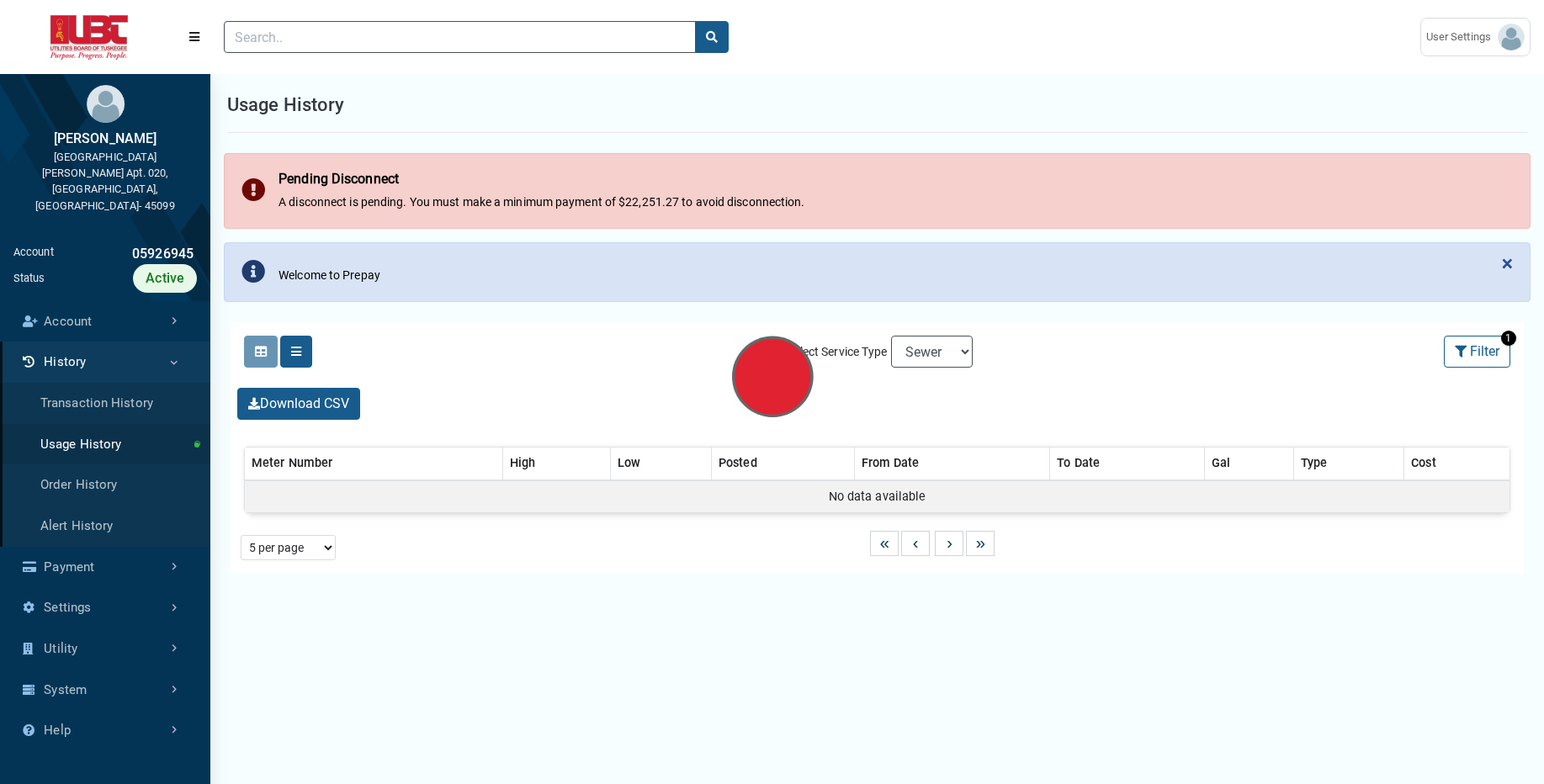
select select "25 per page"
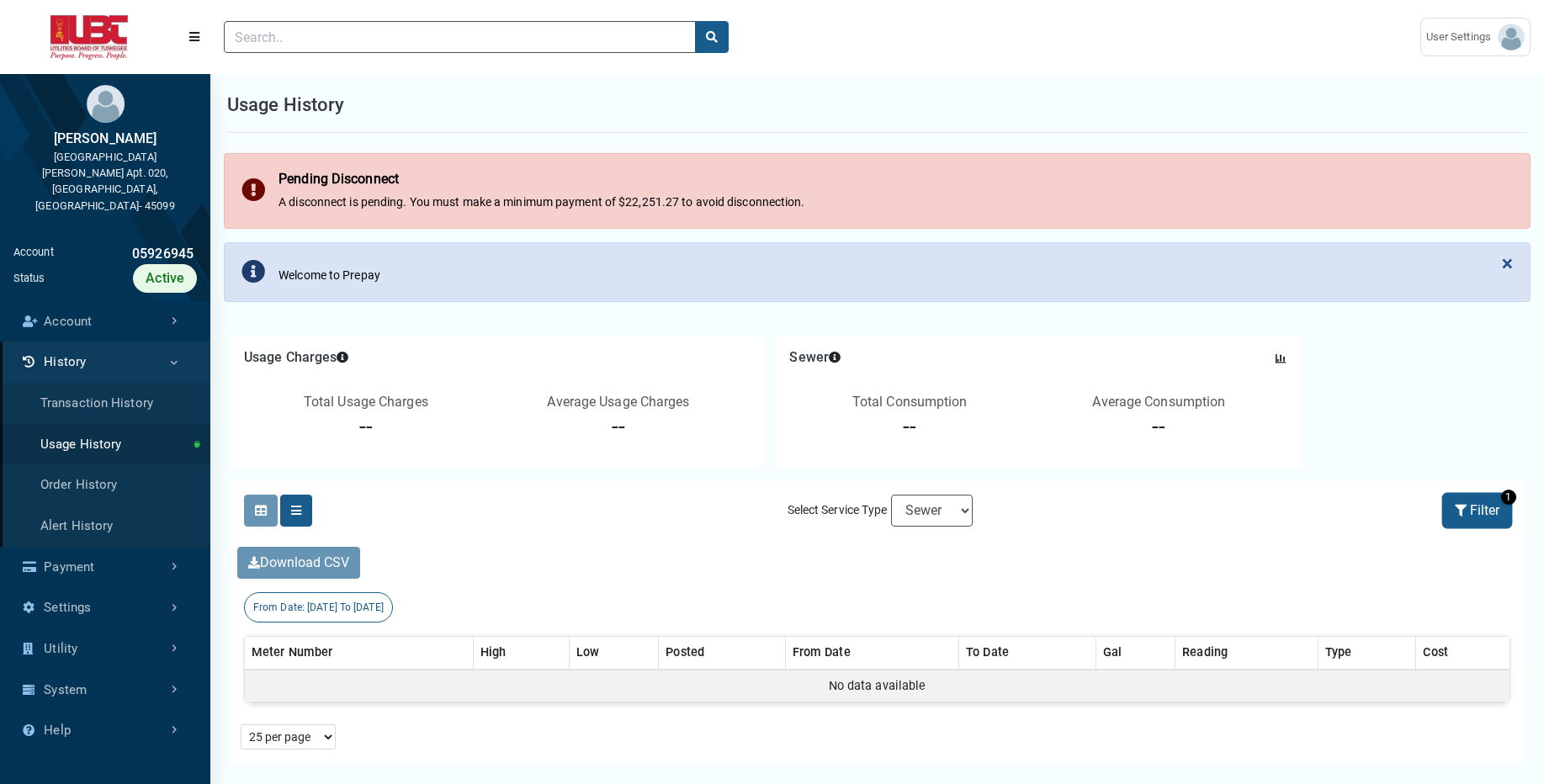
click at [1475, 520] on button "Filter" at bounding box center [1477, 510] width 67 height 32
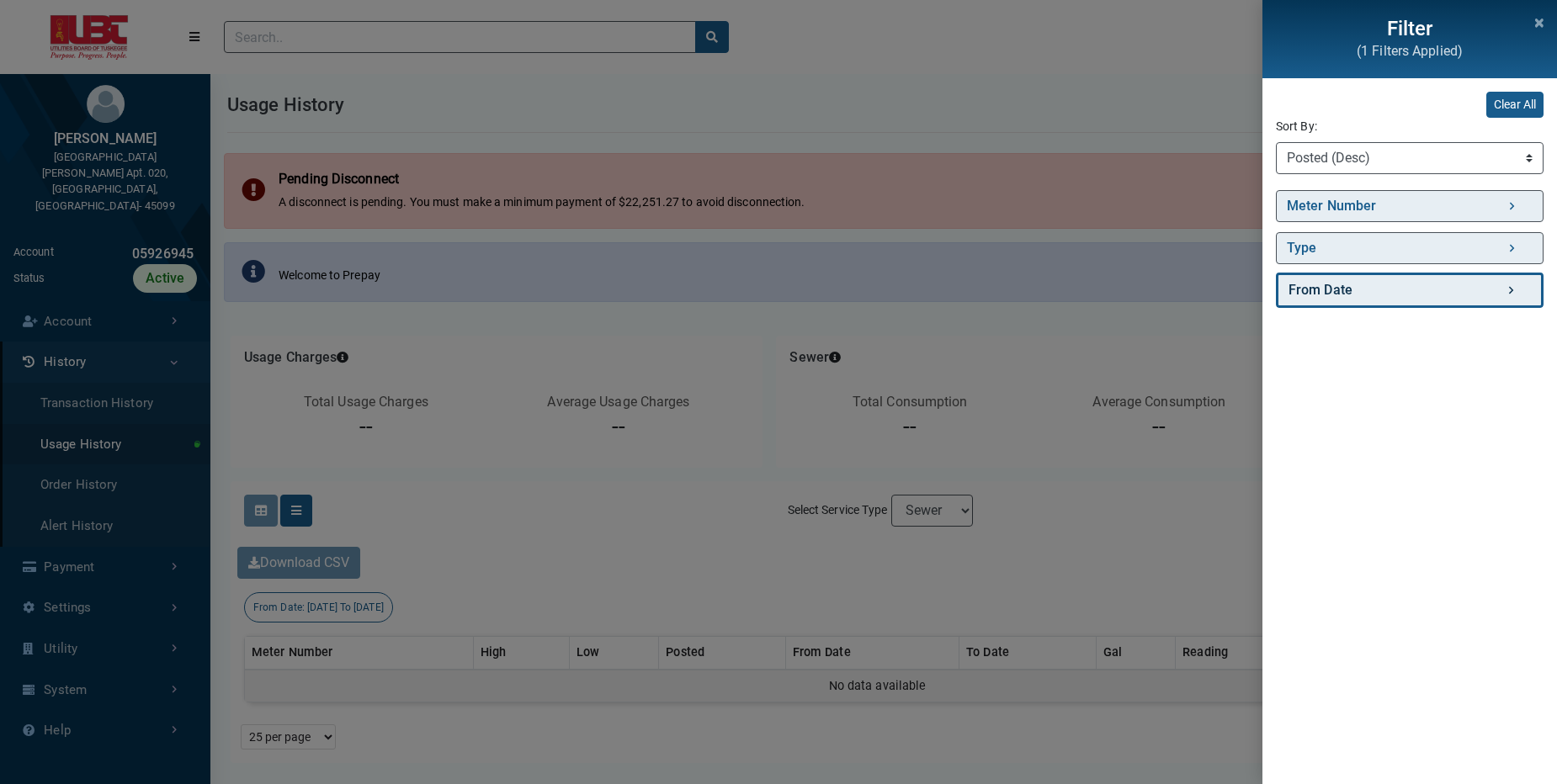
click at [1421, 289] on link "From Date" at bounding box center [1410, 290] width 268 height 35
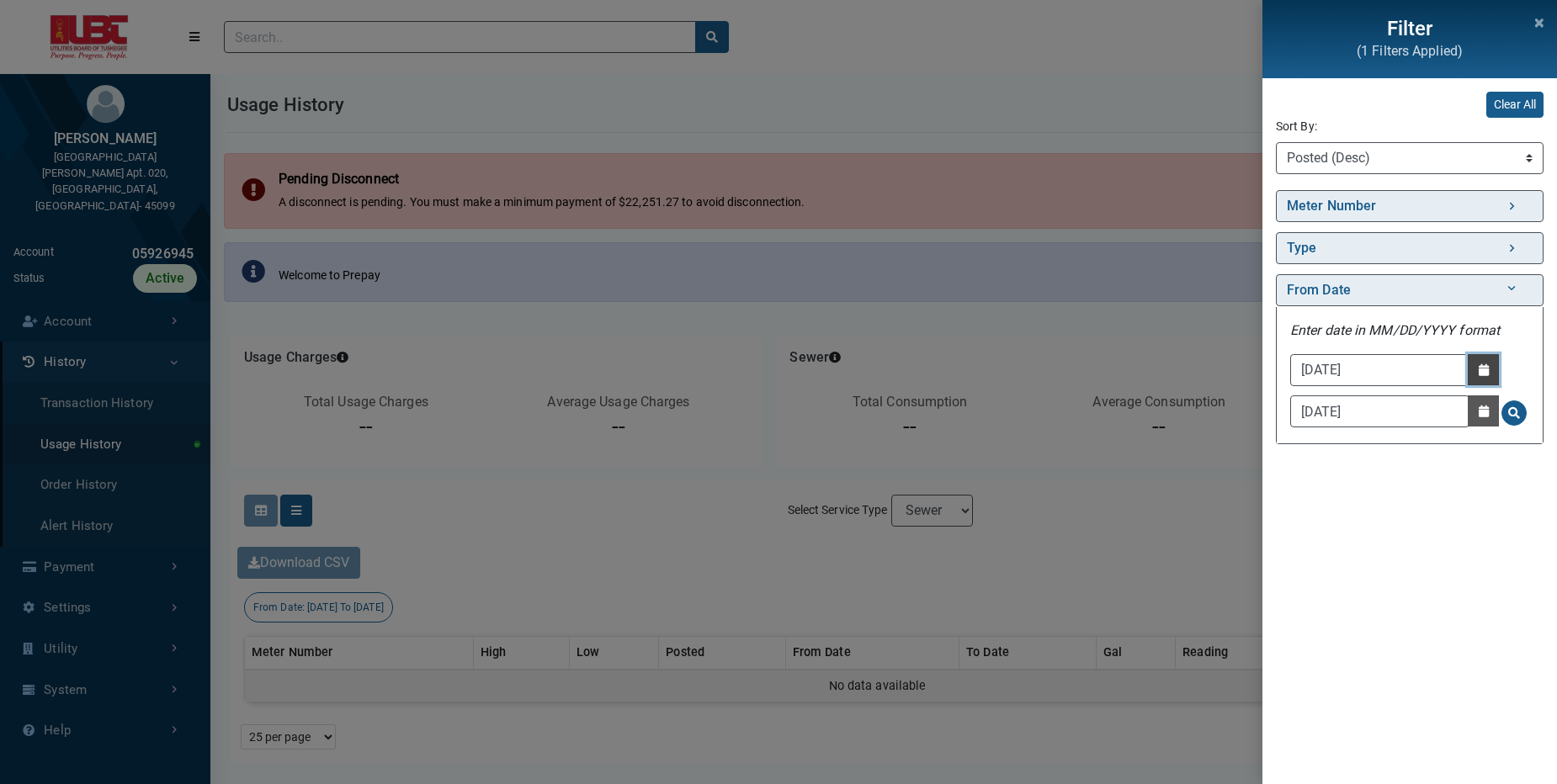
click at [1480, 366] on icon "button" at bounding box center [1484, 371] width 10 height 12
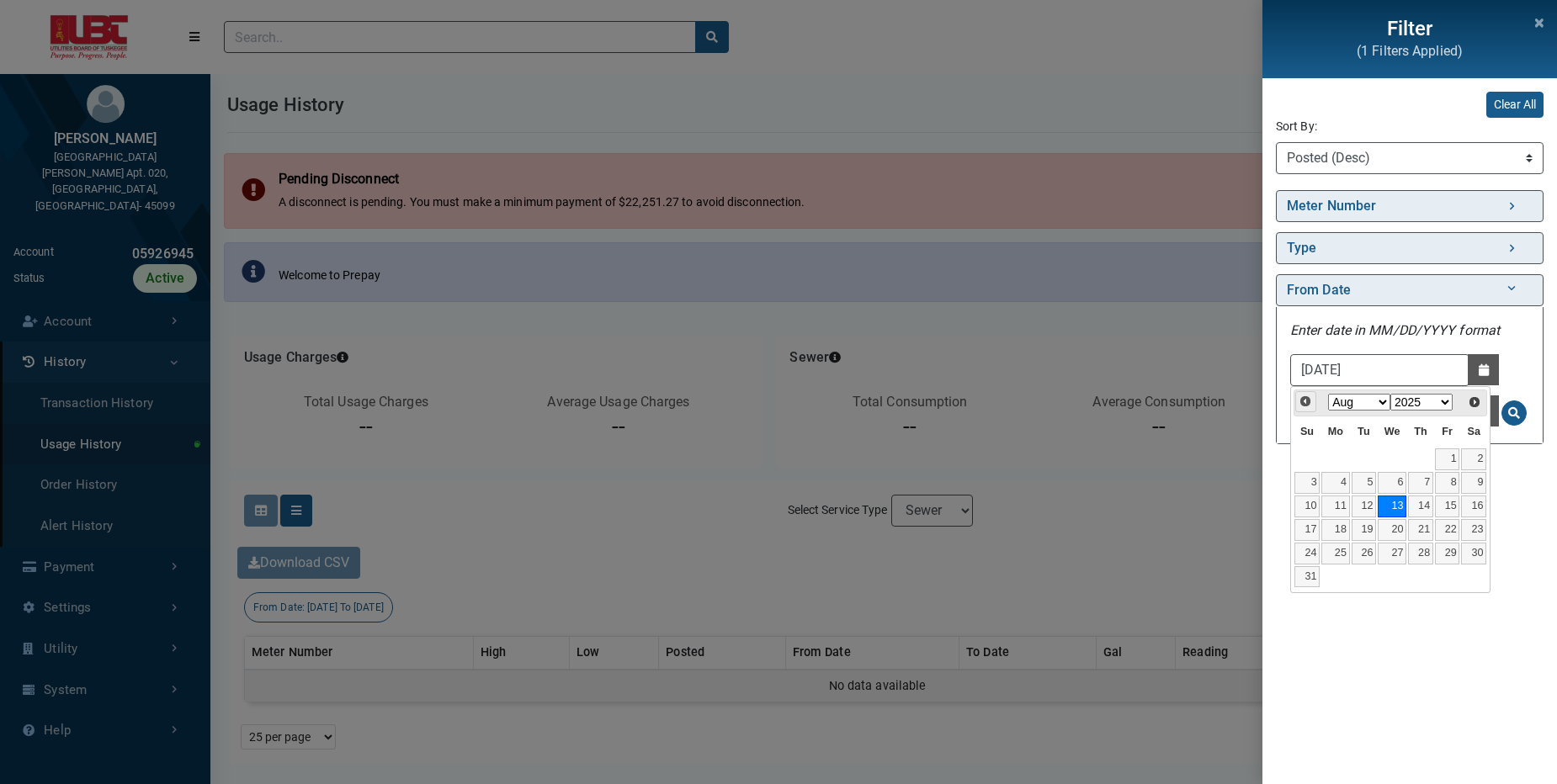
click at [1309, 402] on span "Prev" at bounding box center [1306, 402] width 14 height 14
click at [1361, 464] on link "1" at bounding box center [1365, 459] width 25 height 22
type input "07/01/2025"
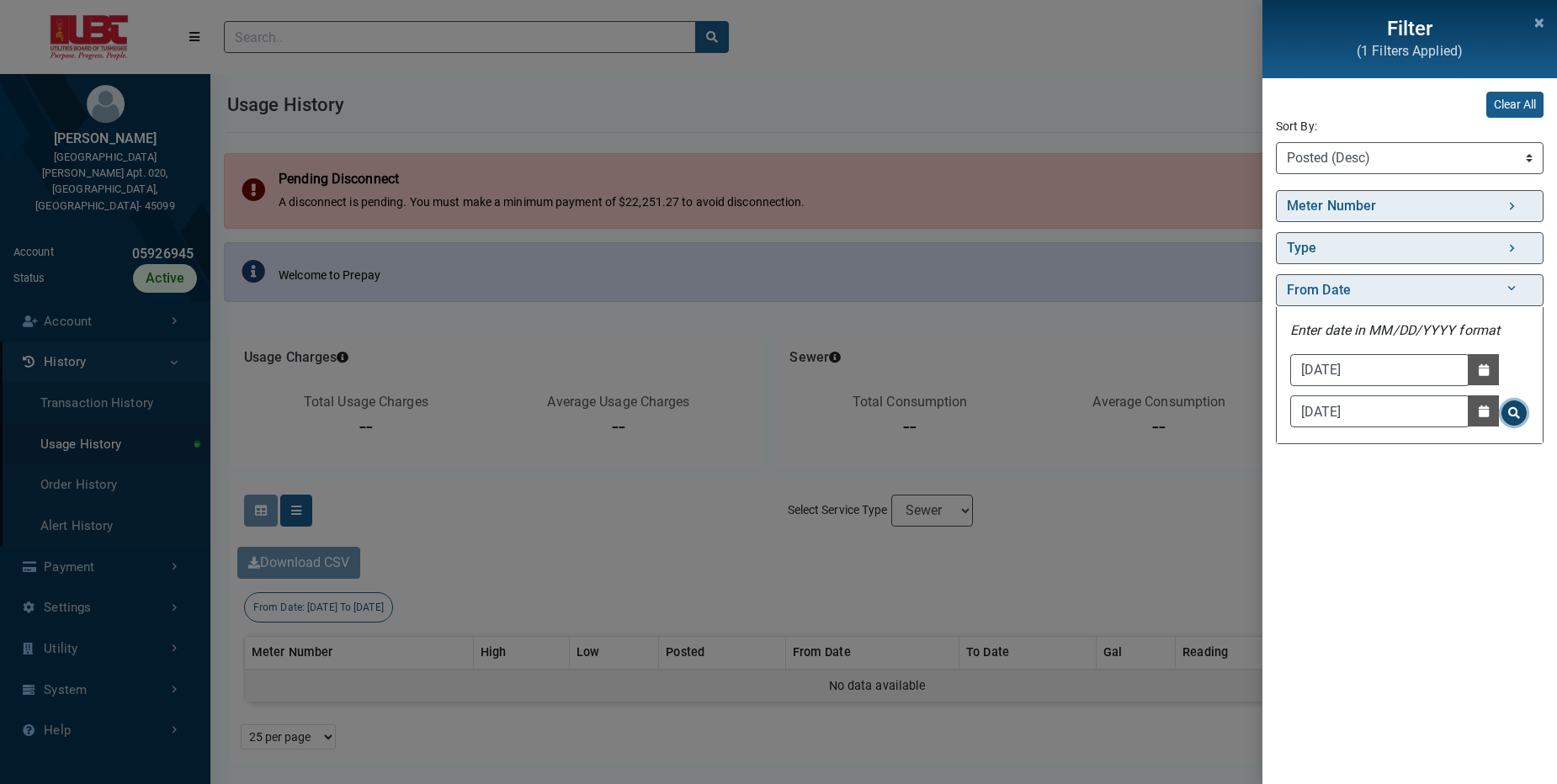
click at [1515, 410] on span "Search for From Date - Clicking on this button will update the content on the p…" at bounding box center [1514, 413] width 12 height 12
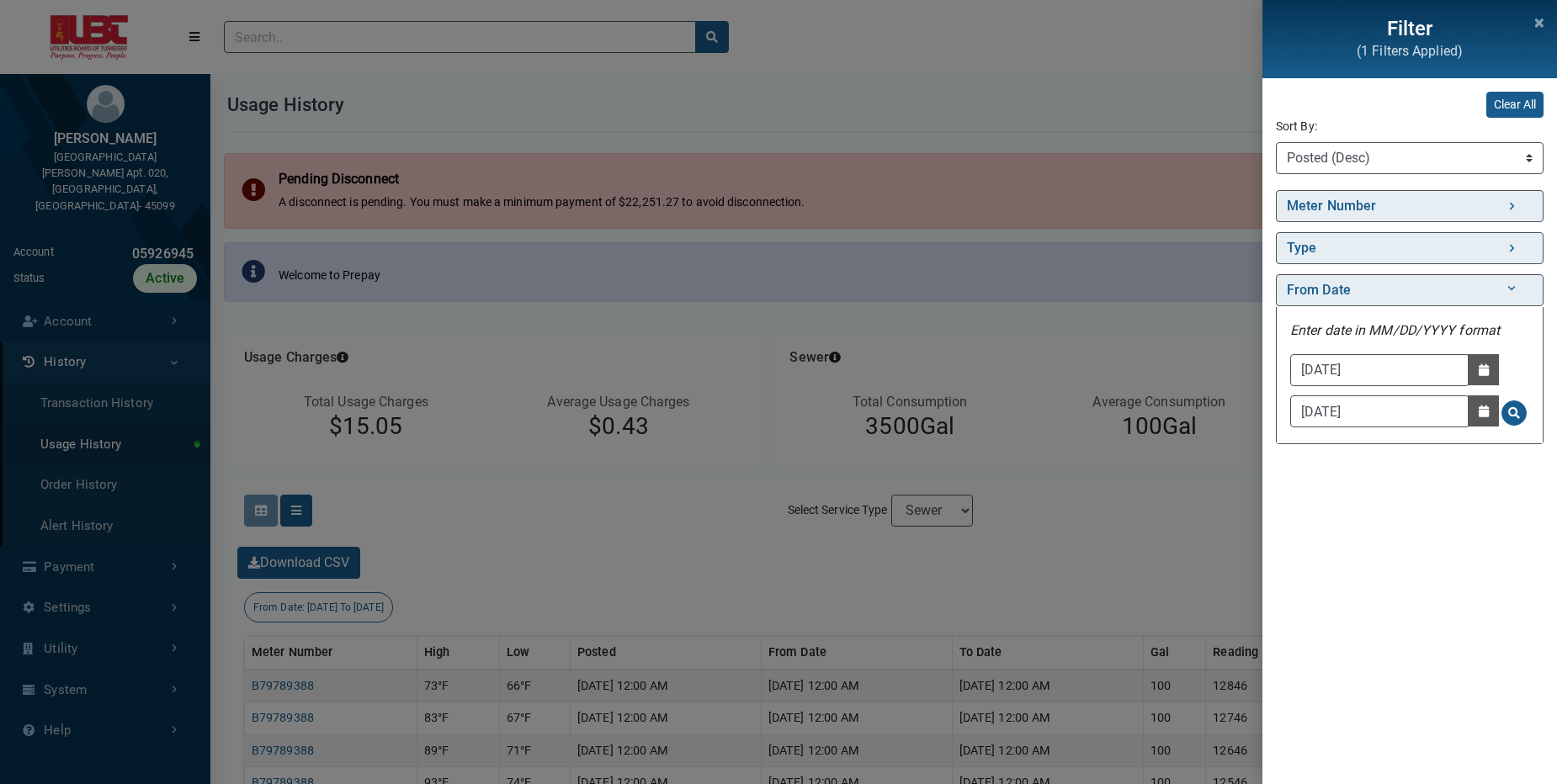
click at [1232, 542] on div "Filter (1 Filters Applied) Clear All Sort By: Sort By Meter Number (Asc) Meter …" at bounding box center [778, 392] width 1557 height 784
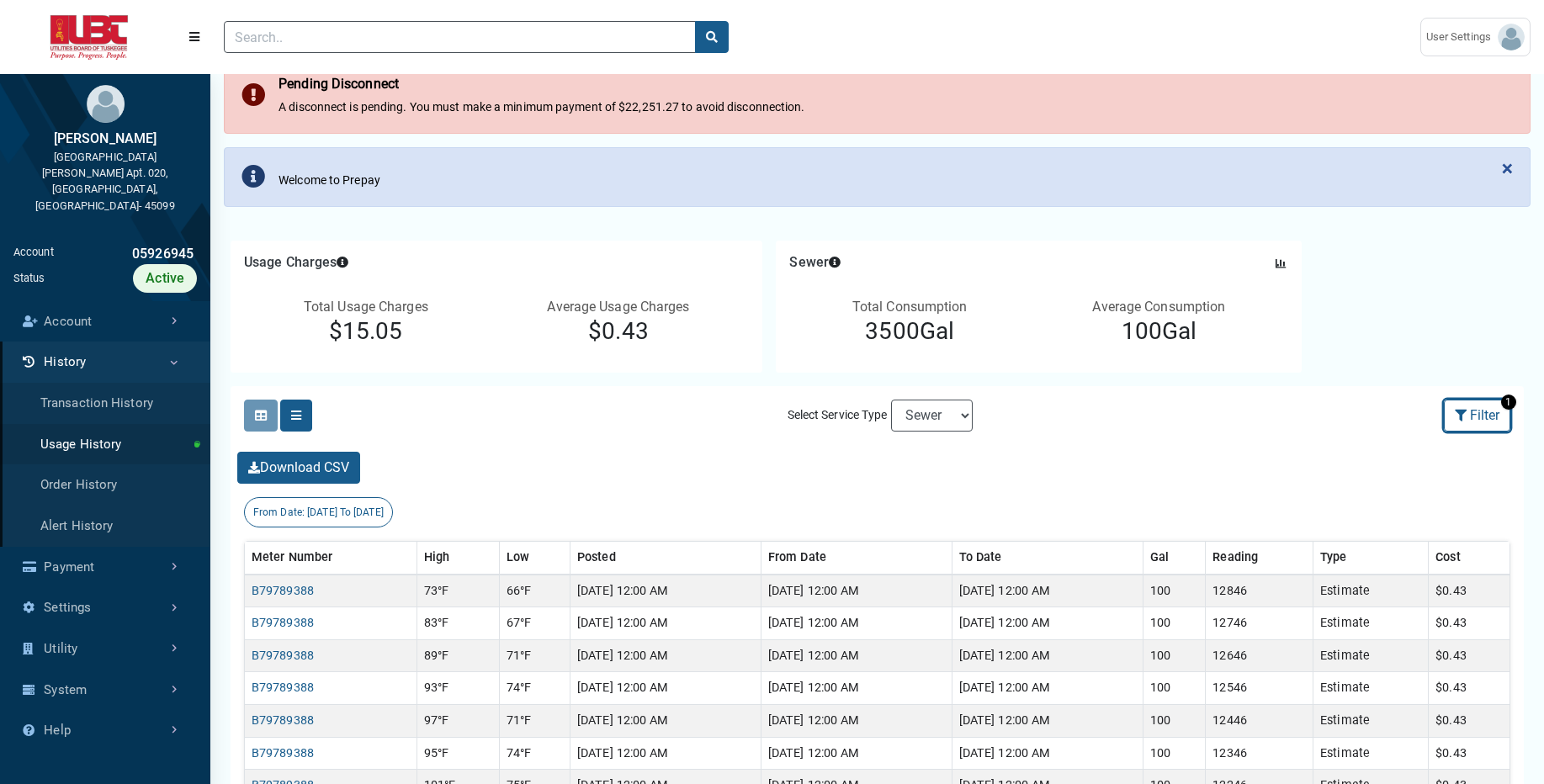
scroll to position [98, 0]
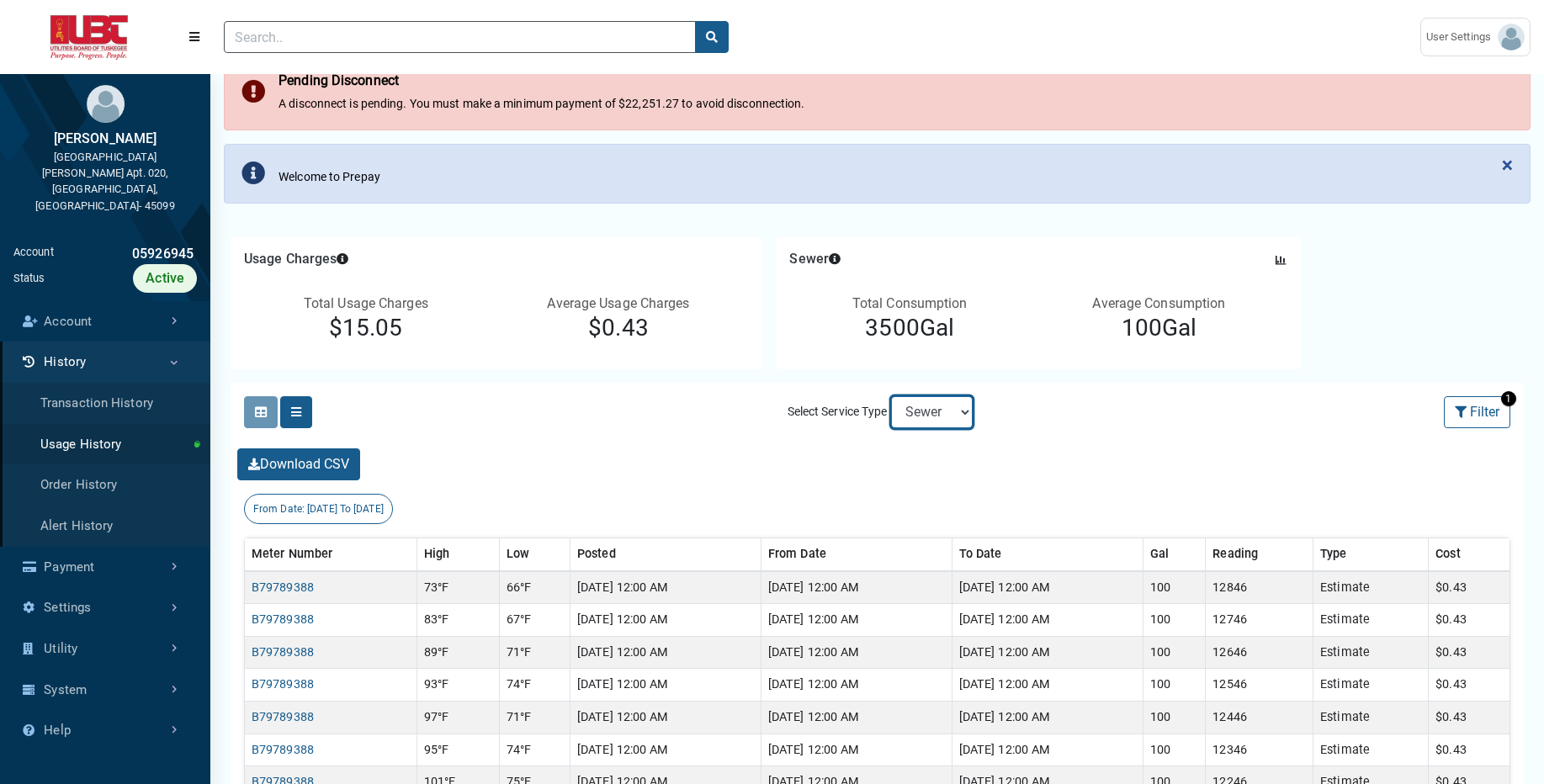
drag, startPoint x: 964, startPoint y: 417, endPoint x: 1117, endPoint y: 338, distance: 172.2
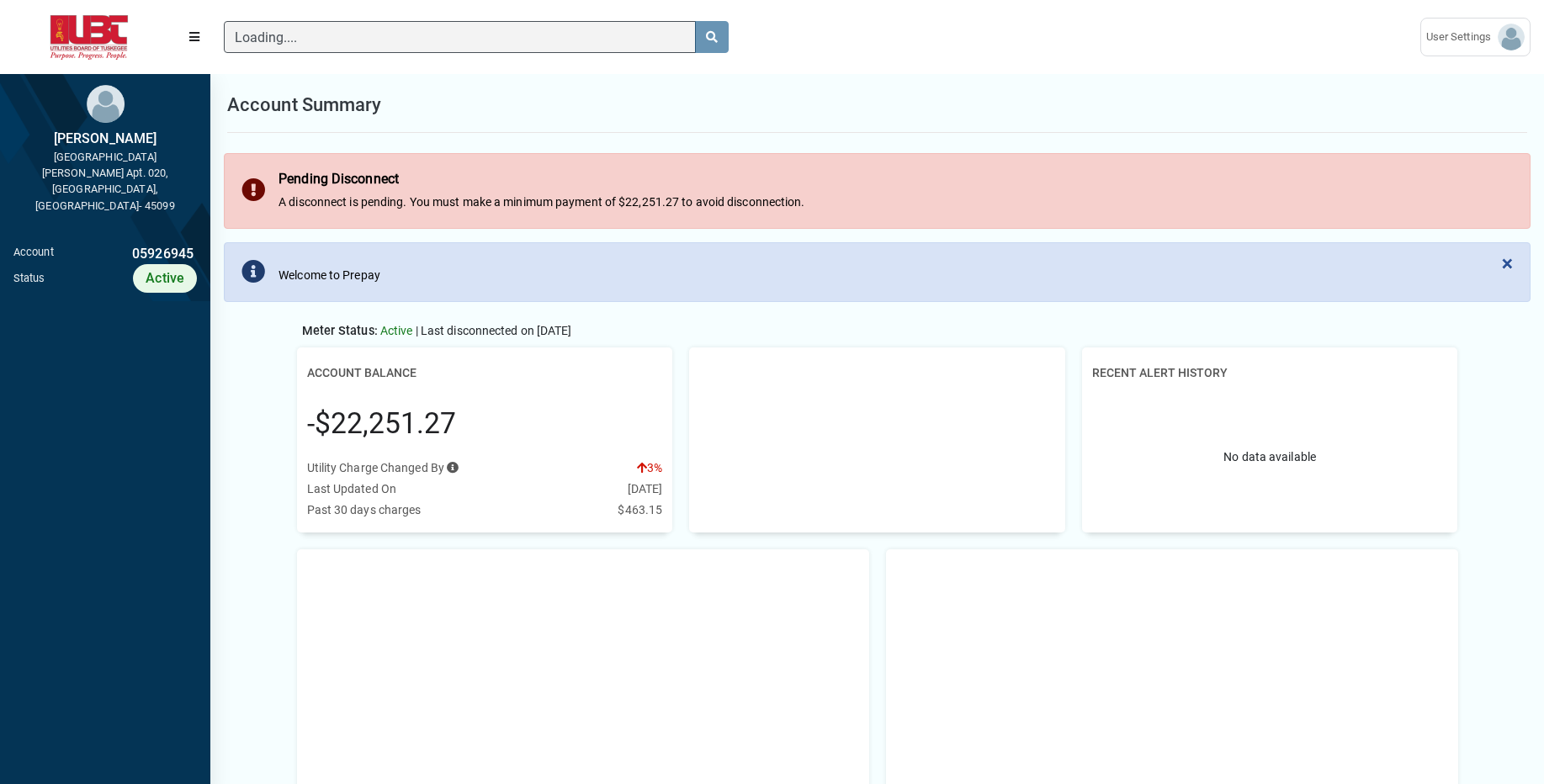
scroll to position [8, 1]
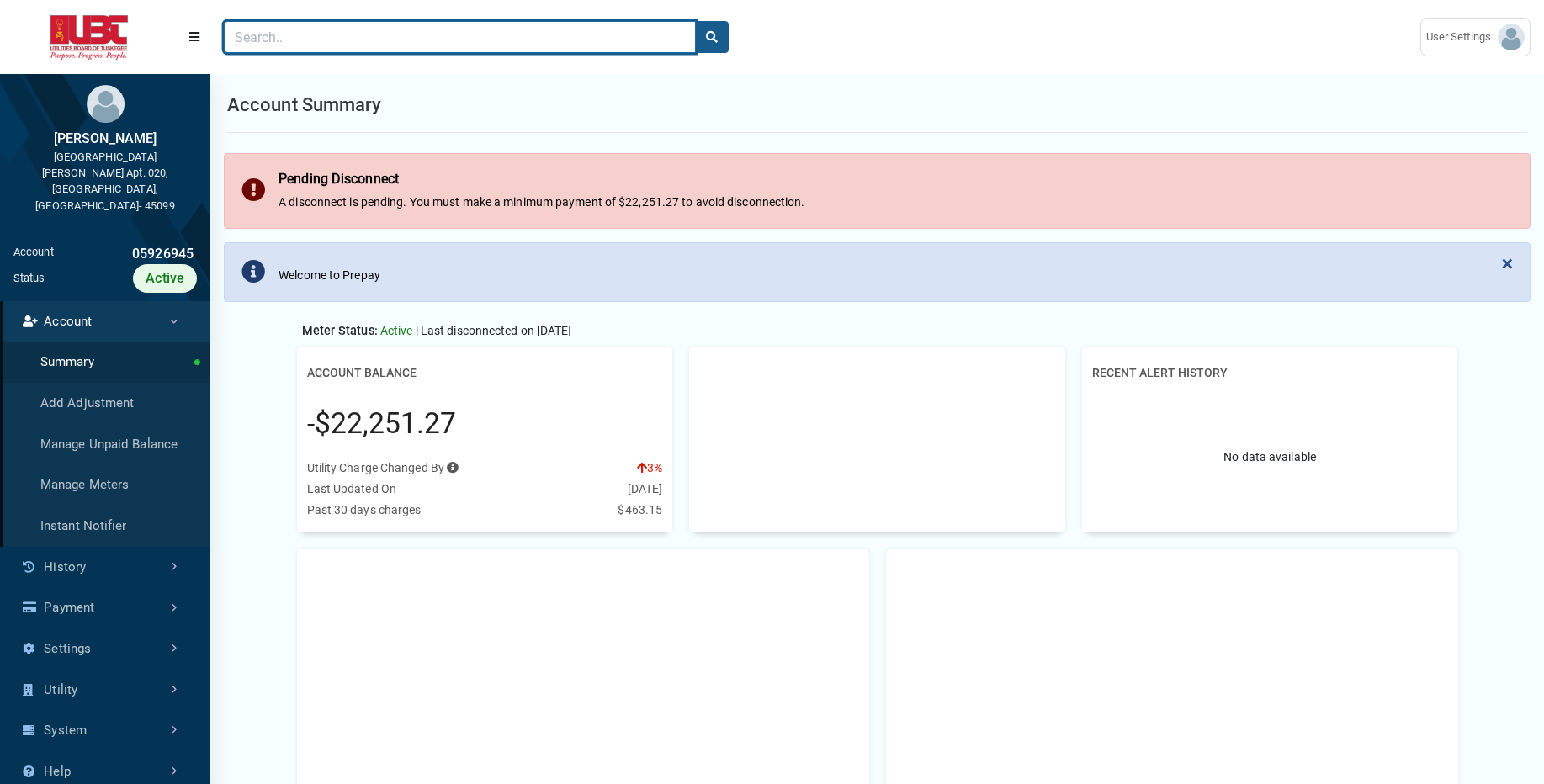
click at [271, 38] on input "Search" at bounding box center [460, 37] width 473 height 32
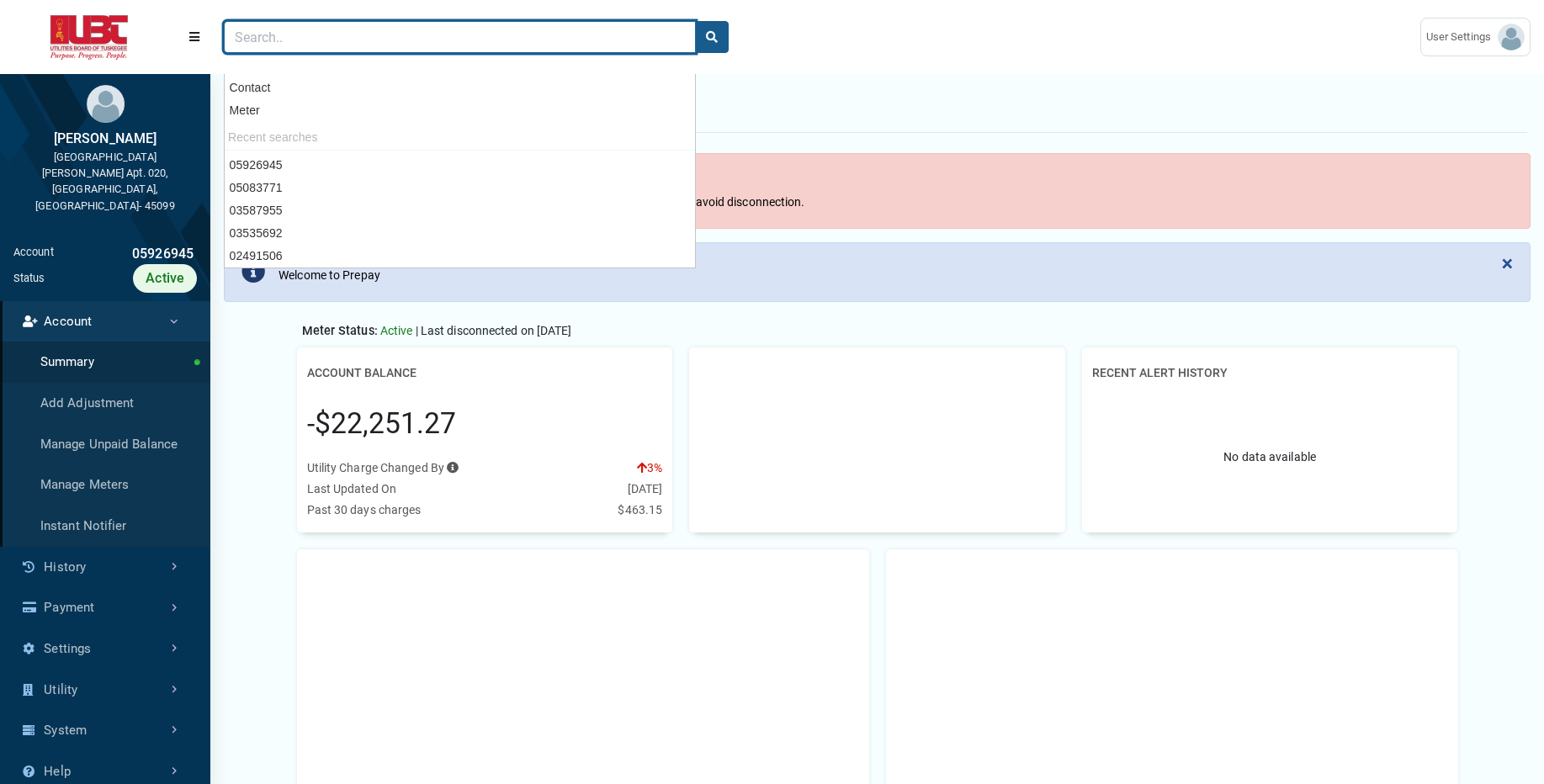
paste input "10496495"
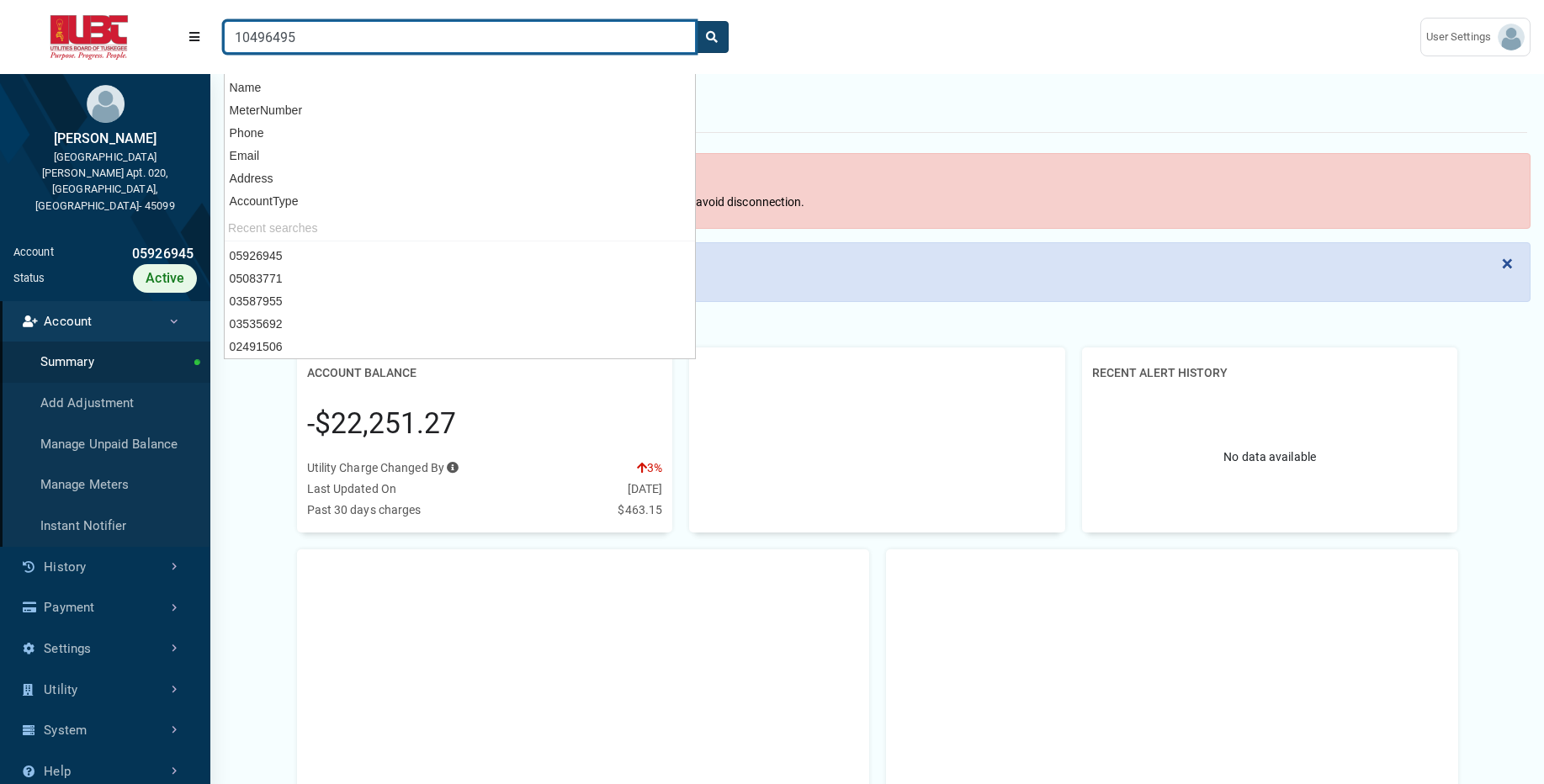
type input "10496495"
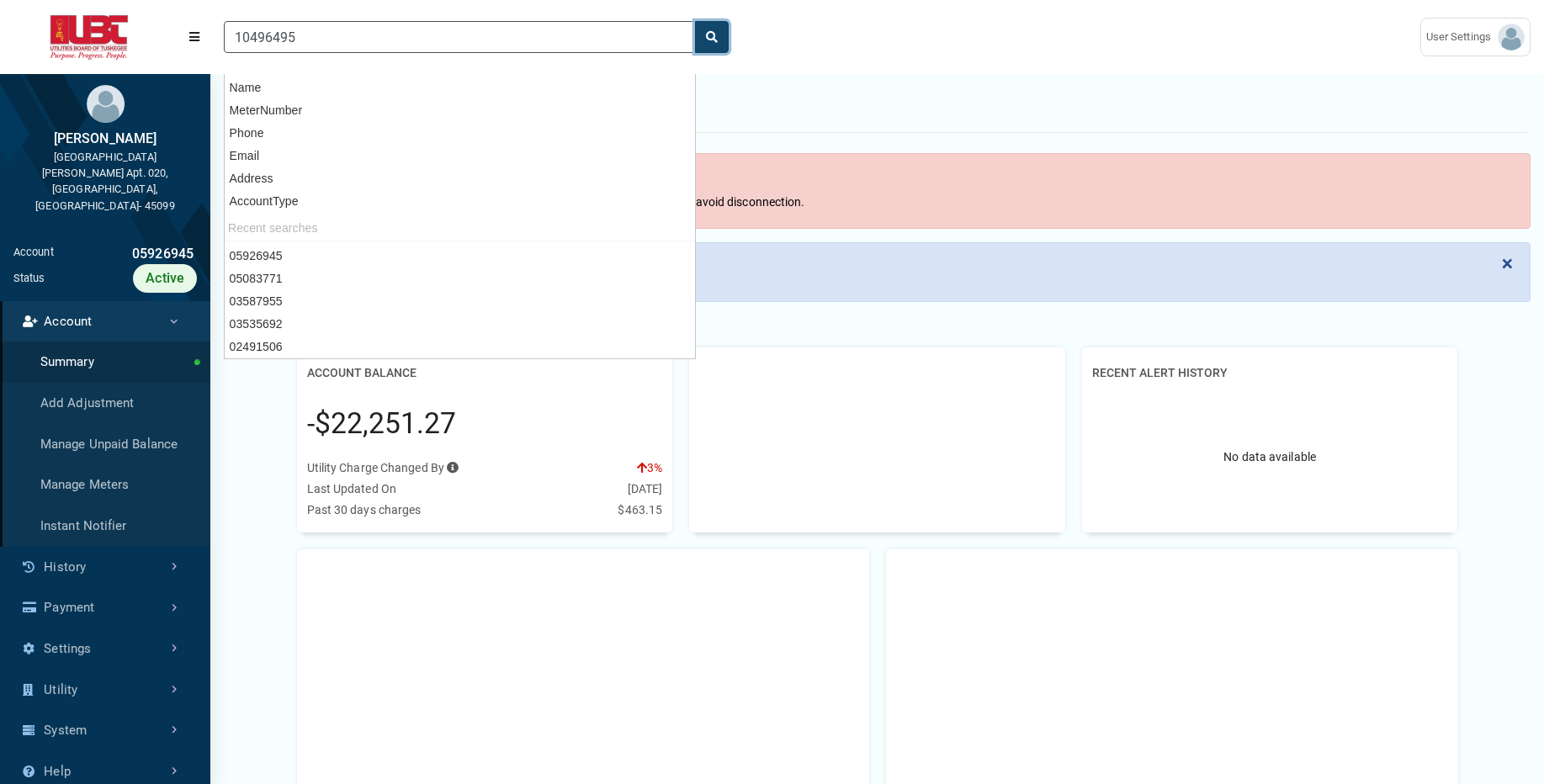
click at [720, 41] on button "search" at bounding box center [711, 37] width 34 height 32
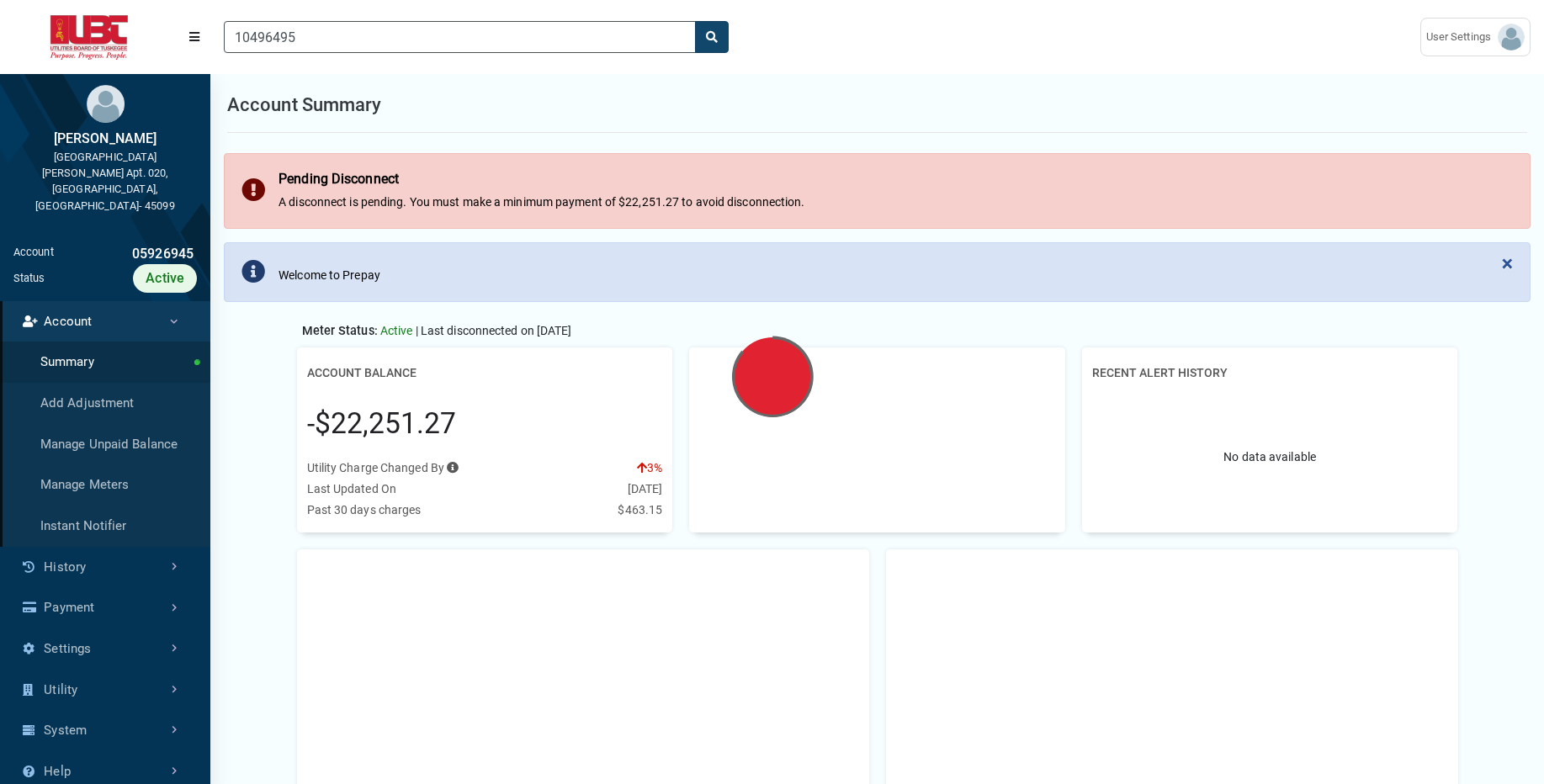
scroll to position [724, 211]
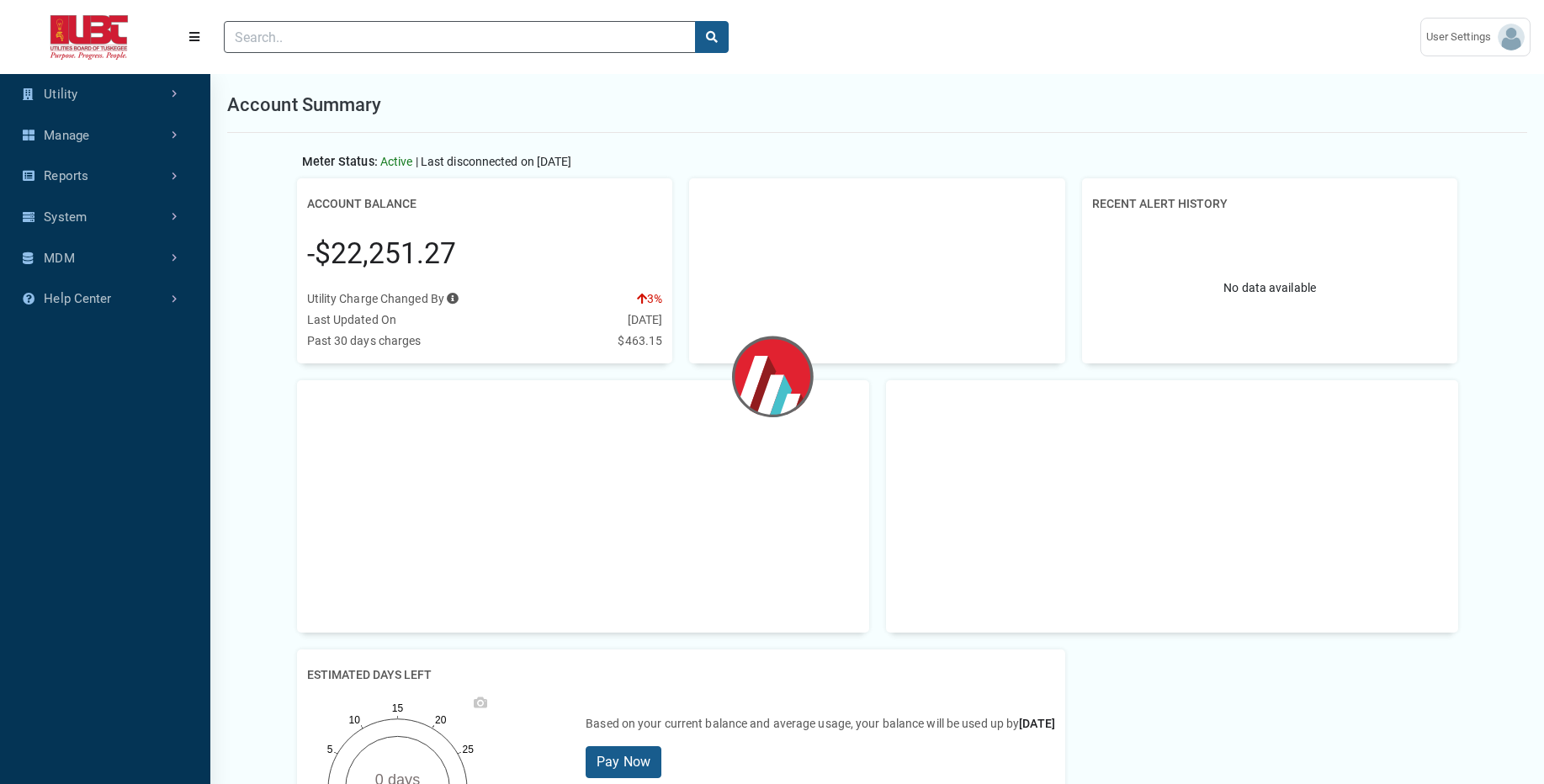
scroll to position [529, 211]
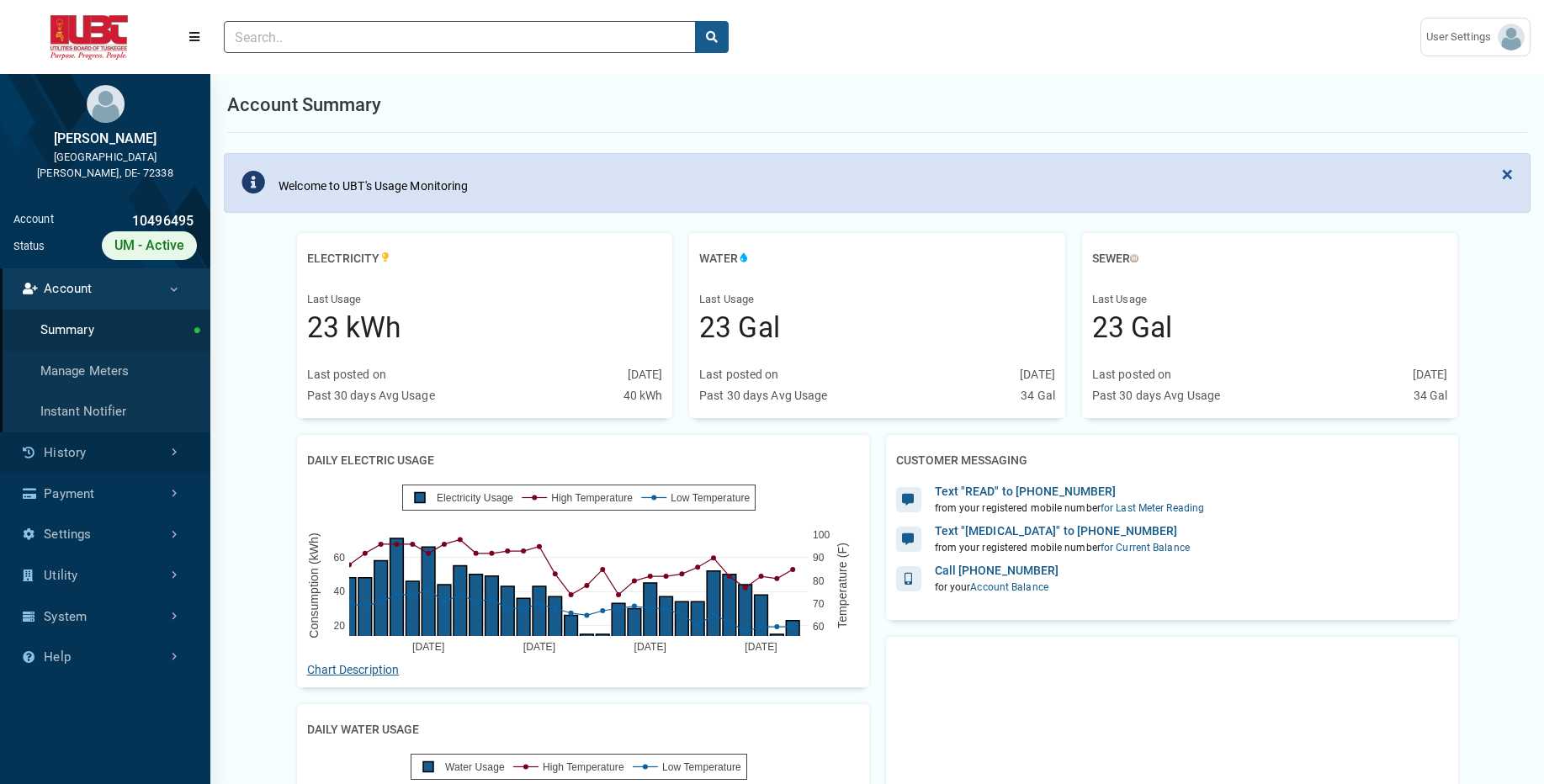
click at [123, 441] on link "History" at bounding box center [105, 453] width 211 height 41
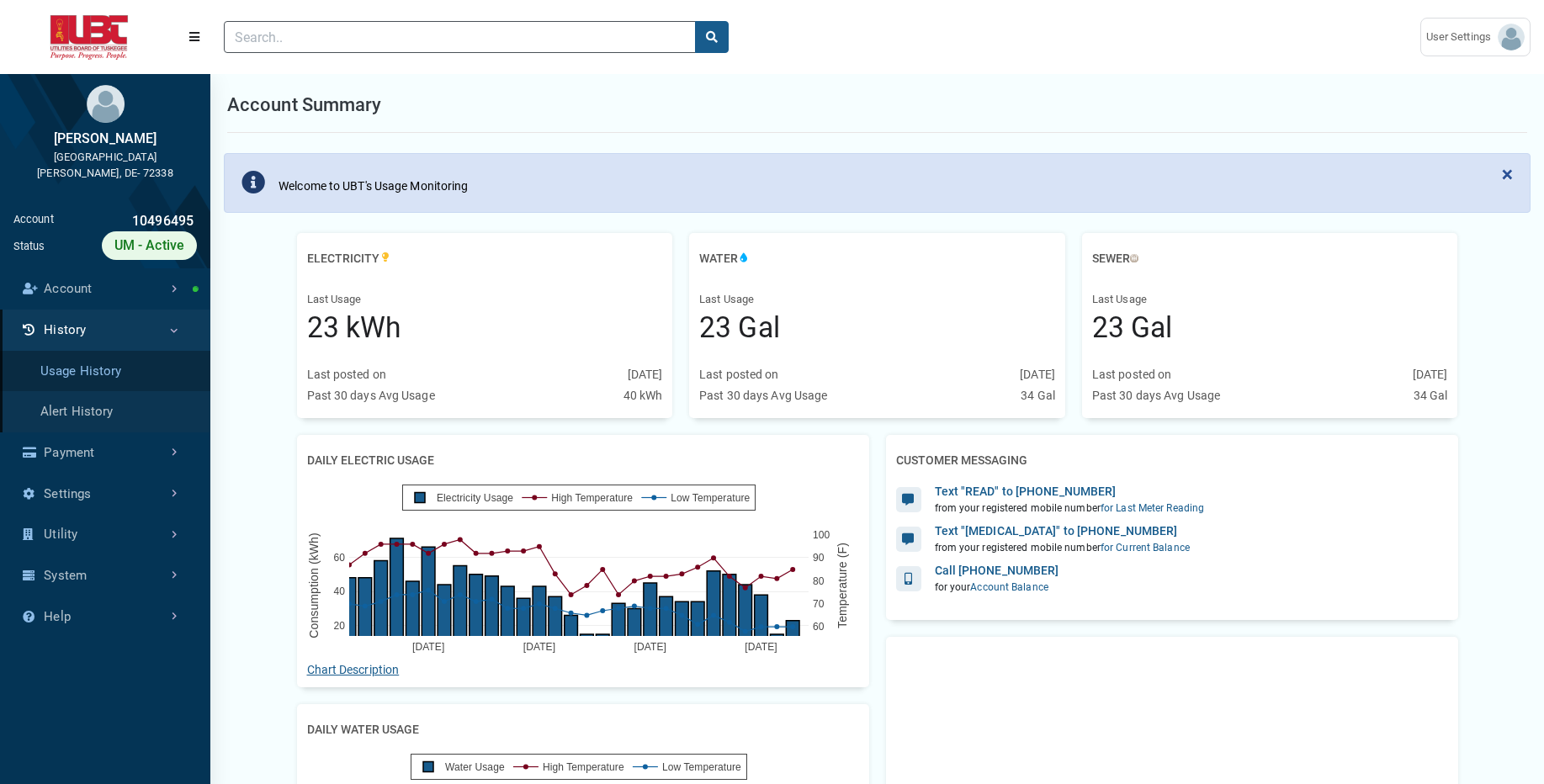
click at [131, 373] on link "Usage History" at bounding box center [105, 372] width 211 height 41
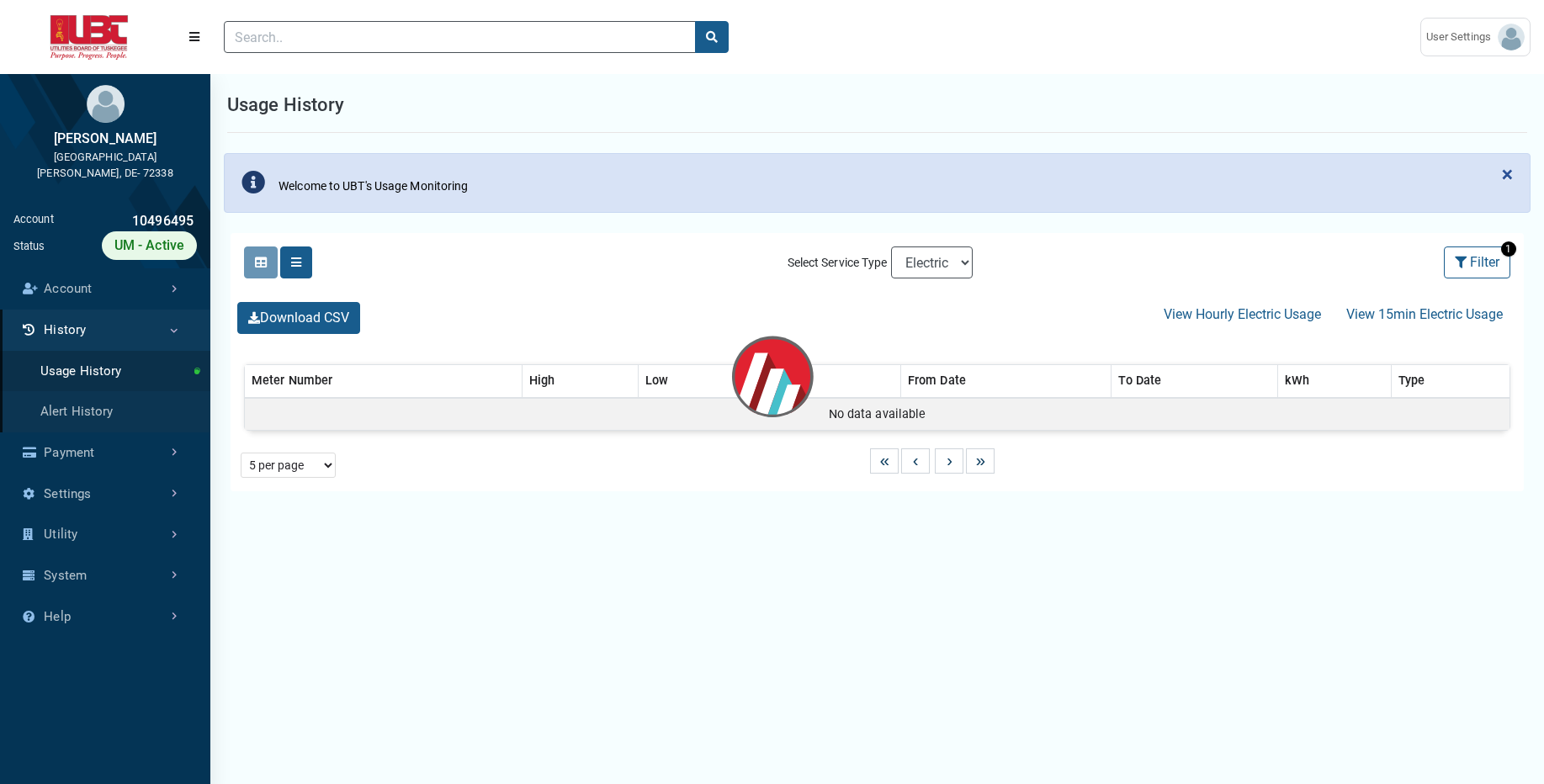
select select "25 per page"
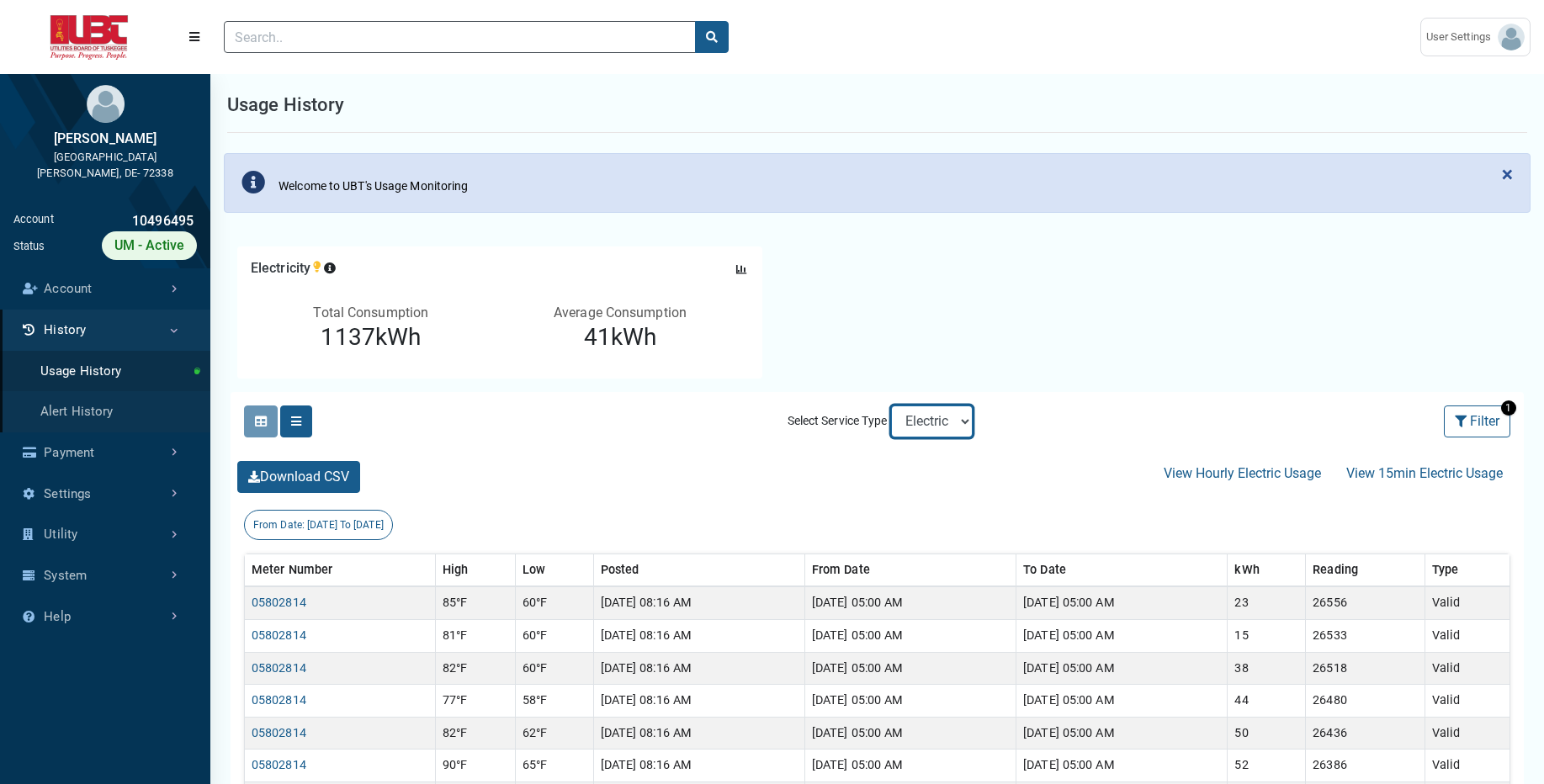
select select "Sewer"
click at [891, 406] on select "Electric Sewer Water" at bounding box center [932, 421] width 82 height 32
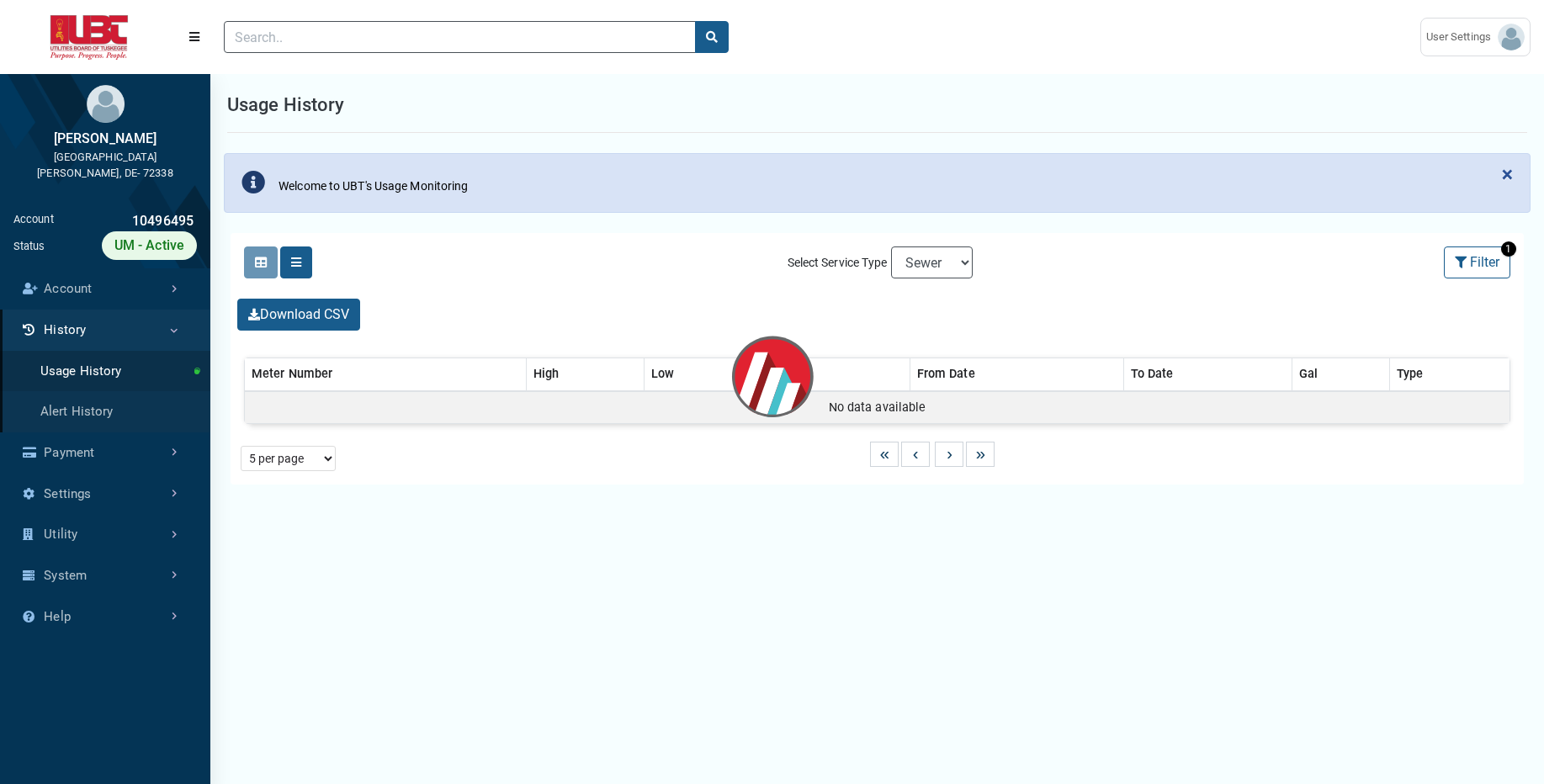
select select "25 per page"
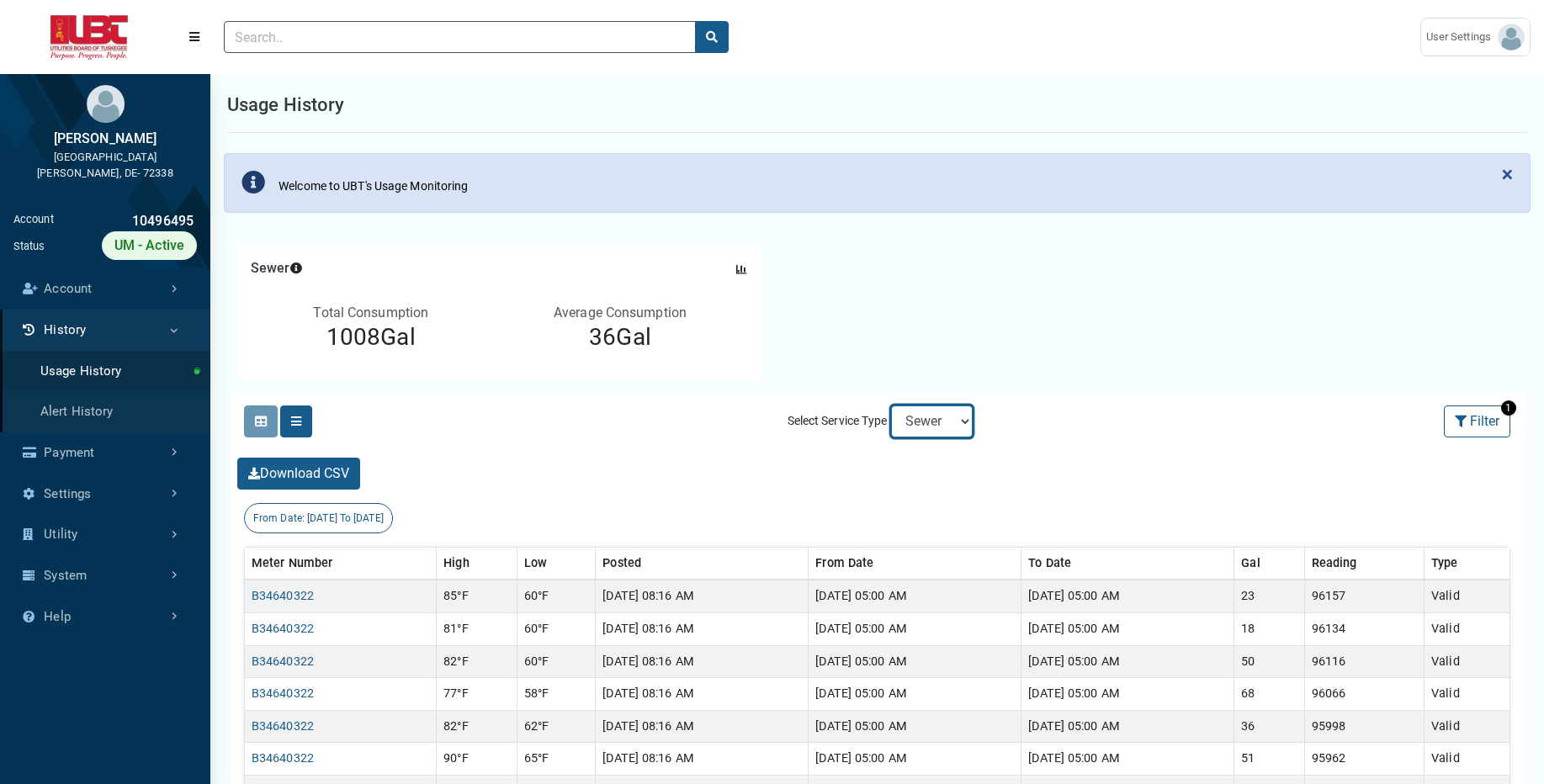
select select "Water"
click at [891, 406] on select "Electric Sewer Water" at bounding box center [932, 421] width 82 height 32
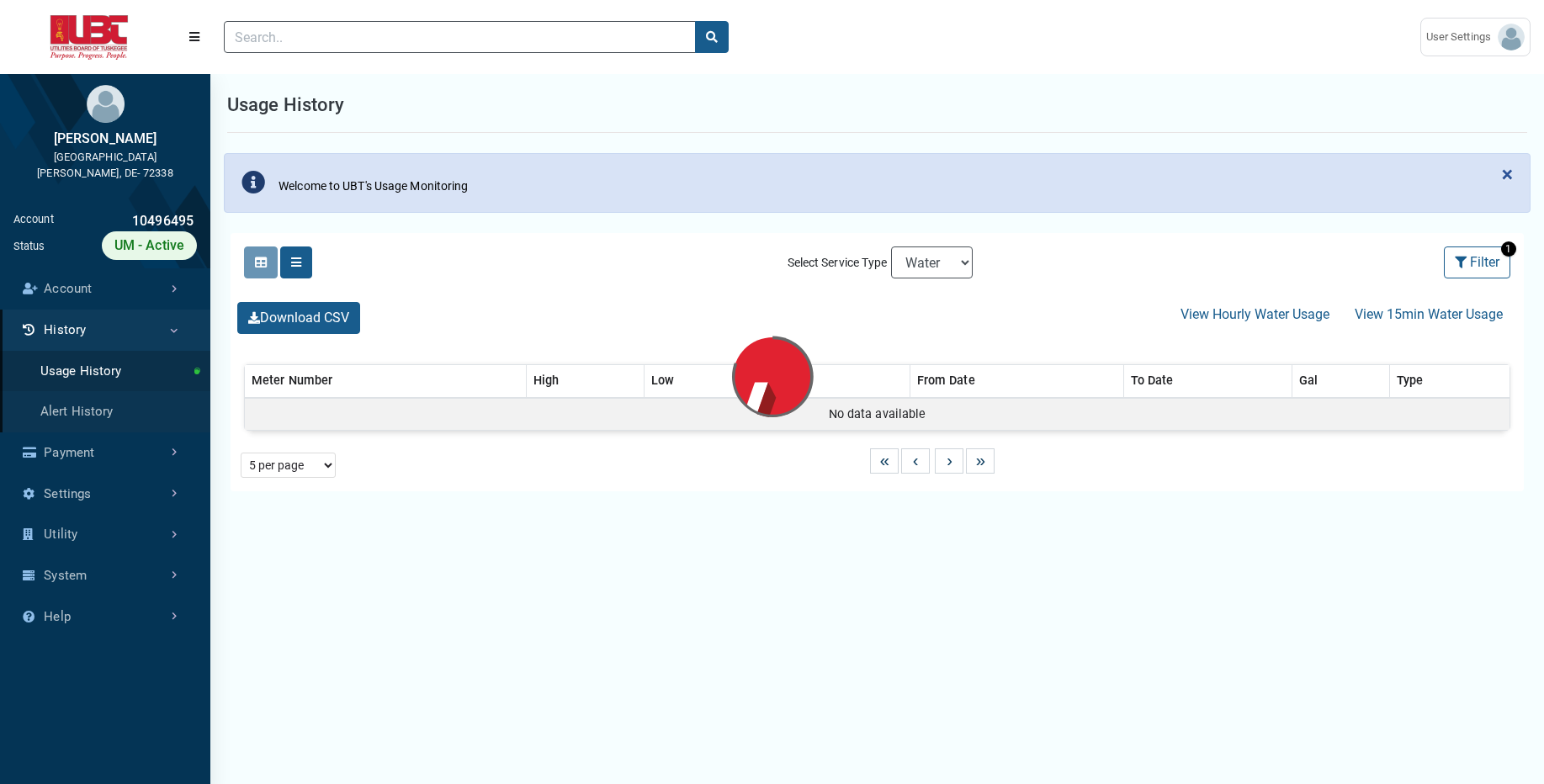
select select "25 per page"
